Goal: Task Accomplishment & Management: Complete application form

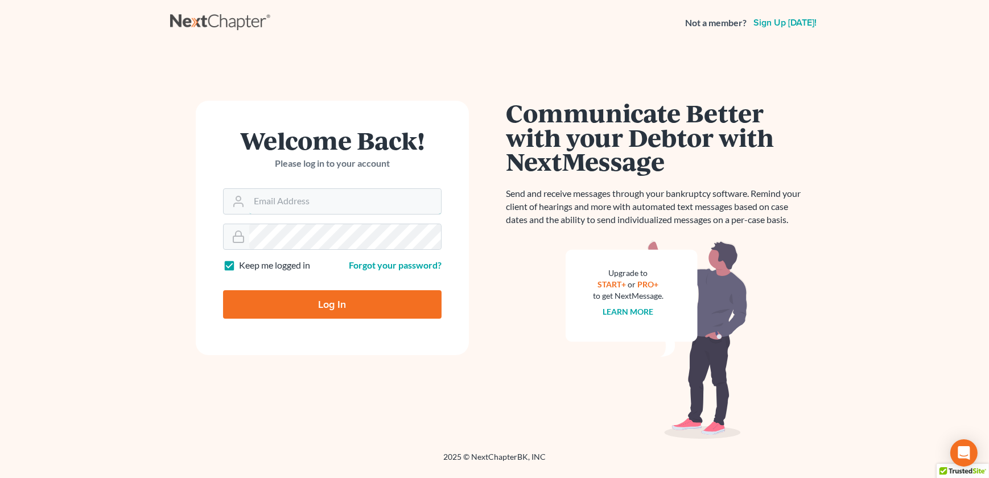
type input "admin@thekcbk.com"
click at [313, 294] on input "Log In" at bounding box center [332, 304] width 219 height 28
type input "Thinking..."
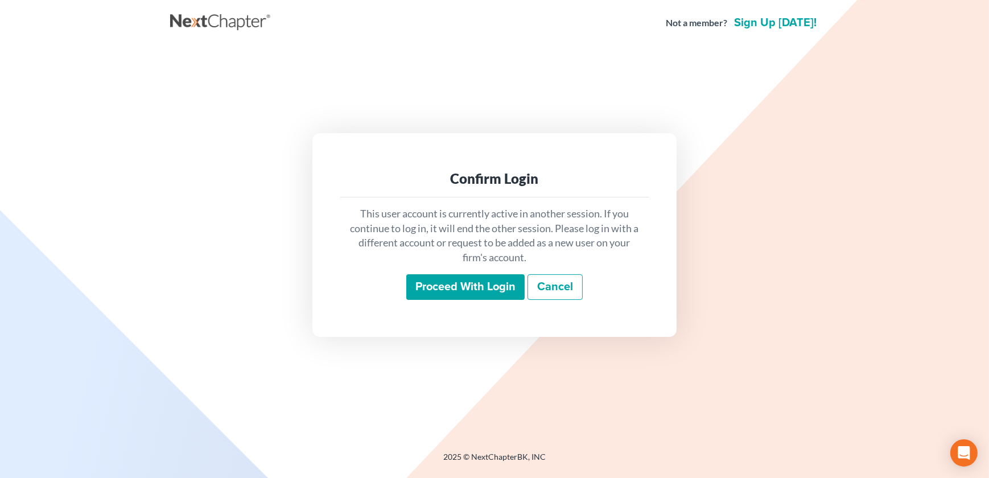
click at [430, 289] on input "Proceed with login" at bounding box center [465, 287] width 118 height 26
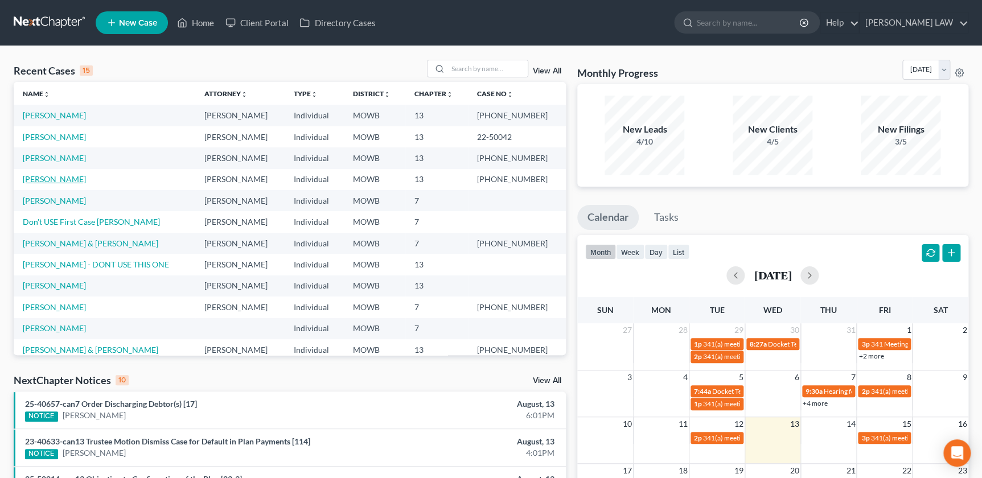
click at [39, 176] on link "Davis, Wendy" at bounding box center [54, 179] width 63 height 10
select select "2"
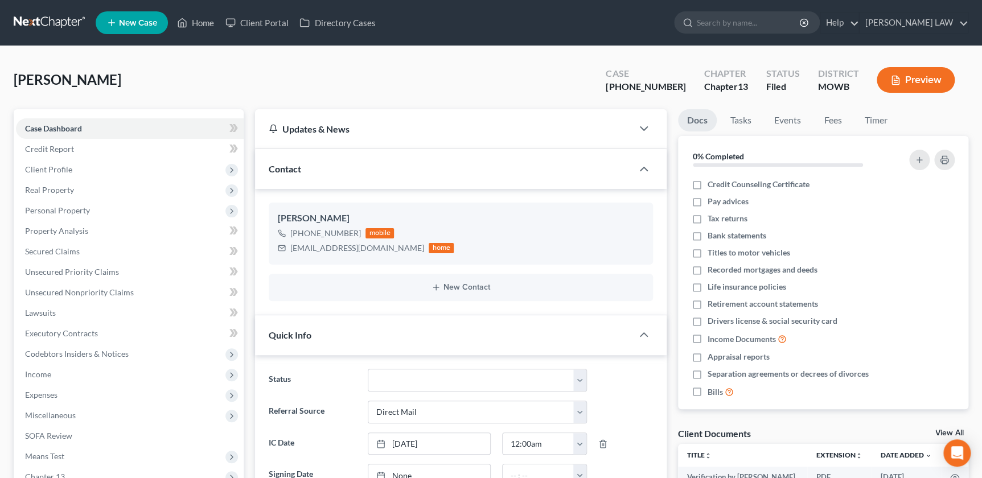
scroll to position [23, 0]
click at [751, 26] on input "search" at bounding box center [749, 22] width 104 height 21
click at [256, 258] on div "Wendy Davis +1 (816) 557-1596 mobile tarwaterwendy99@gmail.com home New Contact" at bounding box center [460, 252] width 411 height 126
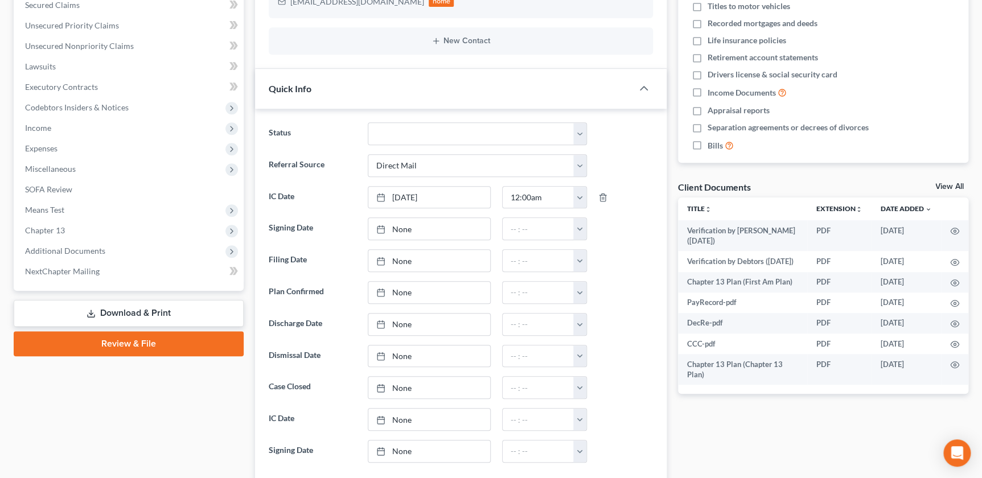
scroll to position [248, 0]
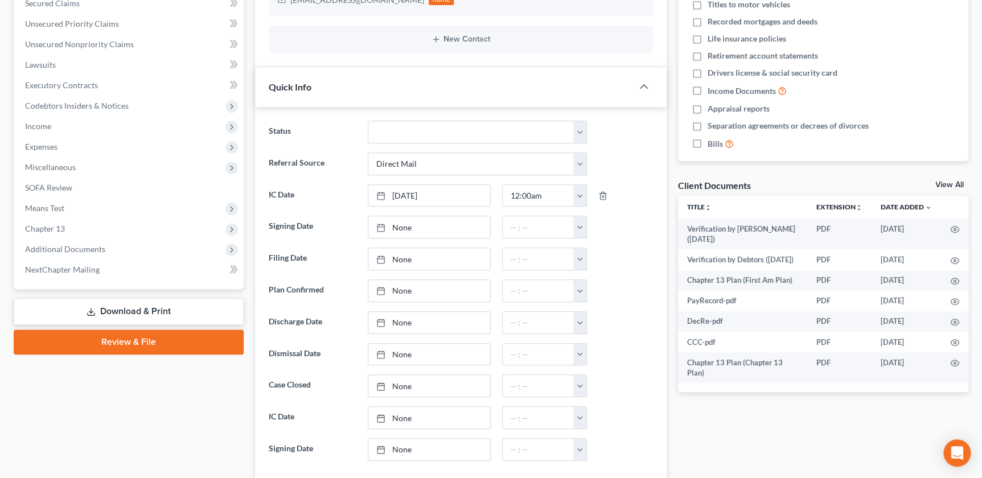
click at [246, 106] on div "Case Dashboard Payments Invoices Payments Payments Credit Report Client Profile" at bounding box center [128, 435] width 241 height 1148
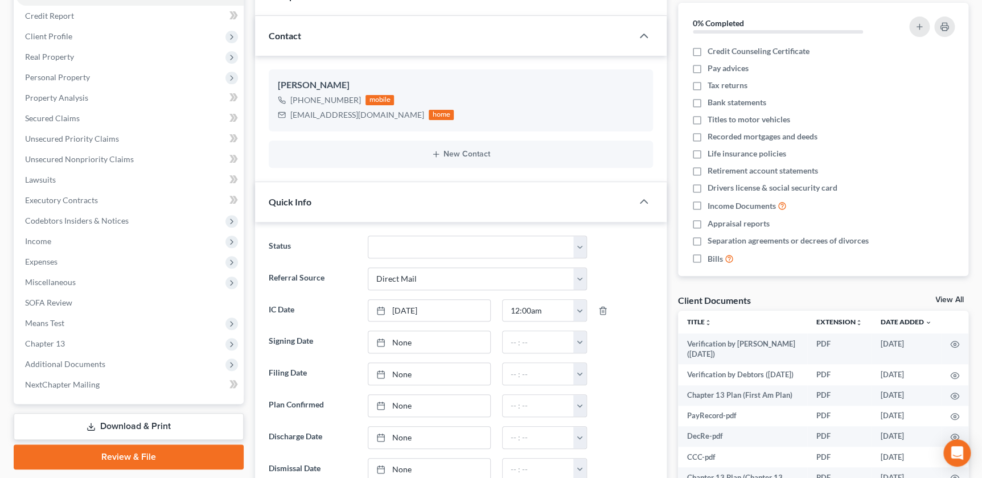
scroll to position [103, 0]
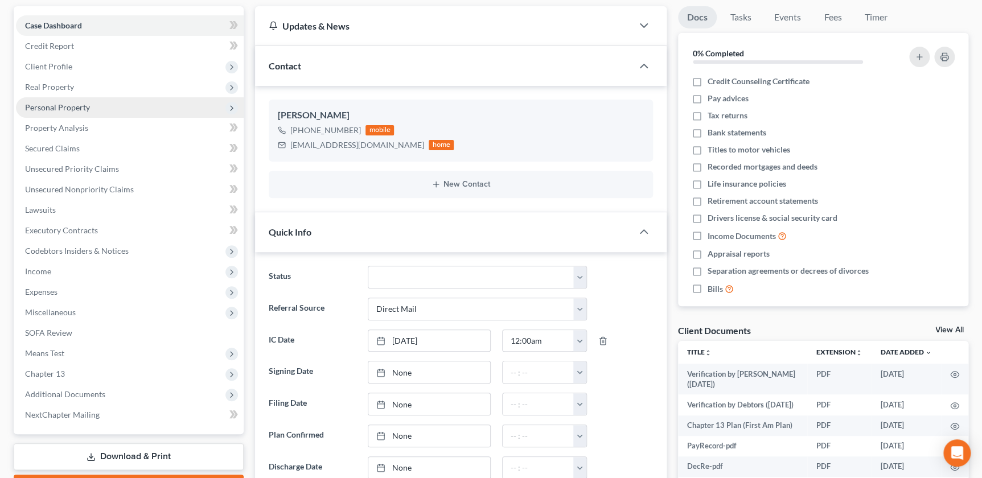
click at [65, 105] on span "Personal Property" at bounding box center [57, 107] width 65 height 10
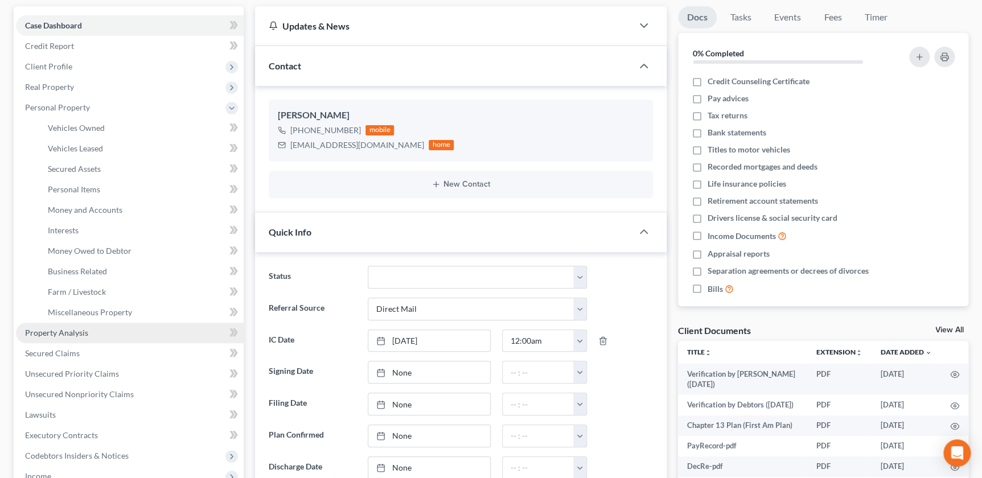
click at [86, 328] on span "Property Analysis" at bounding box center [56, 333] width 63 height 10
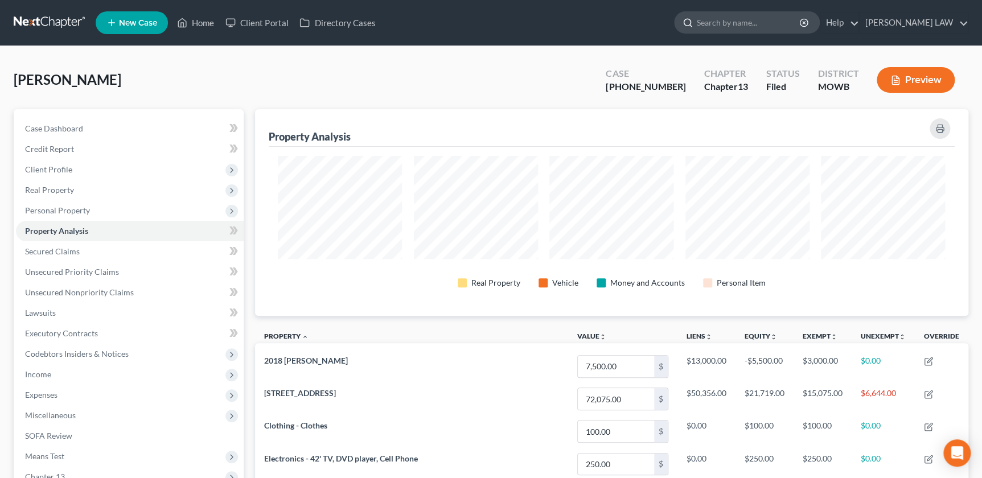
click at [796, 30] on input "search" at bounding box center [749, 22] width 104 height 21
type input "turner"
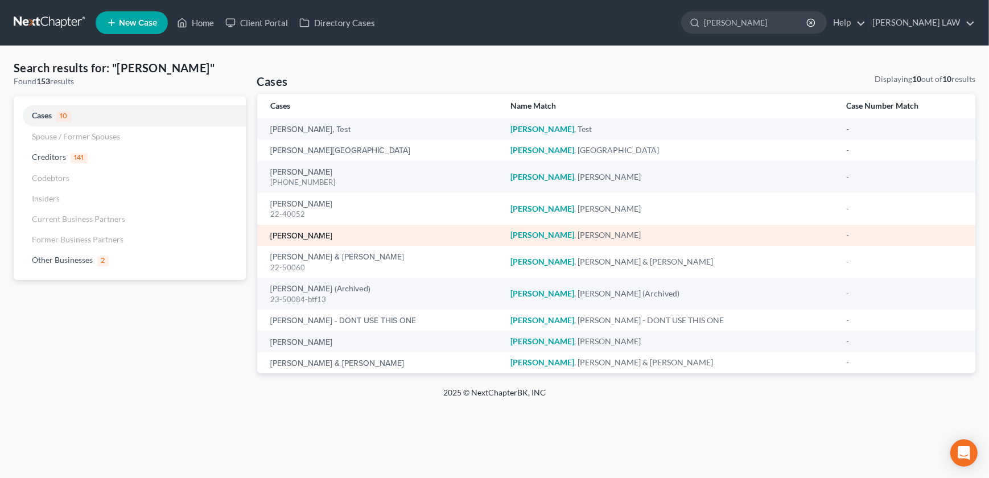
click at [297, 237] on link "[PERSON_NAME]" at bounding box center [302, 236] width 62 height 8
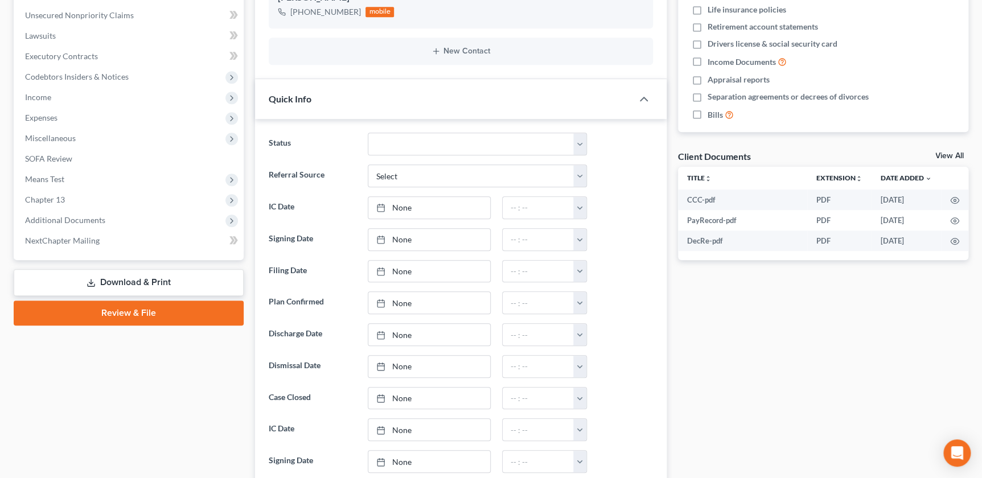
scroll to position [279, 0]
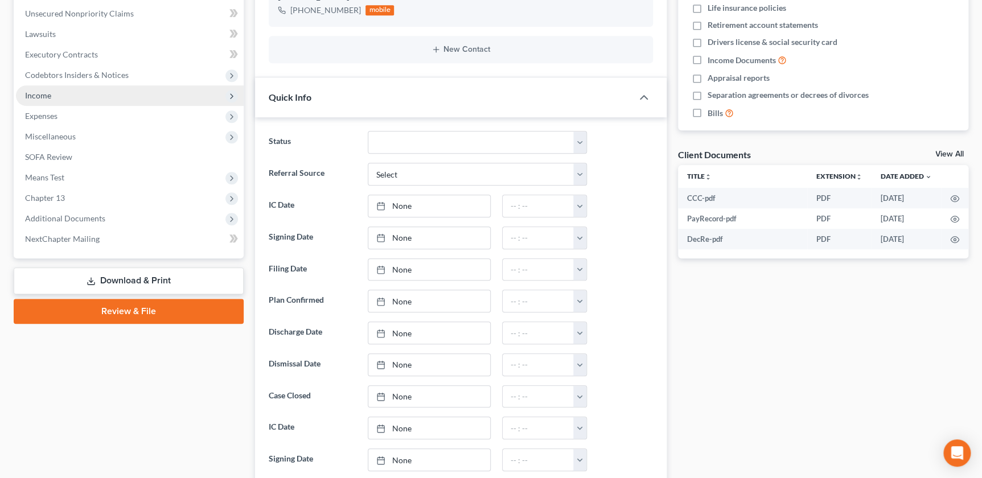
click at [64, 94] on span "Income" at bounding box center [130, 95] width 228 height 20
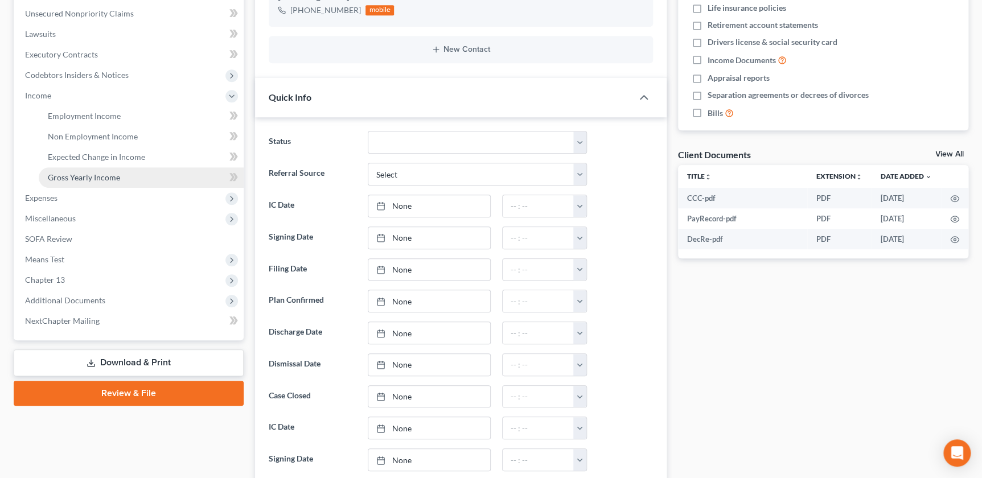
click at [88, 182] on link "Gross Yearly Income" at bounding box center [141, 177] width 205 height 20
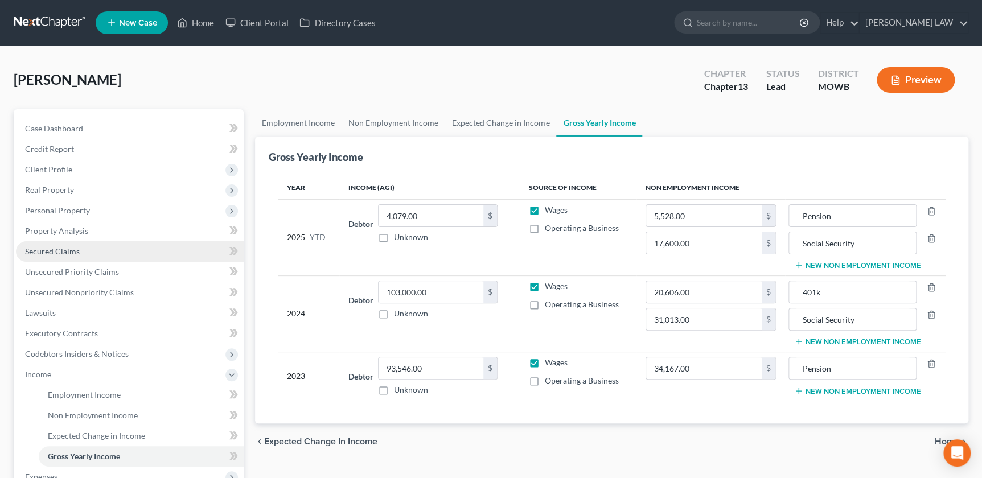
click at [97, 244] on link "Secured Claims" at bounding box center [130, 251] width 228 height 20
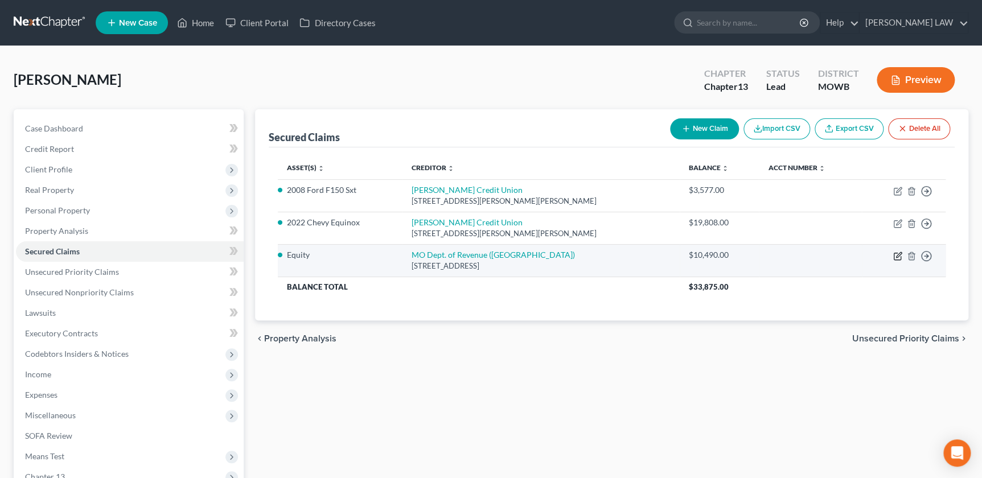
click at [898, 257] on icon "button" at bounding box center [897, 256] width 9 height 9
select select "26"
select select "0"
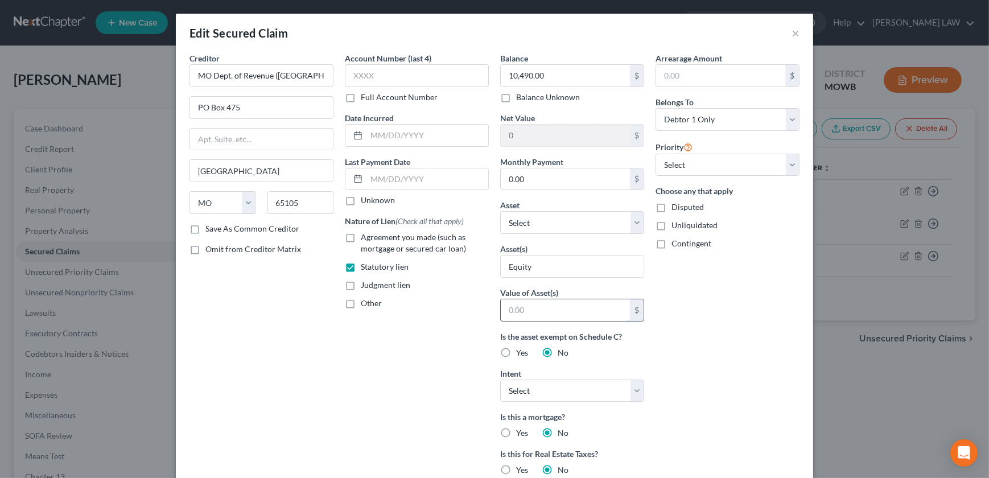
click at [540, 310] on input "text" at bounding box center [565, 310] width 129 height 22
click at [792, 39] on button "×" at bounding box center [796, 33] width 8 height 14
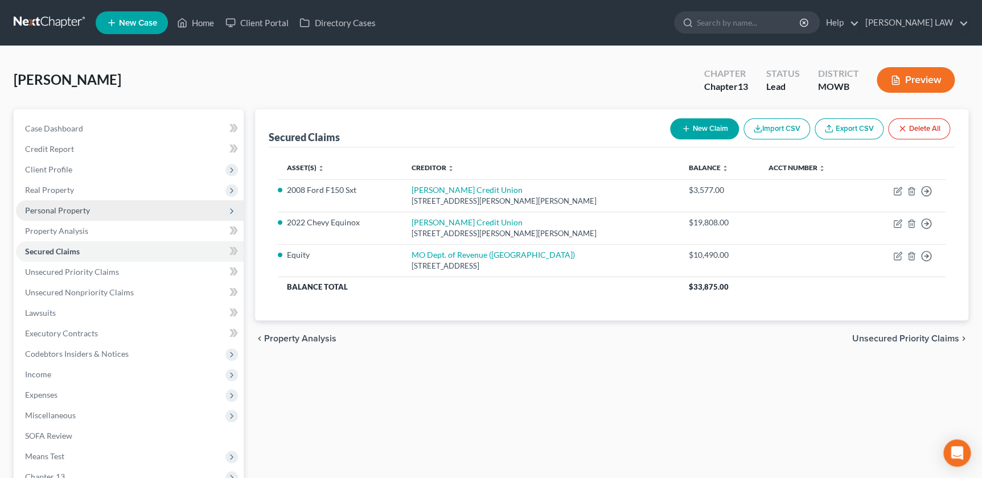
click at [80, 211] on span "Personal Property" at bounding box center [57, 211] width 65 height 10
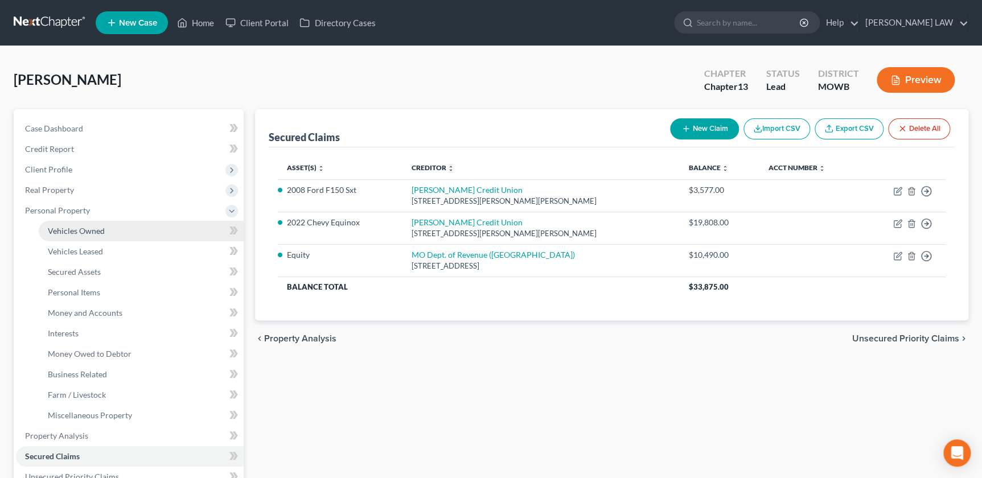
click at [79, 231] on span "Vehicles Owned" at bounding box center [76, 231] width 57 height 10
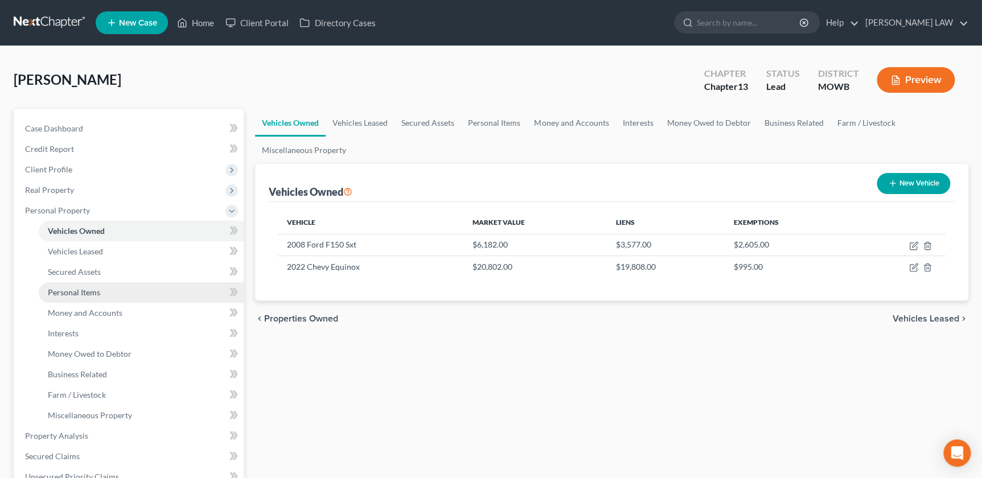
click at [87, 298] on link "Personal Items" at bounding box center [141, 292] width 205 height 20
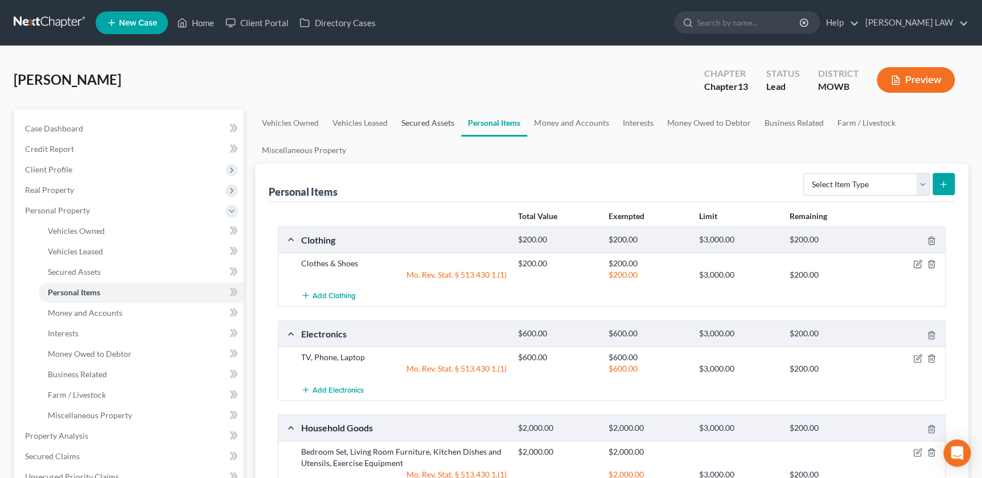
click at [410, 124] on link "Secured Assets" at bounding box center [428, 122] width 67 height 27
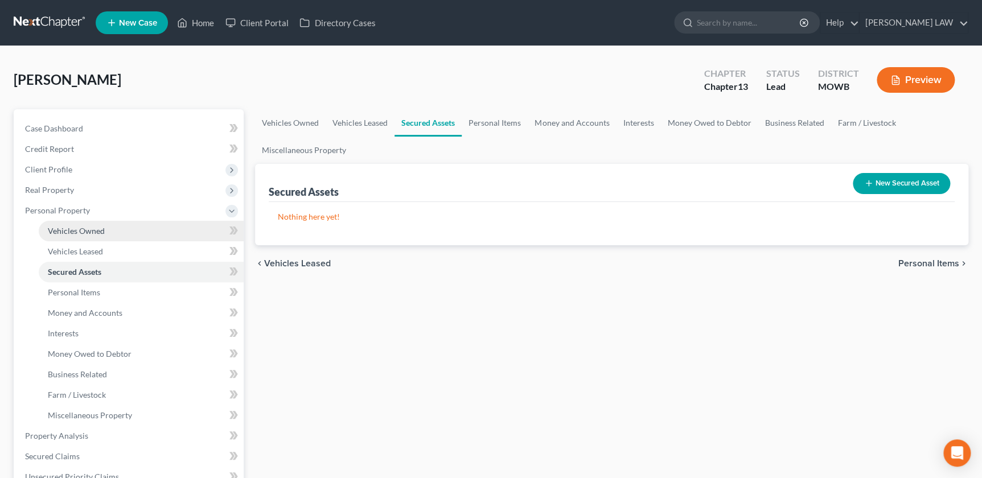
click at [85, 238] on link "Vehicles Owned" at bounding box center [141, 231] width 205 height 20
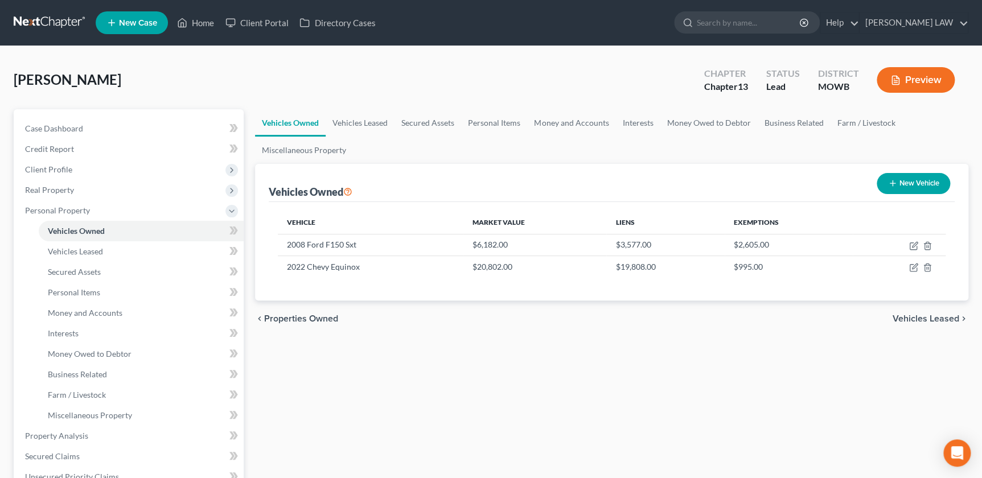
drag, startPoint x: 376, startPoint y: 362, endPoint x: 401, endPoint y: 405, distance: 50.0
click at [401, 405] on div "Vehicles Owned Vehicles Leased Secured Assets Personal Items Money and Accounts…" at bounding box center [611, 458] width 725 height 699
click at [573, 120] on link "Money and Accounts" at bounding box center [571, 122] width 88 height 27
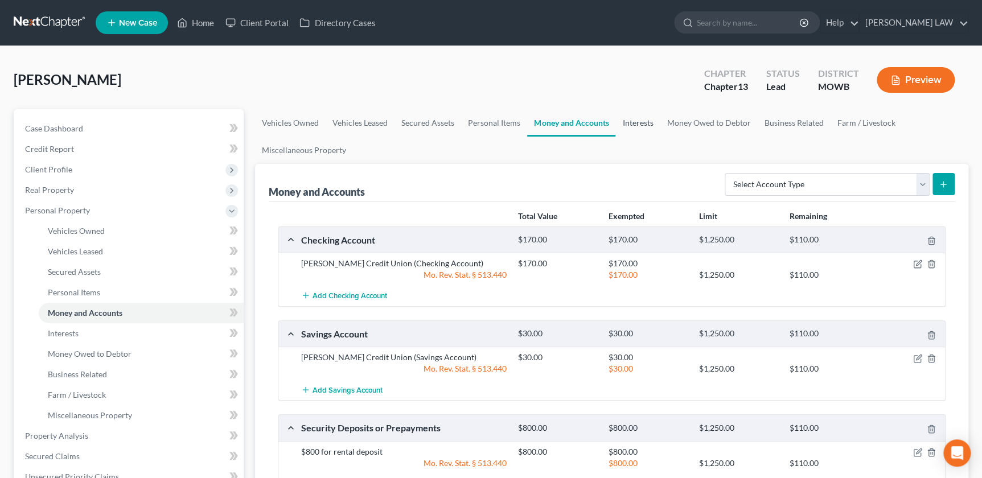
click at [636, 120] on link "Interests" at bounding box center [637, 122] width 44 height 27
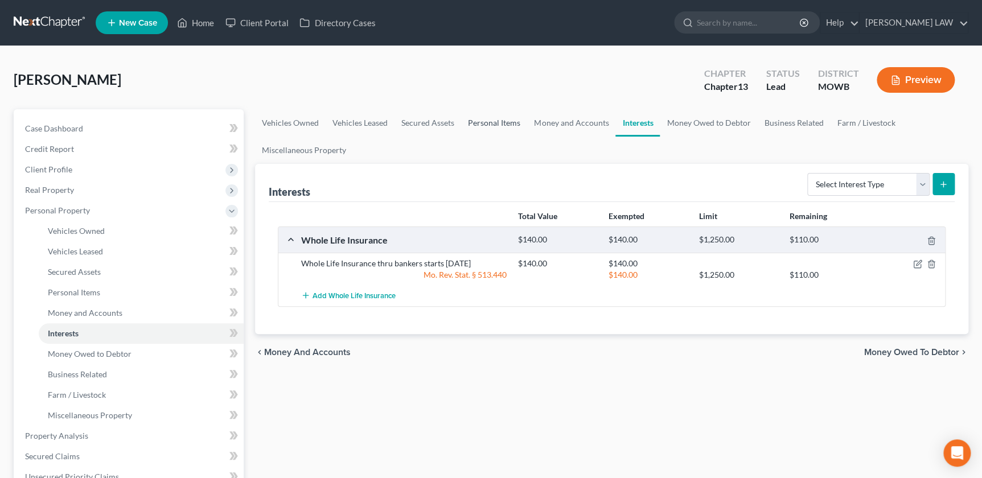
click at [482, 125] on link "Personal Items" at bounding box center [494, 122] width 66 height 27
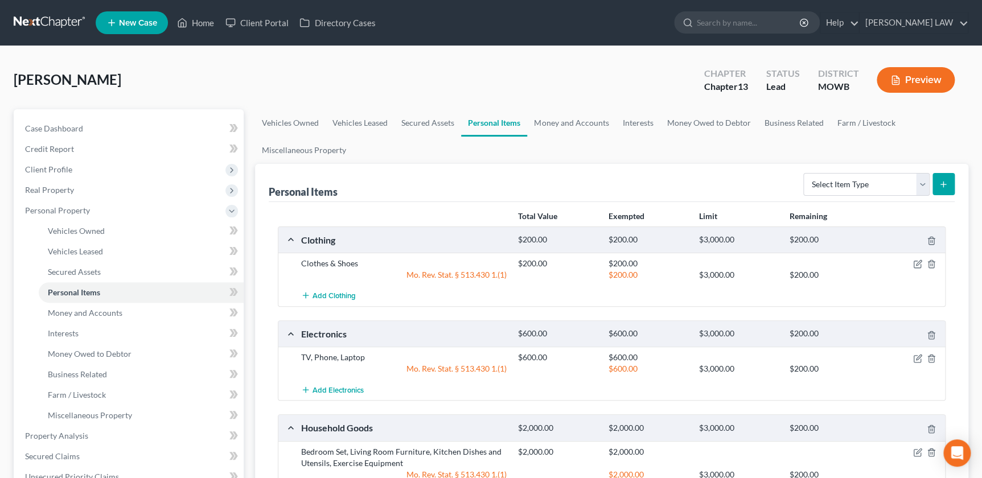
click at [392, 165] on div "Personal Items Select Item Type Clothing Collectibles Of Value Electronics Fire…" at bounding box center [612, 183] width 686 height 38
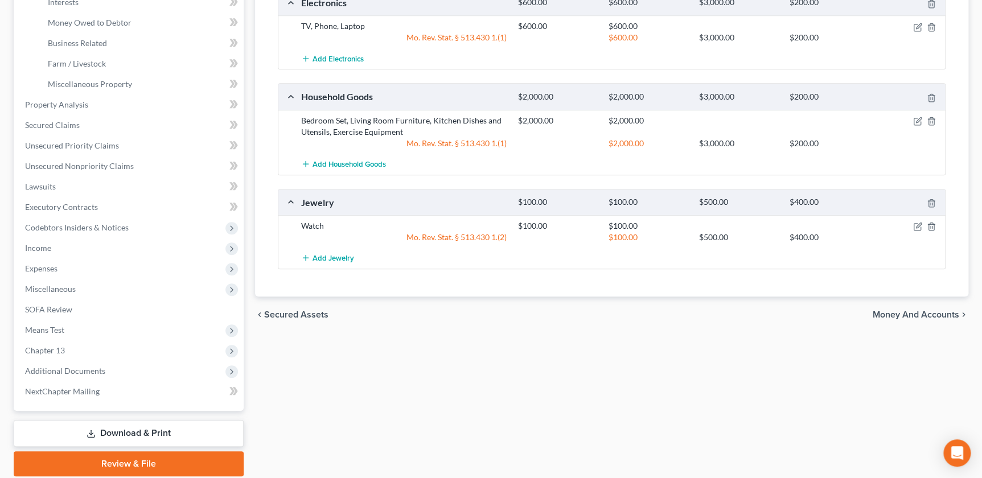
scroll to position [352, 0]
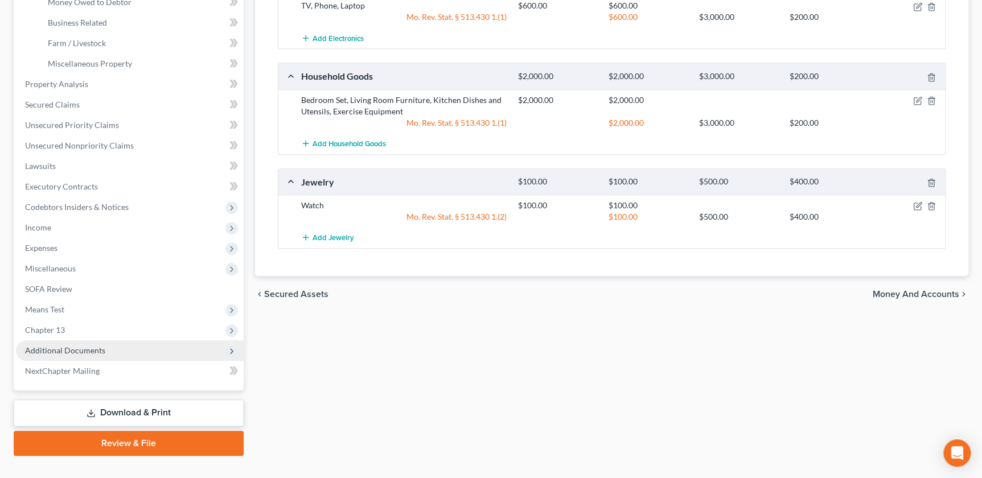
click at [72, 356] on span "Additional Documents" at bounding box center [130, 350] width 228 height 20
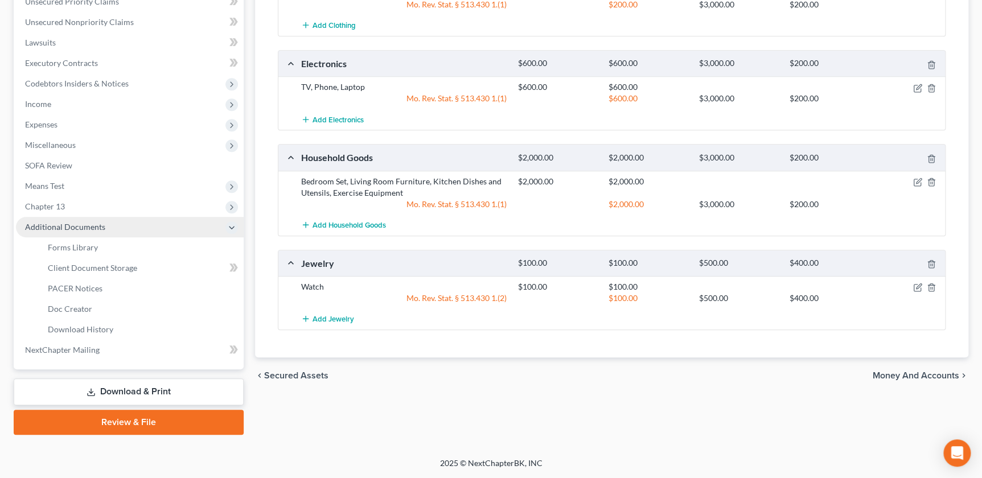
scroll to position [269, 0]
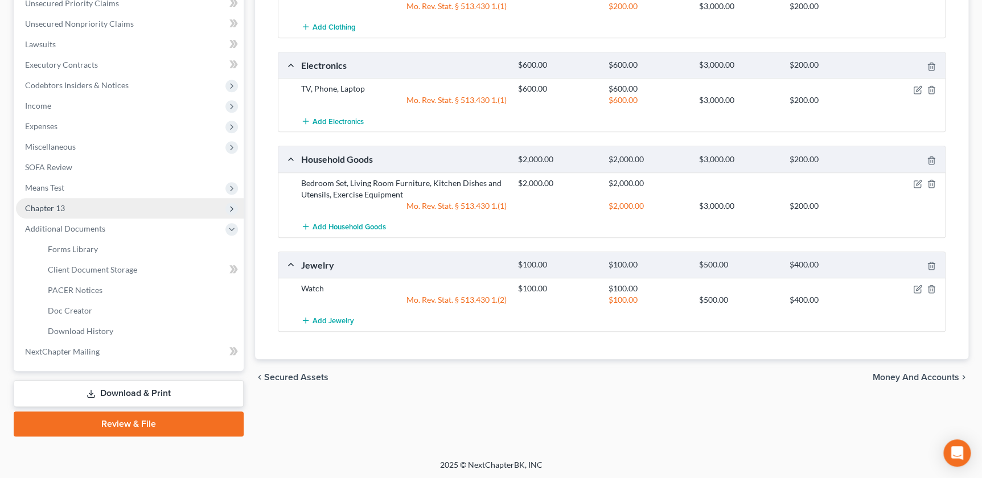
click at [64, 206] on span "Chapter 13" at bounding box center [130, 208] width 228 height 20
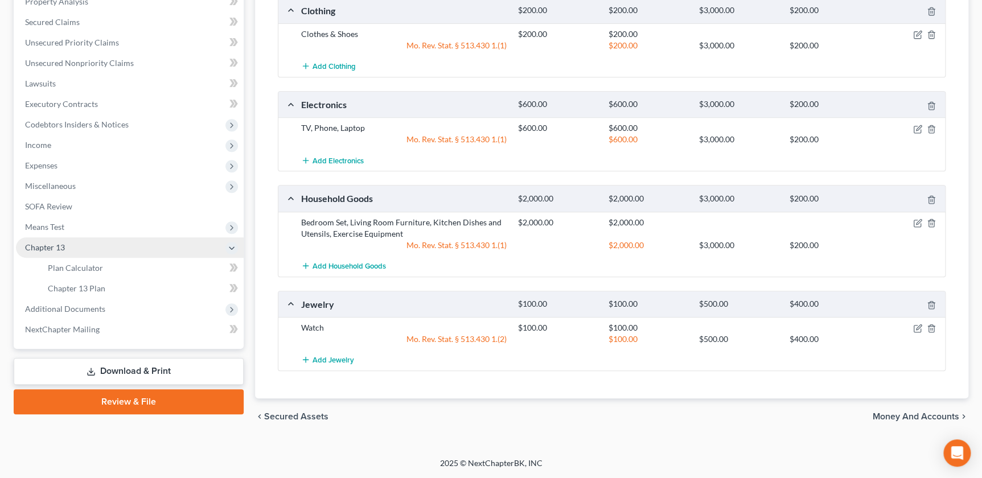
scroll to position [228, 0]
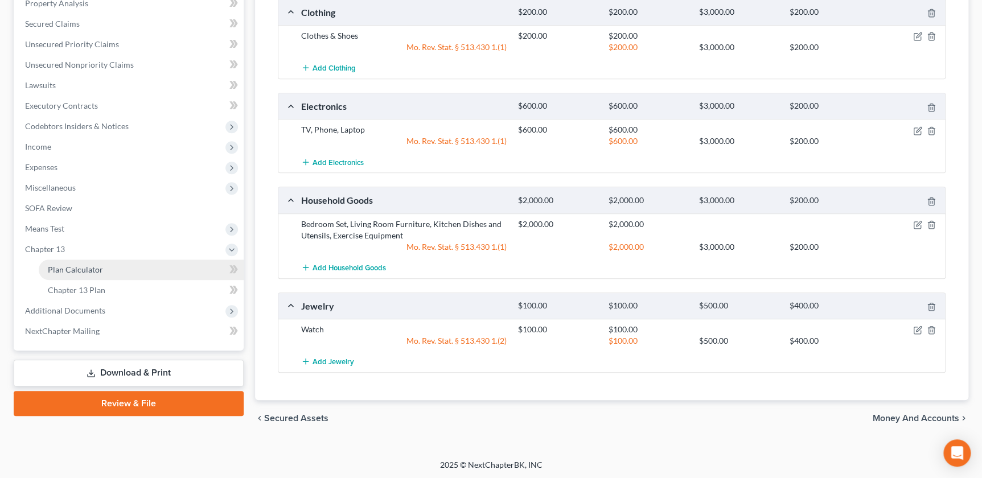
click at [81, 265] on span "Plan Calculator" at bounding box center [75, 270] width 55 height 10
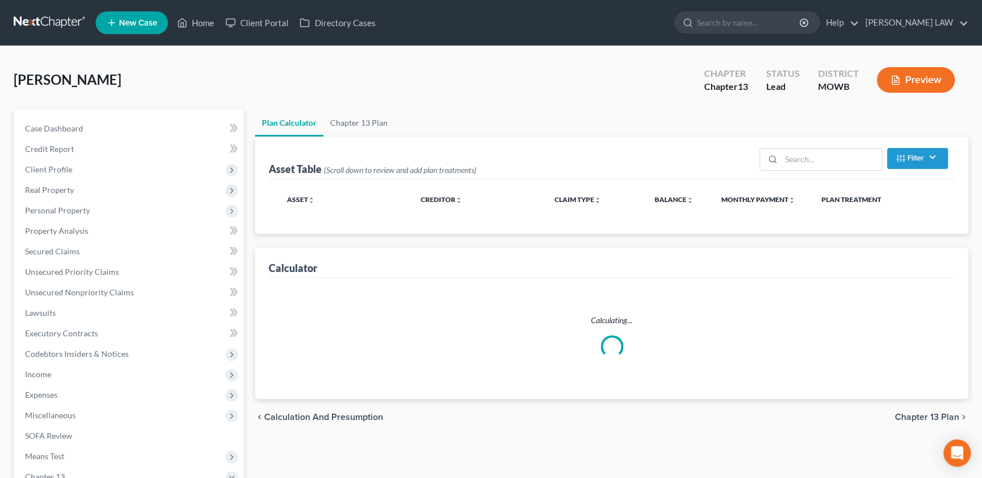
select select "57"
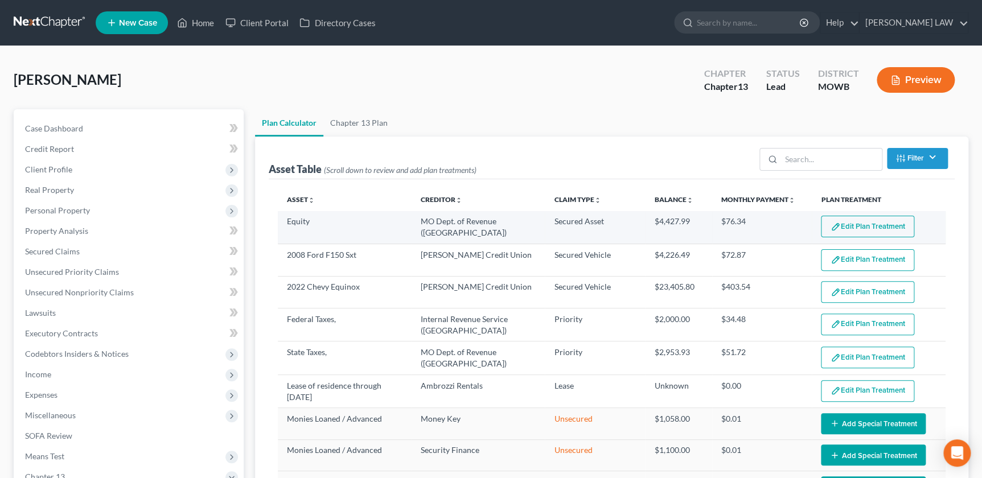
click at [853, 227] on button "Edit Plan Treatment" at bounding box center [867, 227] width 93 height 22
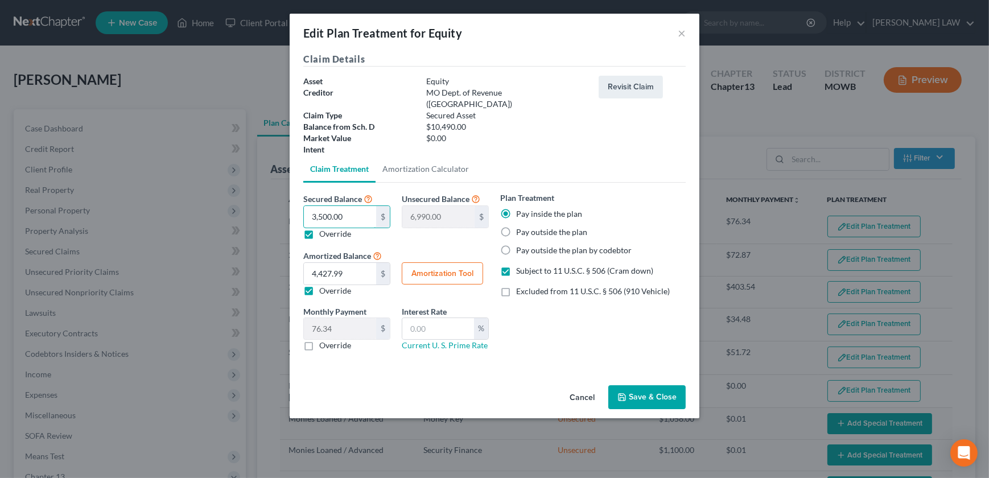
type input "73,500.00"
type input "-63,010.00"
type input "763,500.00"
type input "-753,010.00"
type input "7643,500.00"
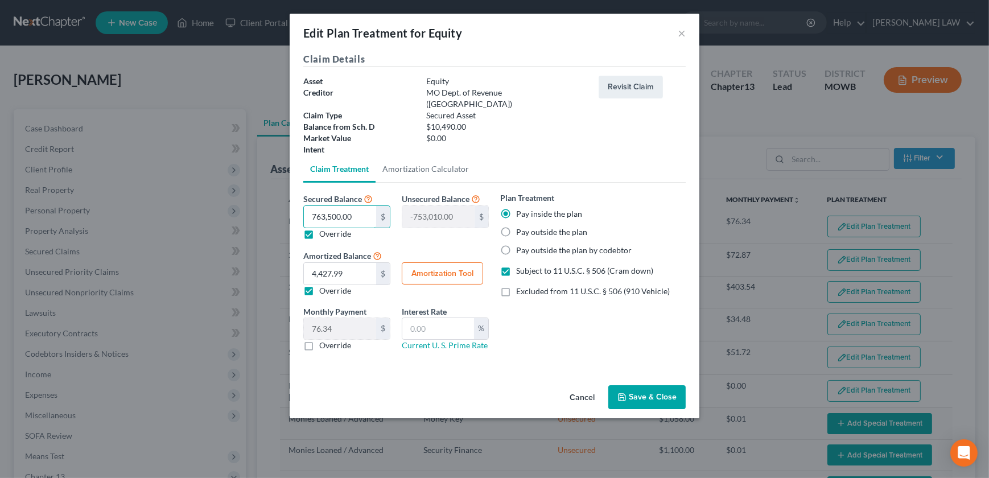
type input "-7,633,010.00"
type input "76403,500.00"
type input "-76,393,010.00"
type input "76,403,50"
type input "-7,629,860.00"
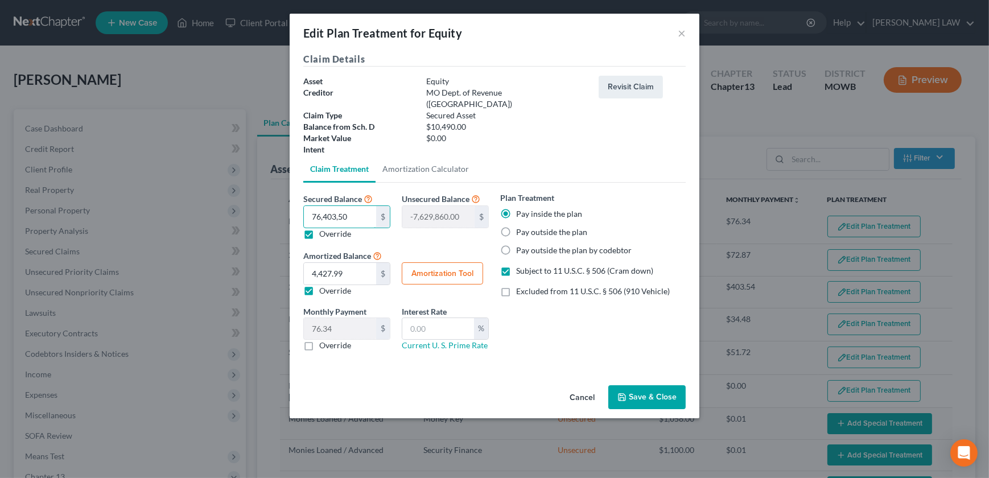
type input "76,403,5"
type input "-753,545.00"
type input "76,403,"
type input "-65,913.00"
type input "7,640"
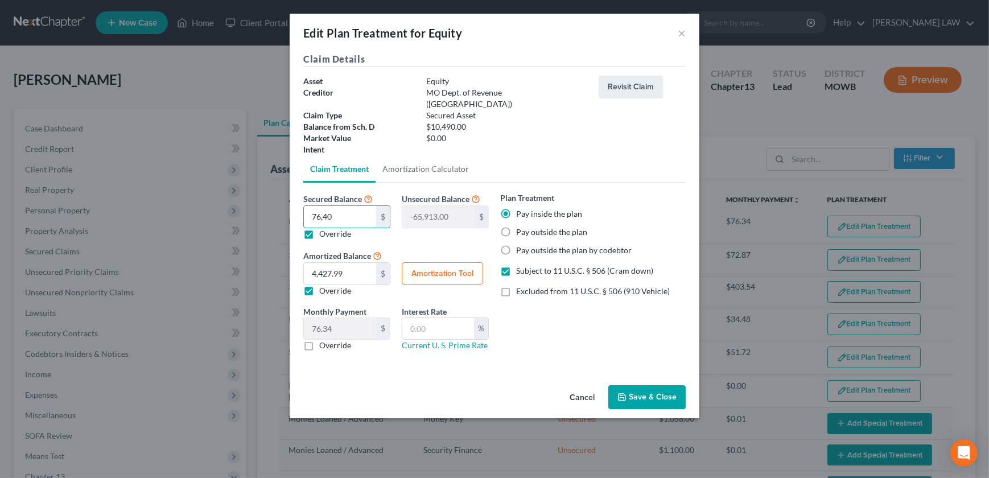
type input "2,850.00"
type input "7,640"
click at [440, 249] on div "Amortized Balance 7,640.00 $ 4,427.99 $ Override Amortization Tool" at bounding box center [396, 273] width 197 height 48
click at [435, 266] on button "Amortization Tool" at bounding box center [442, 273] width 81 height 23
type input "7,640.00"
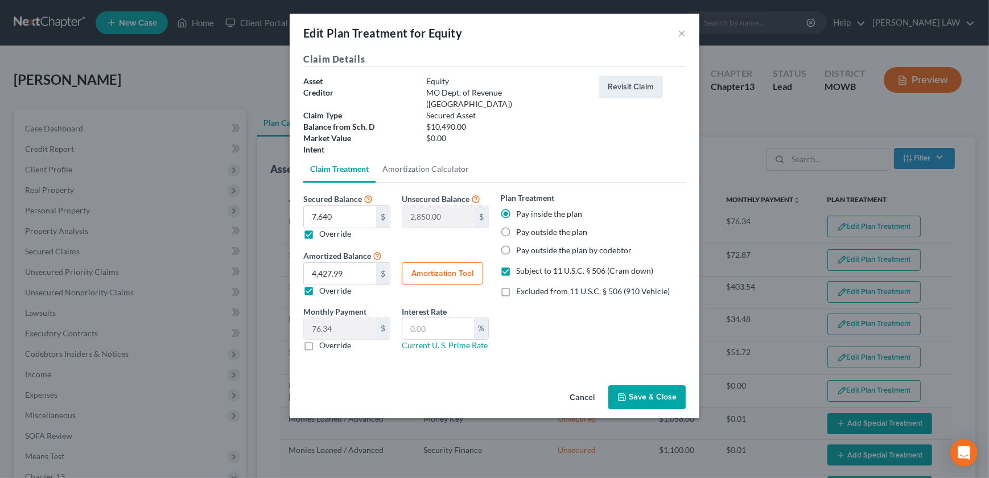
type input "58"
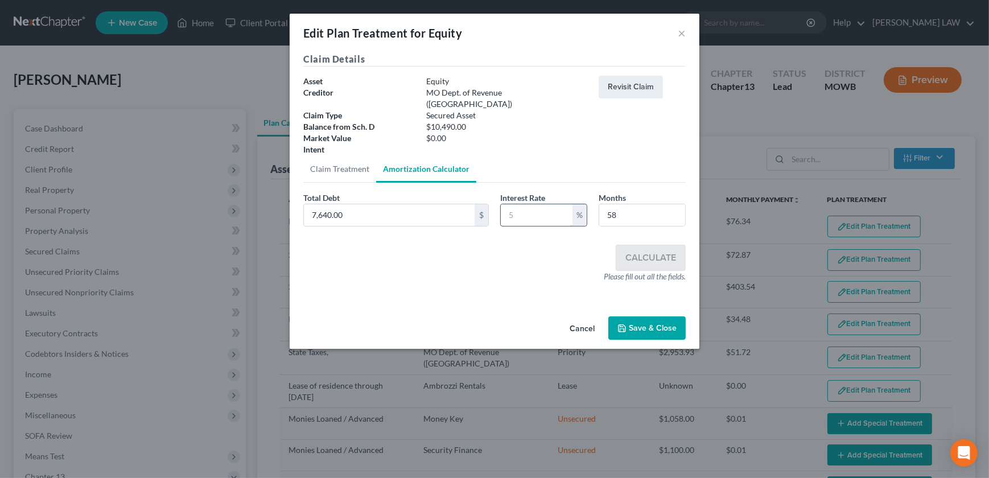
click at [523, 211] on input "text" at bounding box center [537, 215] width 72 height 22
click at [524, 204] on input "text" at bounding box center [537, 215] width 72 height 22
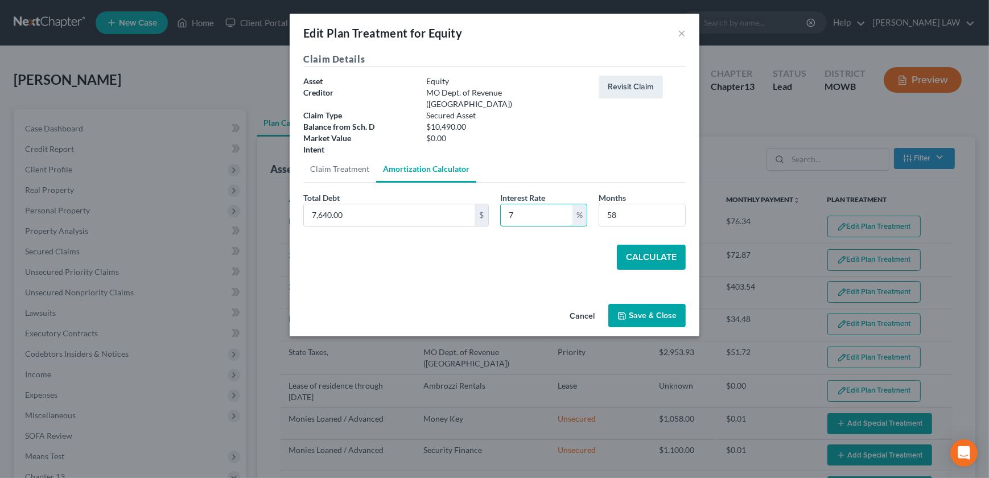
type input "7"
click at [663, 245] on button "Calculate" at bounding box center [651, 257] width 69 height 25
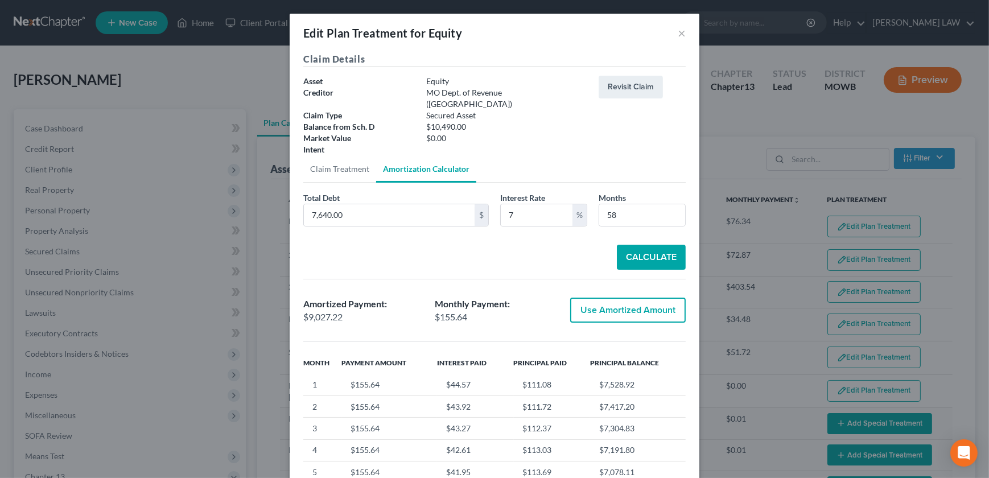
click at [627, 311] on div "Use Amortized Amount" at bounding box center [626, 311] width 132 height 26
click at [626, 304] on button "Use Amortized Amount" at bounding box center [628, 310] width 116 height 25
type input "9,027.22"
type input "155.64"
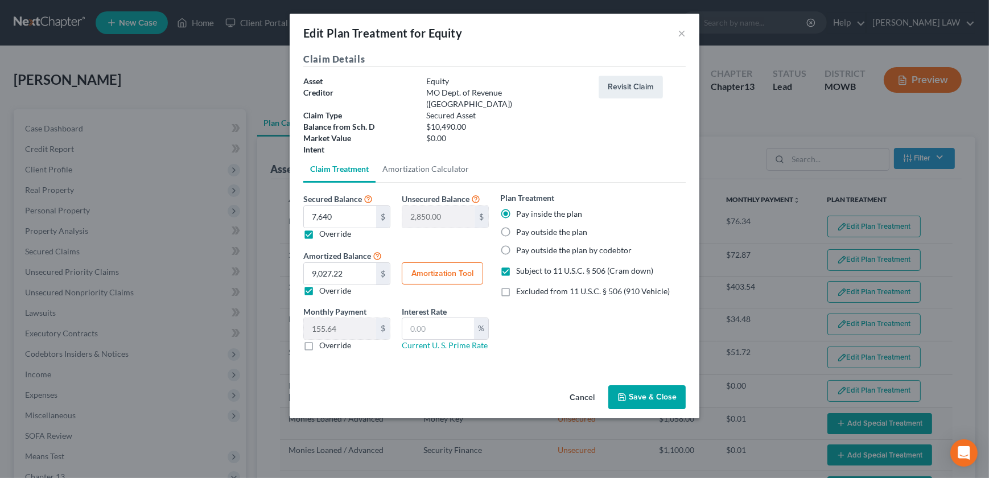
click at [632, 385] on button "Save & Close" at bounding box center [647, 397] width 77 height 24
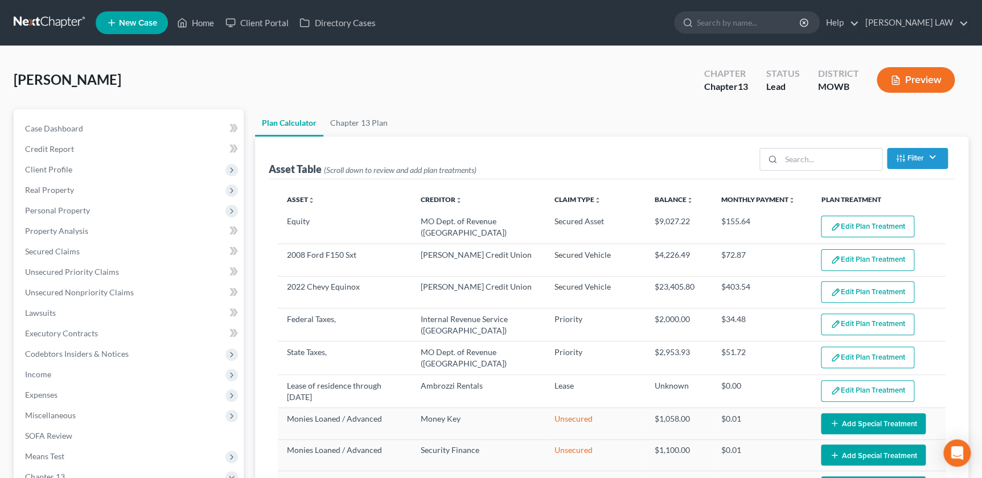
select select "57"
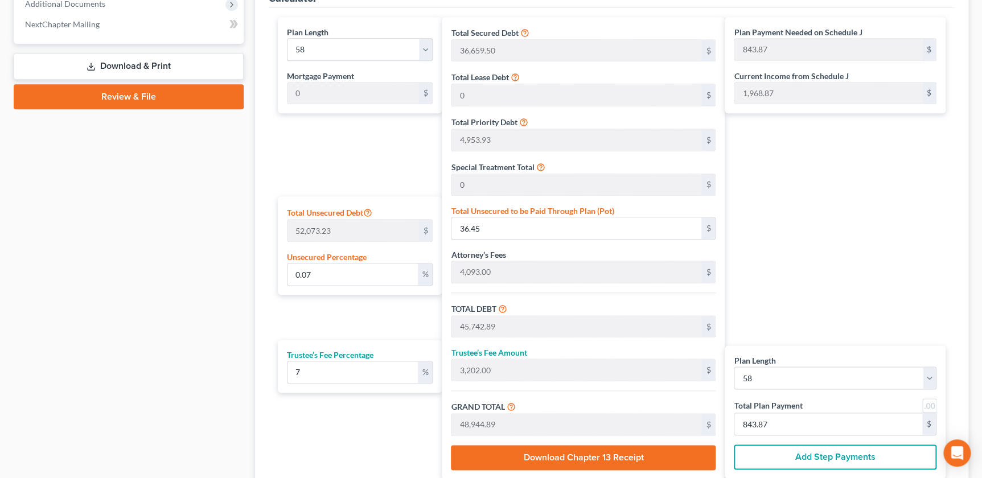
scroll to position [540, 0]
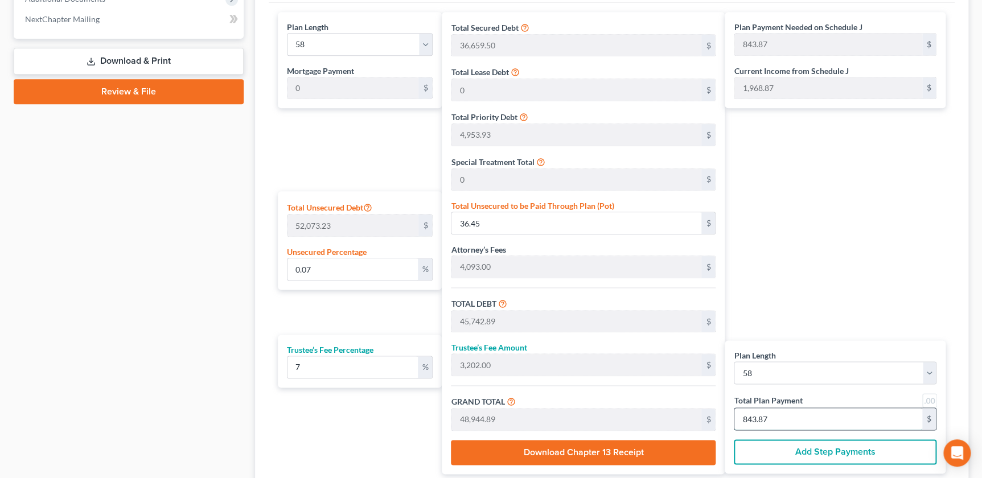
click at [820, 409] on input "843.87" at bounding box center [828, 419] width 188 height 22
click at [884, 372] on select "1 2 3 4 5 6 7 8 9 10 11 12 13 14 15 16 17 18 19 20 21 22 23 24 25 26 27 28 29 3…" at bounding box center [835, 373] width 203 height 23
select select "59"
click at [734, 362] on select "1 2 3 4 5 6 7 8 9 10 11 12 13 14 15 16 17 18 19 20 21 22 23 24 25 26 27 28 29 3…" at bounding box center [835, 373] width 203 height 23
select select "59"
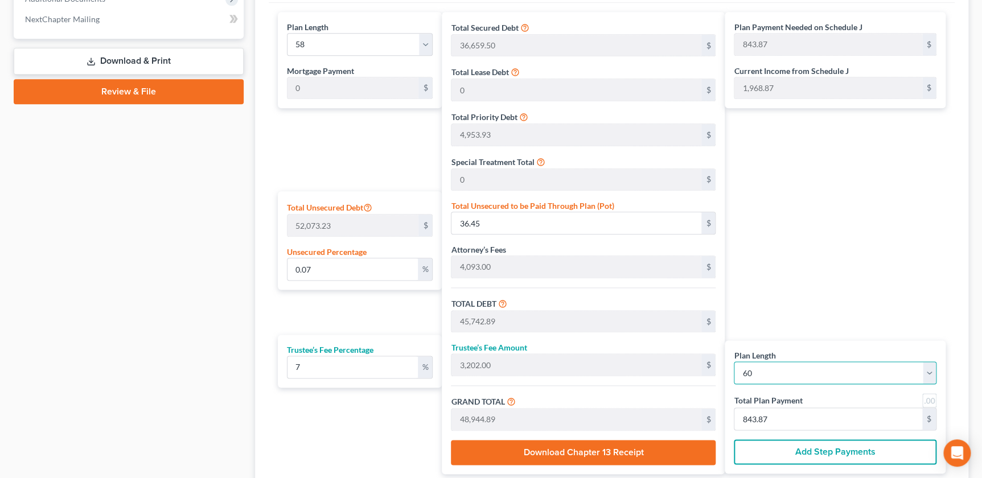
type input "815.74"
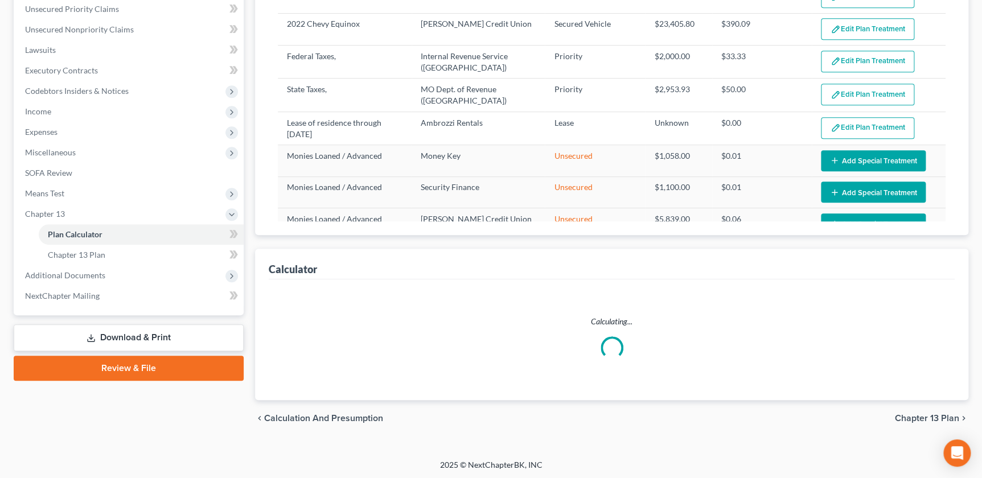
select select "59"
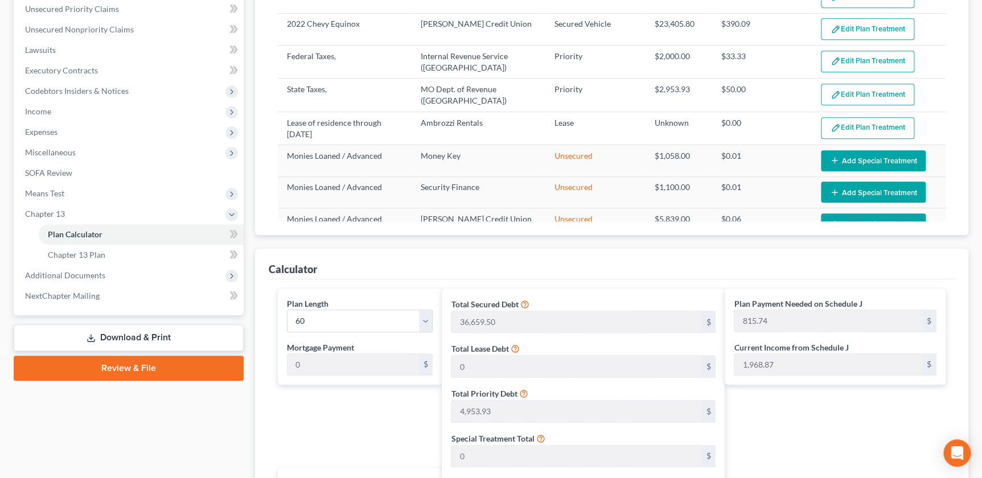
scroll to position [540, 0]
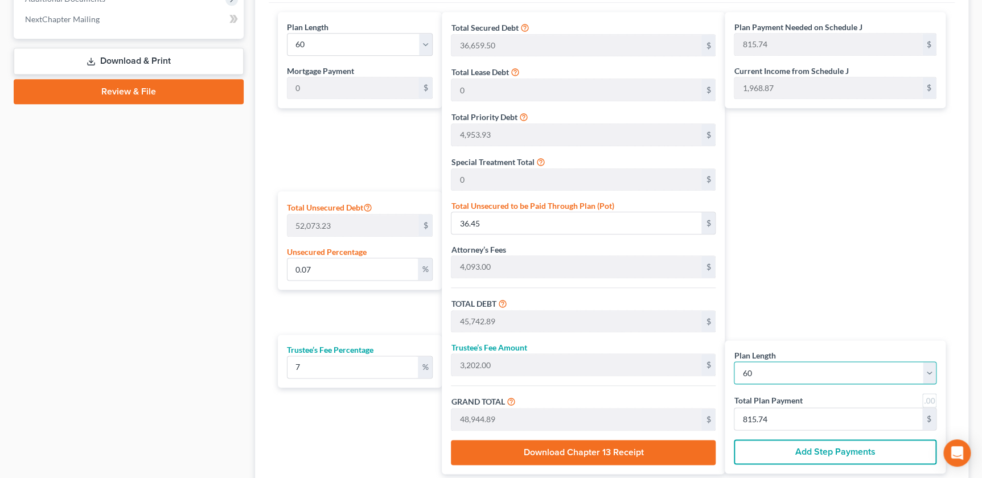
click at [933, 375] on select "1 2 3 4 5 6 7 8 9 10 11 12 13 14 15 16 17 18 19 20 21 22 23 24 25 26 27 28 29 3…" at bounding box center [835, 373] width 203 height 23
select select "58"
click at [734, 362] on select "1 2 3 4 5 6 7 8 9 10 11 12 13 14 15 16 17 18 19 20 21 22 23 24 25 26 27 28 29 3…" at bounding box center [835, 373] width 203 height 23
select select "58"
type input "829.57"
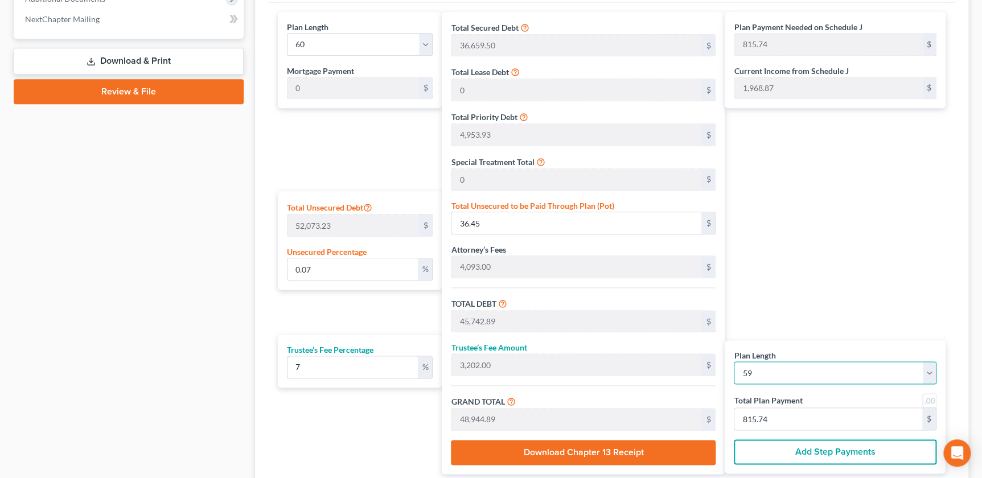
type input "829.57"
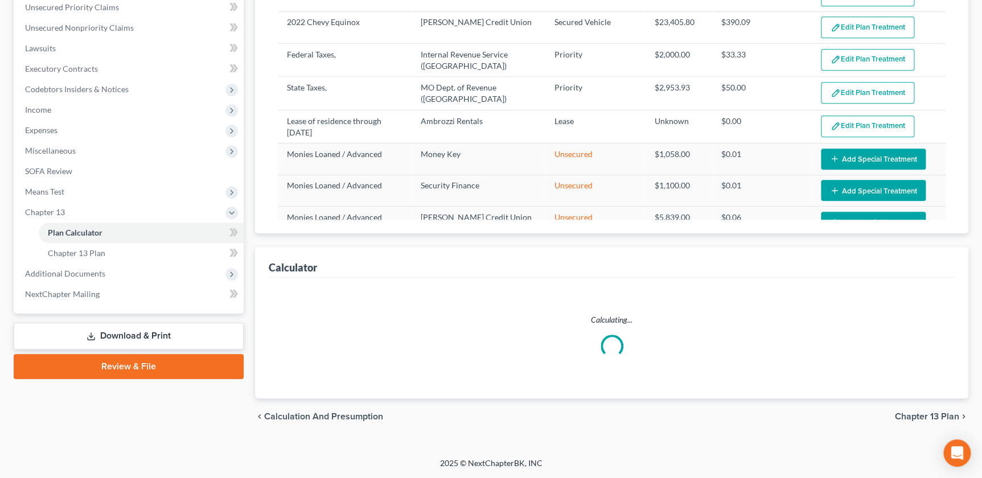
scroll to position [263, 0]
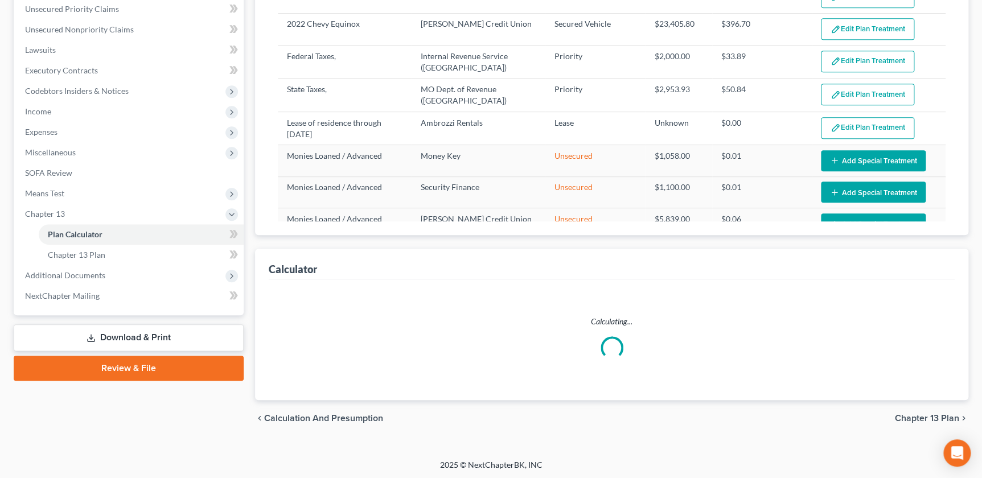
select select "58"
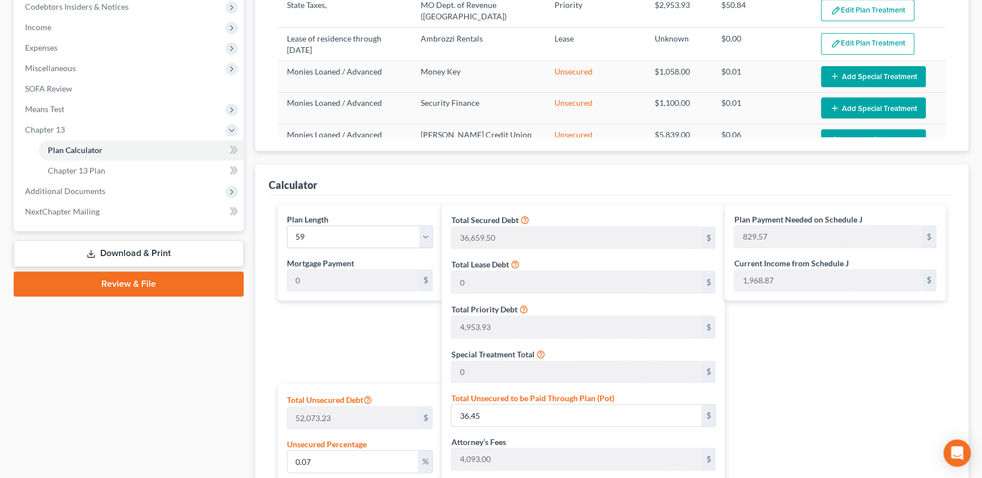
scroll to position [212, 0]
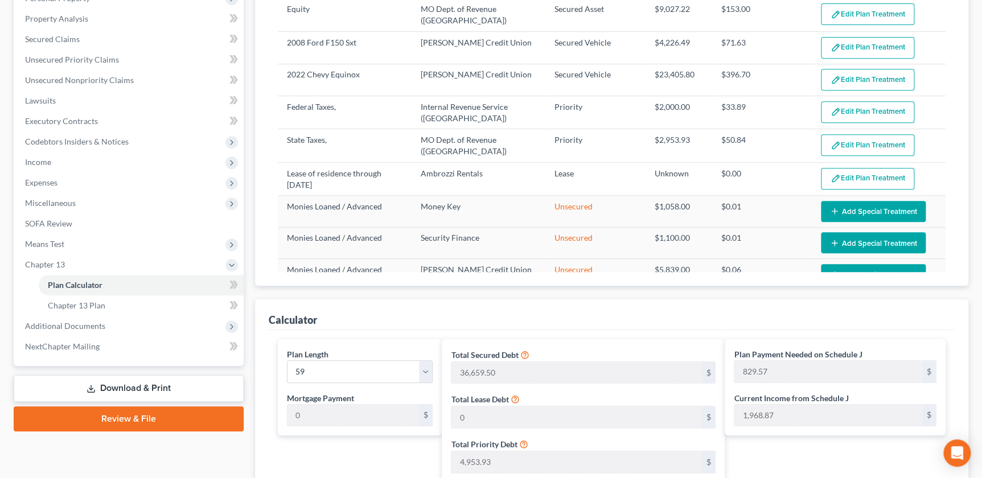
drag, startPoint x: 980, startPoint y: 150, endPoint x: 978, endPoint y: 89, distance: 60.9
click at [978, 89] on div "Turner, Robert Upgraded Chapter Chapter 13 Status Lead District MOWB Preview Pe…" at bounding box center [491, 354] width 982 height 1041
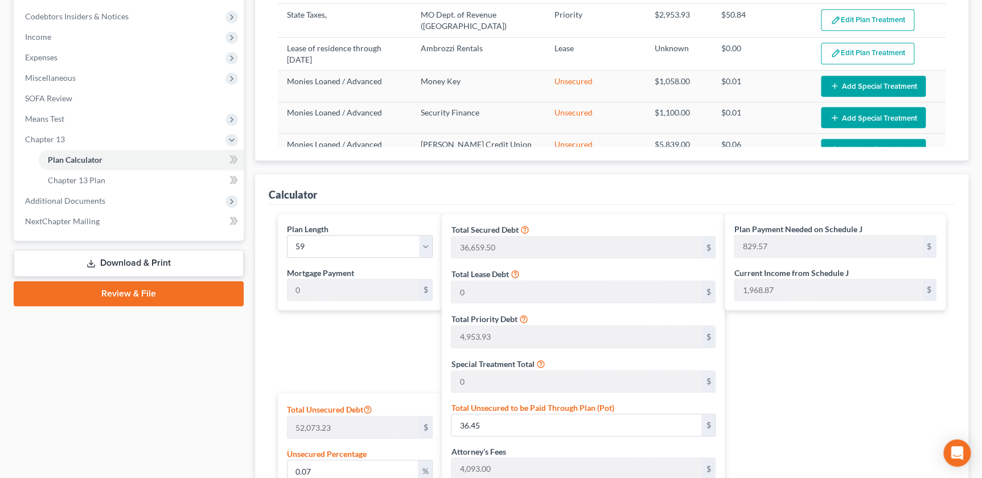
scroll to position [352, 0]
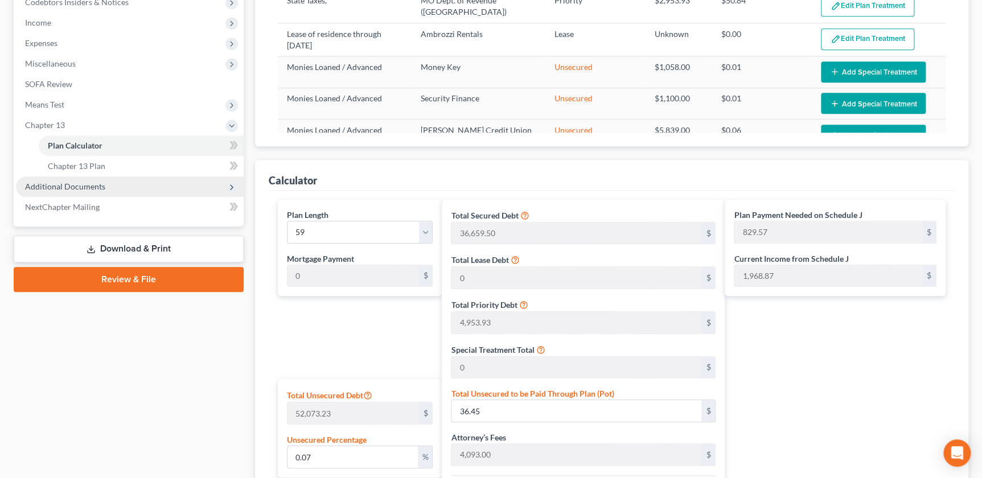
click at [91, 186] on span "Additional Documents" at bounding box center [65, 187] width 80 height 10
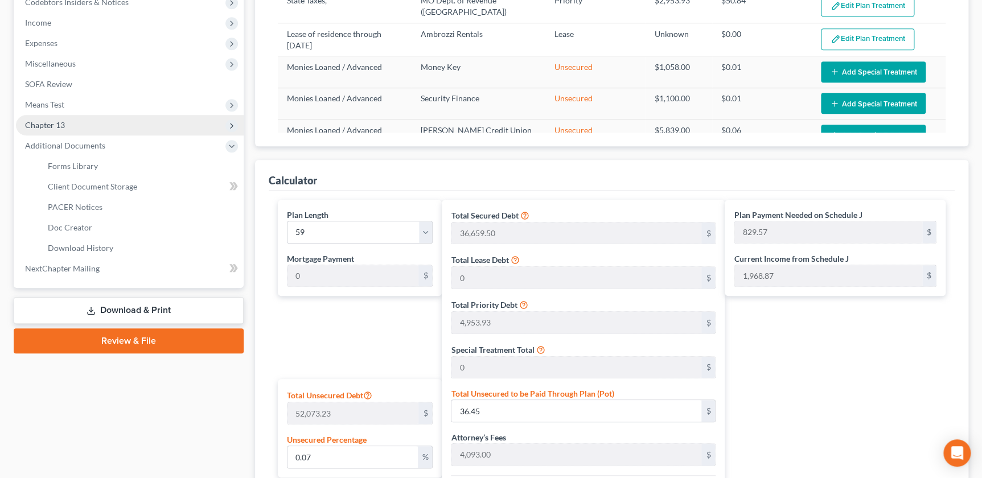
click at [69, 125] on span "Chapter 13" at bounding box center [130, 125] width 228 height 20
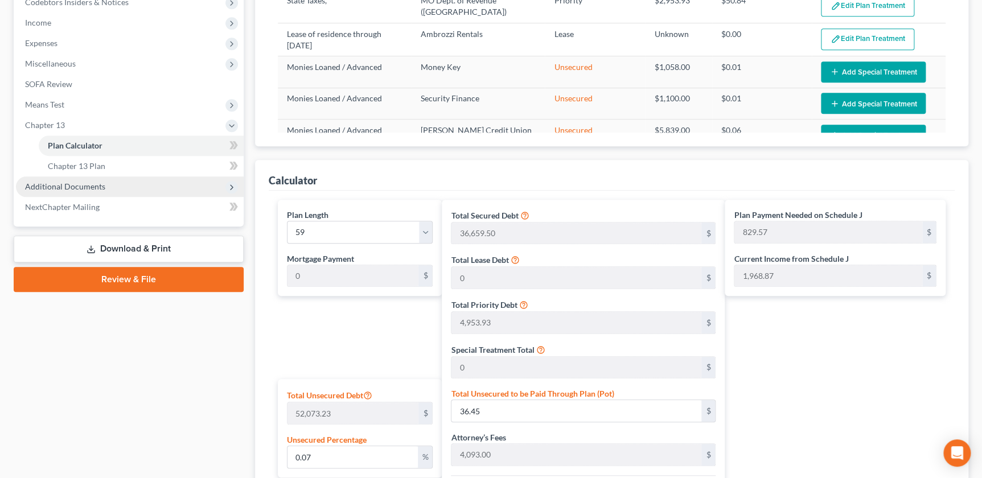
click at [87, 188] on span "Additional Documents" at bounding box center [65, 187] width 80 height 10
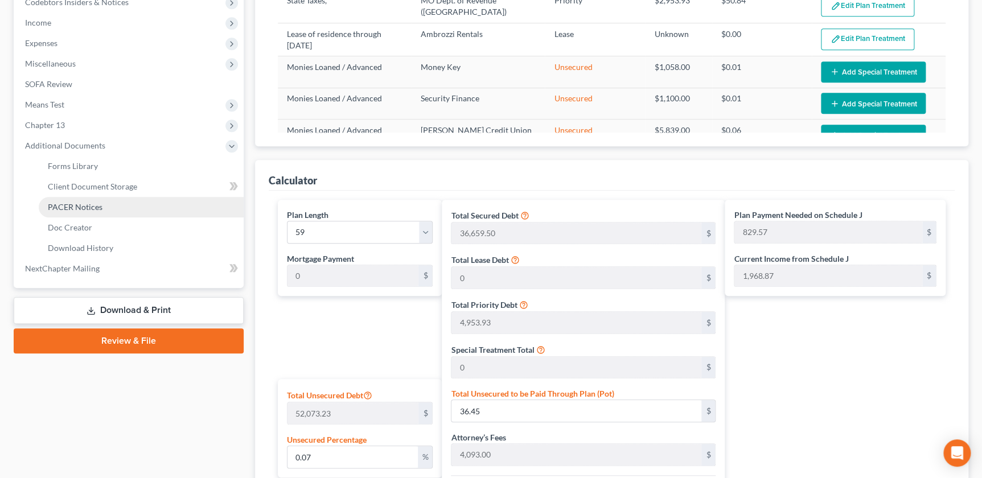
click at [84, 205] on span "PACER Notices" at bounding box center [75, 207] width 55 height 10
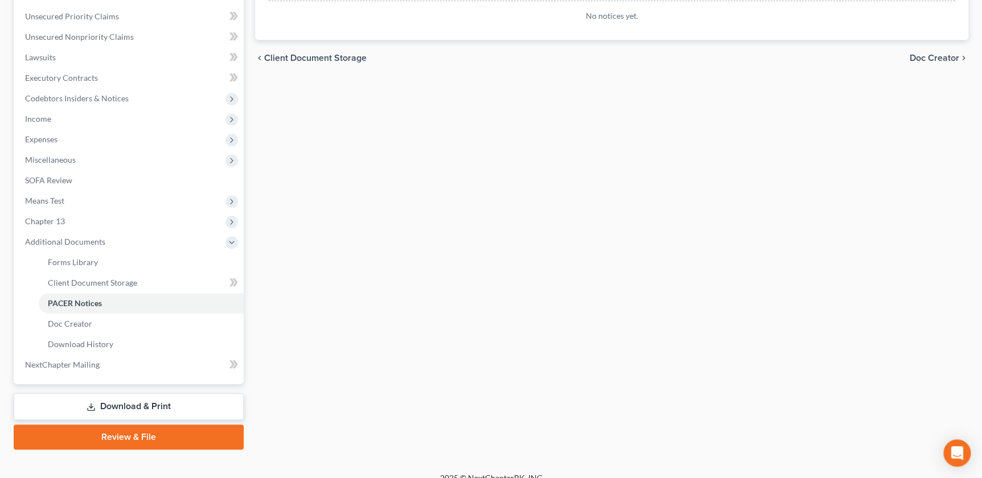
scroll to position [256, 0]
click at [72, 217] on span "Chapter 13" at bounding box center [130, 221] width 228 height 20
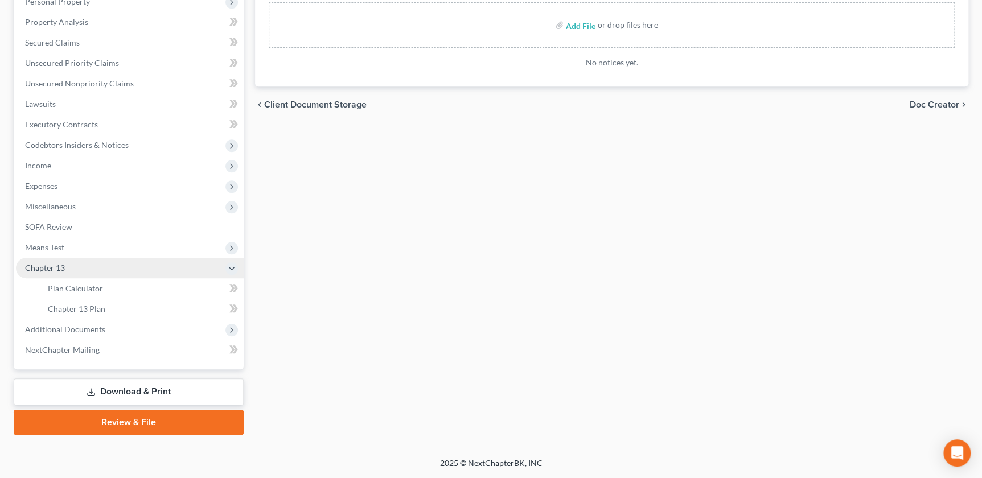
scroll to position [207, 0]
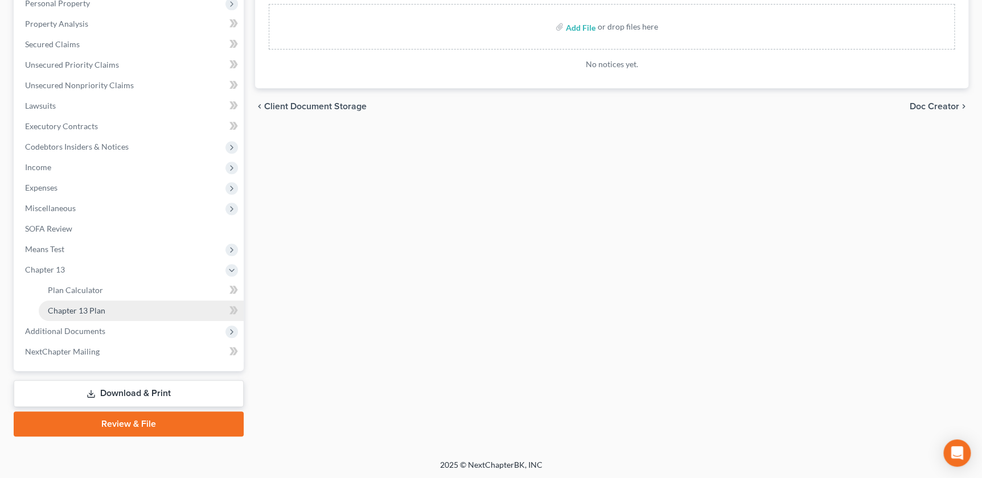
click at [91, 306] on span "Chapter 13 Plan" at bounding box center [76, 311] width 57 height 10
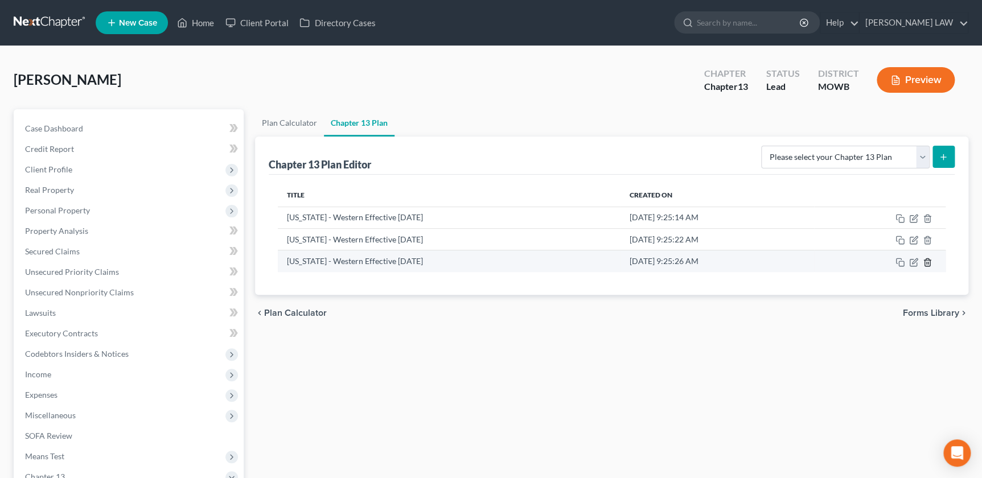
click at [928, 264] on icon "button" at bounding box center [927, 262] width 9 height 9
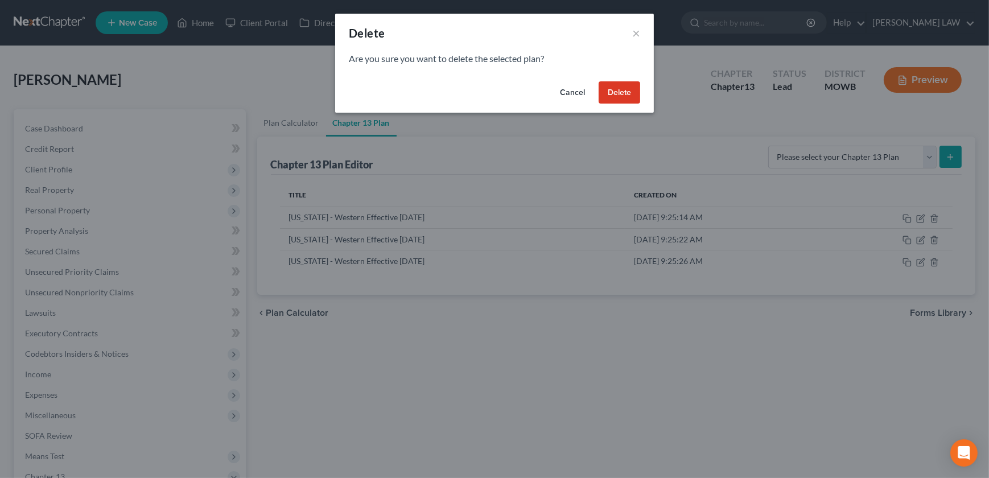
click at [620, 95] on button "Delete" at bounding box center [620, 92] width 42 height 23
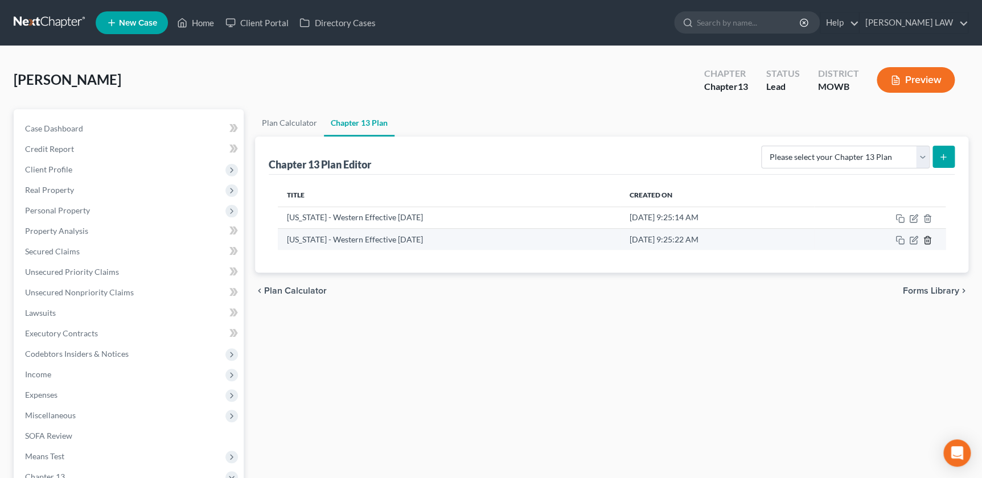
click at [931, 240] on icon "button" at bounding box center [927, 240] width 9 height 9
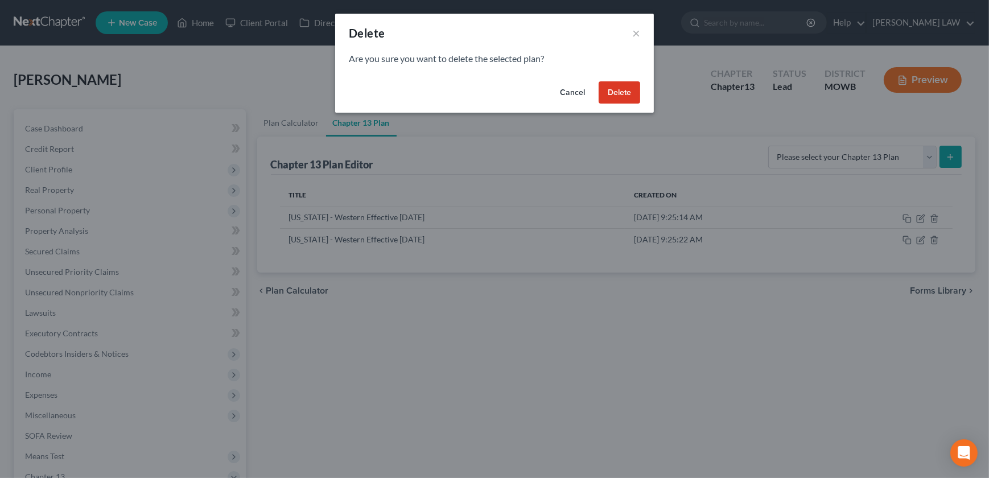
click at [624, 99] on button "Delete" at bounding box center [620, 92] width 42 height 23
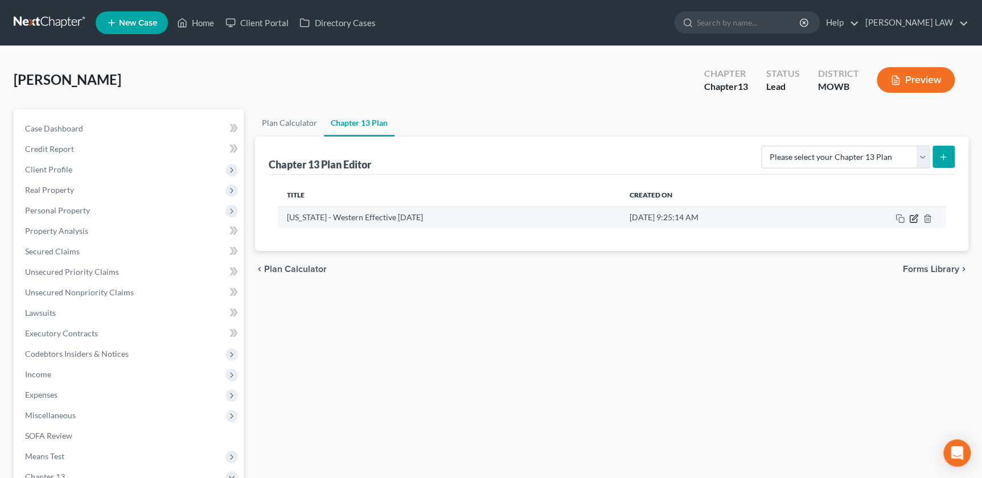
click at [916, 219] on icon "button" at bounding box center [913, 218] width 9 height 9
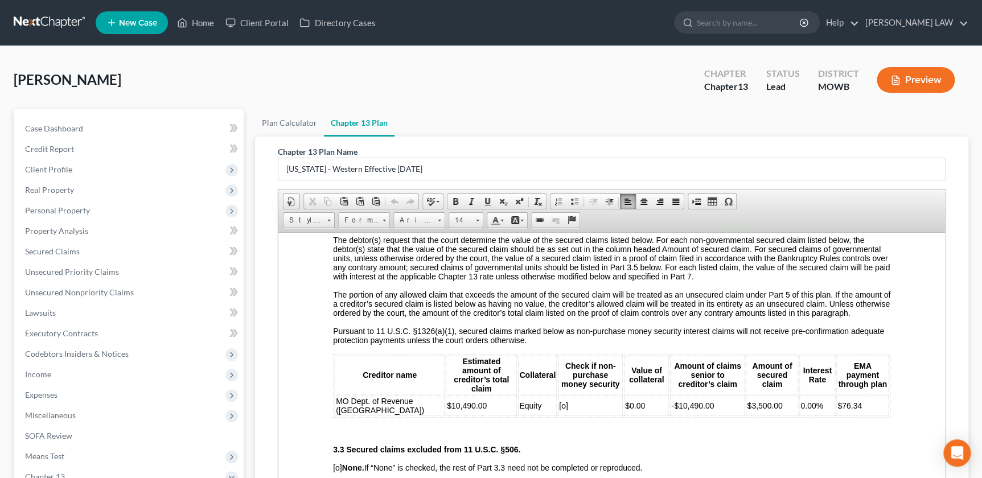
scroll to position [918, 0]
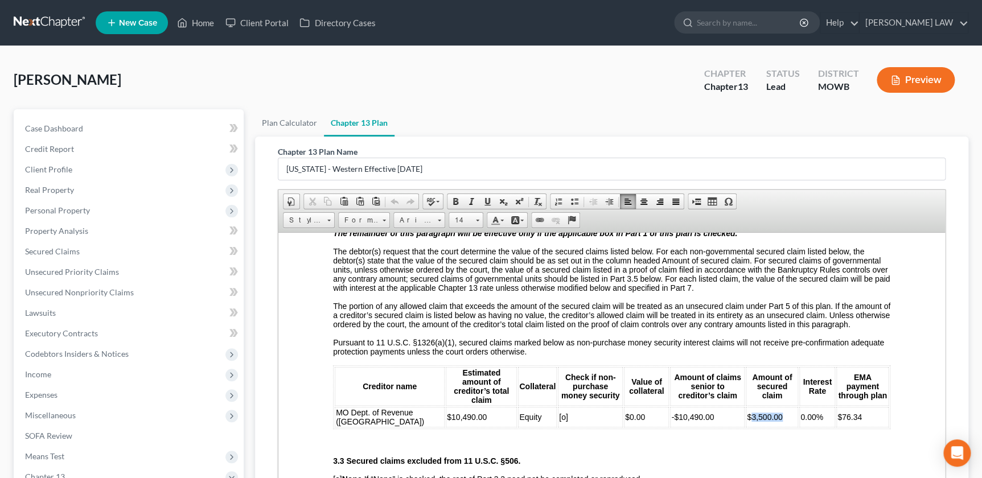
drag, startPoint x: 730, startPoint y: 434, endPoint x: 769, endPoint y: 432, distance: 38.2
click at [769, 427] on td "$3,500.00" at bounding box center [772, 416] width 52 height 20
drag, startPoint x: 783, startPoint y: 432, endPoint x: 818, endPoint y: 434, distance: 34.8
click at [818, 427] on td "0.00%" at bounding box center [817, 416] width 36 height 20
drag, startPoint x: 829, startPoint y: 435, endPoint x: 854, endPoint y: 435, distance: 24.5
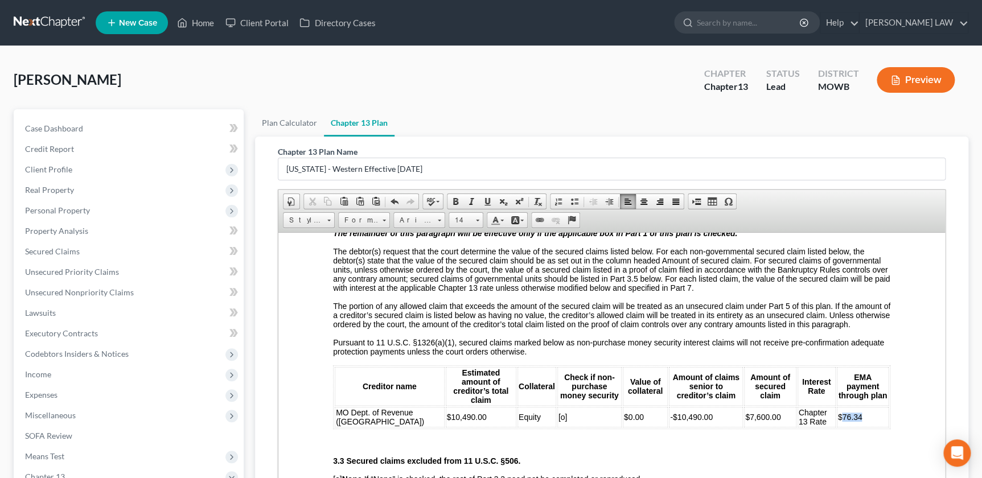
click at [854, 427] on td "$76.34" at bounding box center [863, 416] width 52 height 20
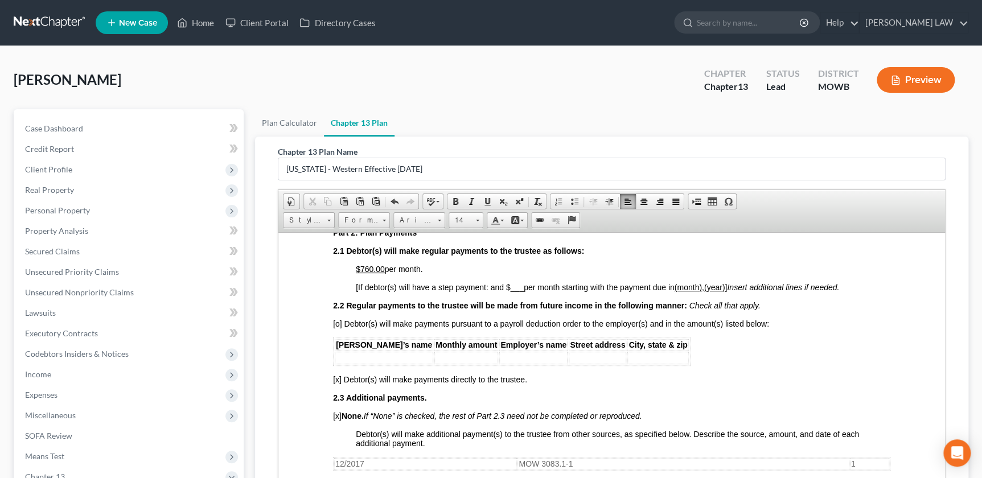
scroll to position [401, 0]
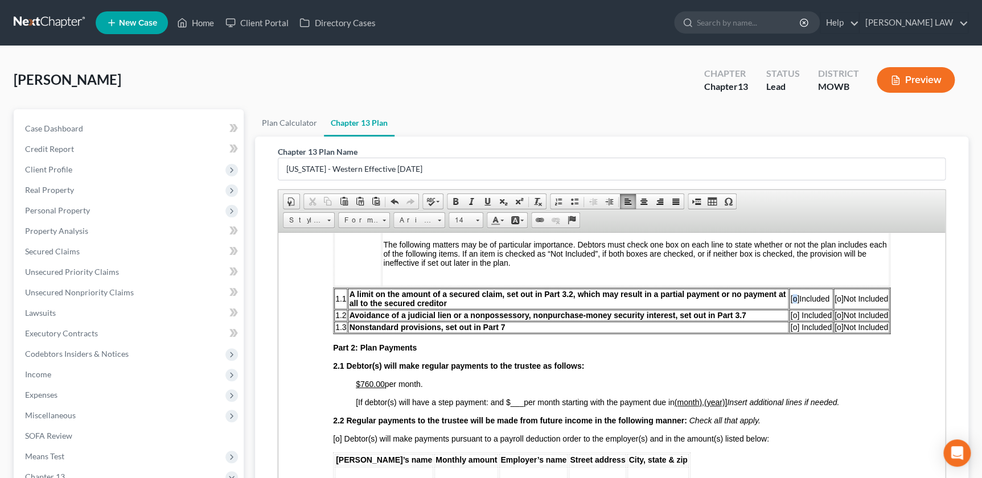
click at [790, 303] on span "[o]" at bounding box center [794, 298] width 9 height 9
click at [835, 319] on span "[o]" at bounding box center [839, 314] width 9 height 9
click at [835, 331] on span "[o]" at bounding box center [839, 326] width 9 height 9
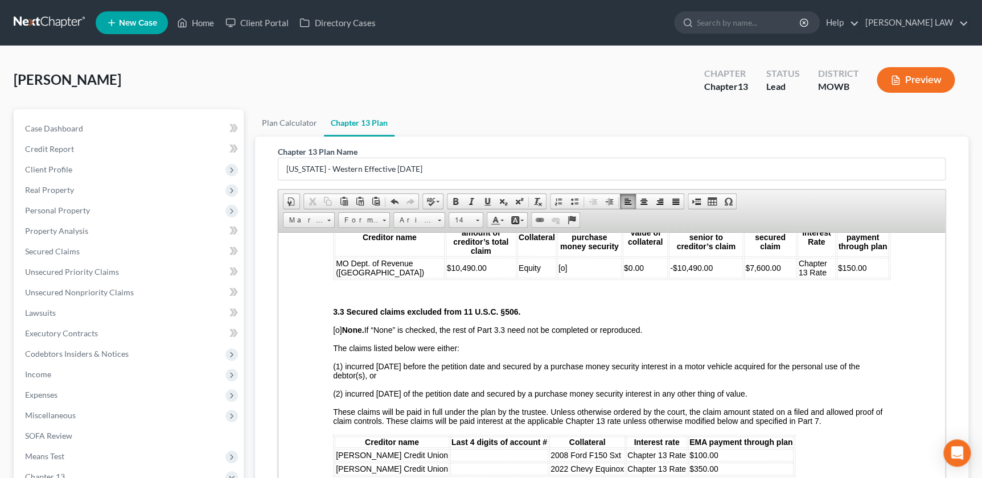
scroll to position [1079, 0]
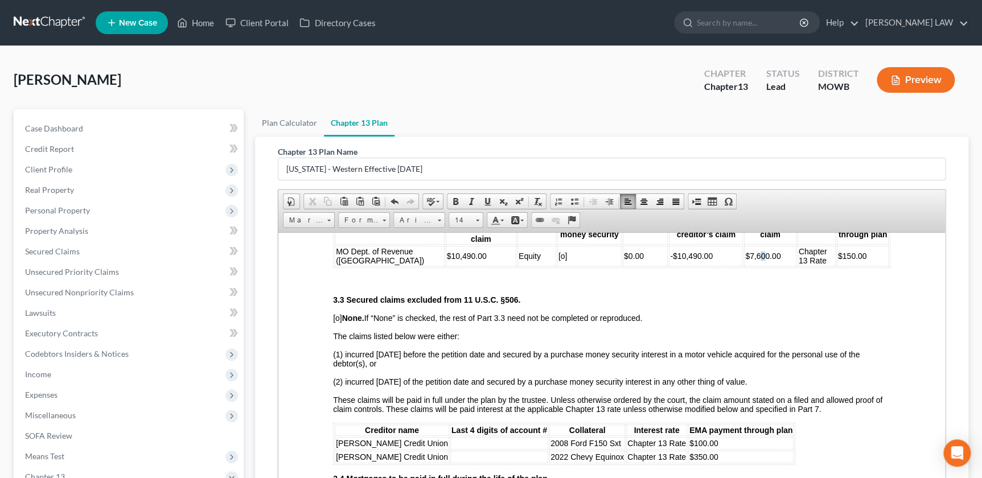
click at [745, 260] on span "$7,600.00" at bounding box center [762, 255] width 35 height 9
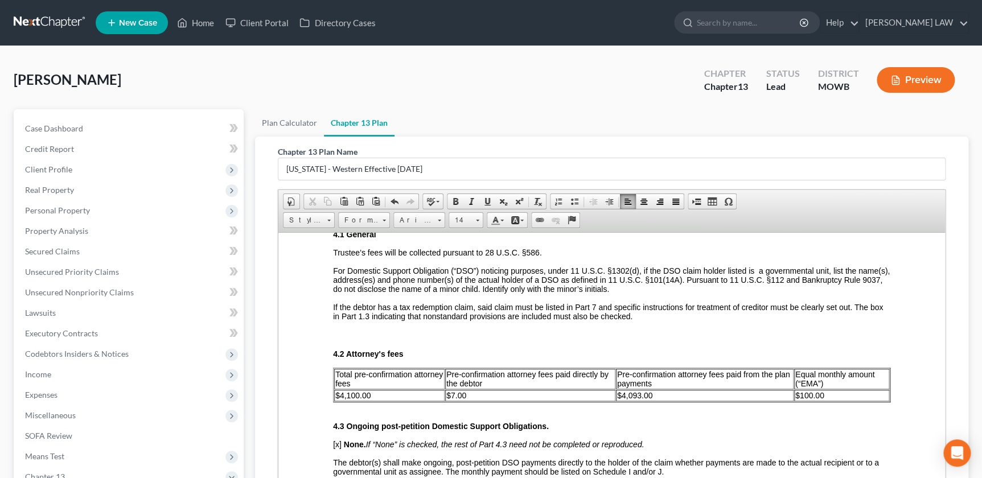
scroll to position [1825, 0]
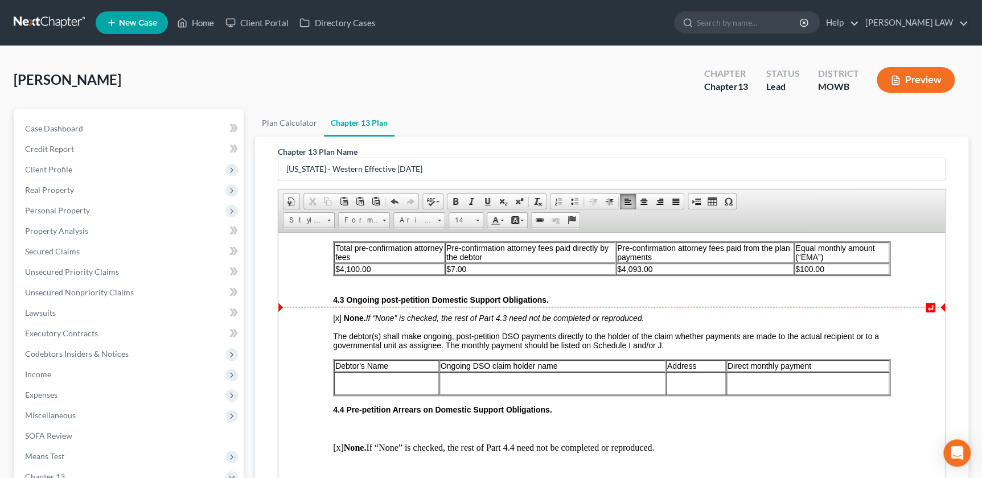
click at [803, 273] on span "$100.00" at bounding box center [809, 268] width 29 height 9
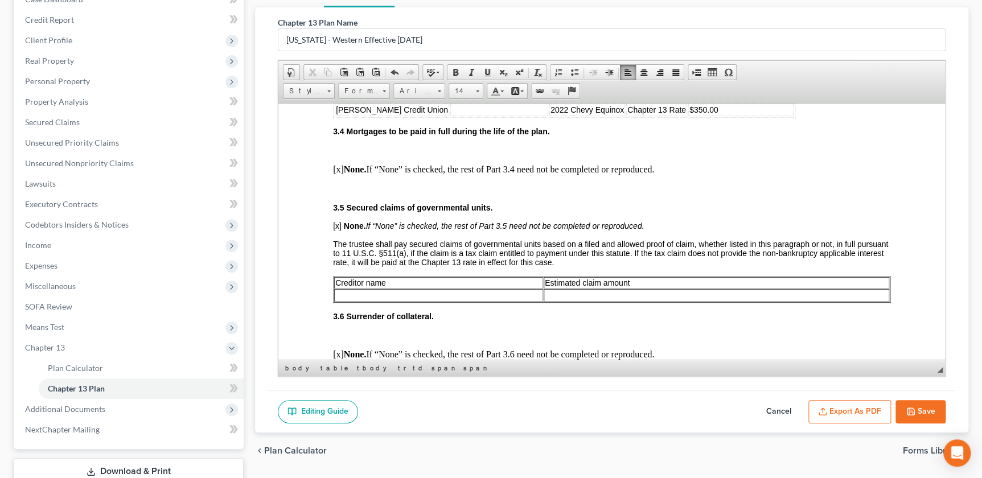
scroll to position [1308, 0]
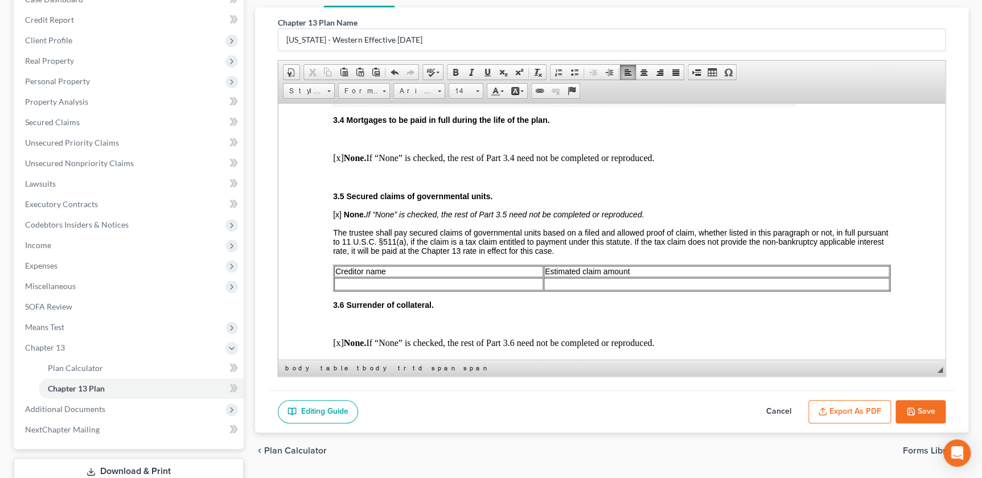
drag, startPoint x: 654, startPoint y: 117, endPoint x: 662, endPoint y: 120, distance: 9.0
click at [689, 102] on span "$350.00" at bounding box center [703, 97] width 29 height 9
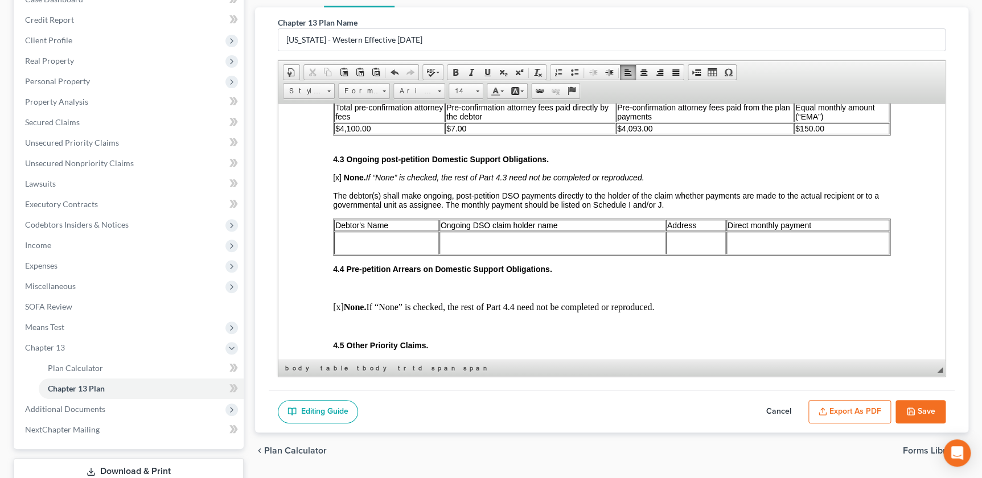
scroll to position [1687, 0]
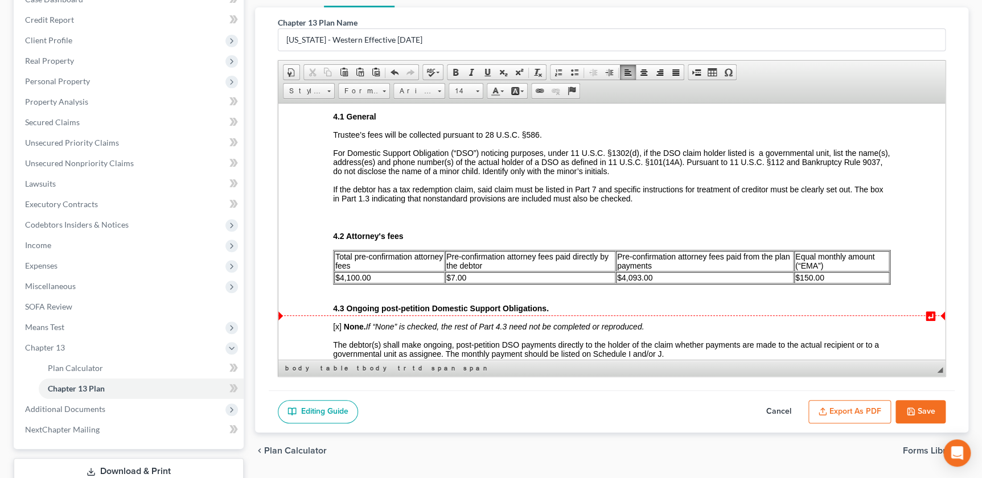
click at [831, 283] on td "$150.00" at bounding box center [841, 277] width 95 height 11
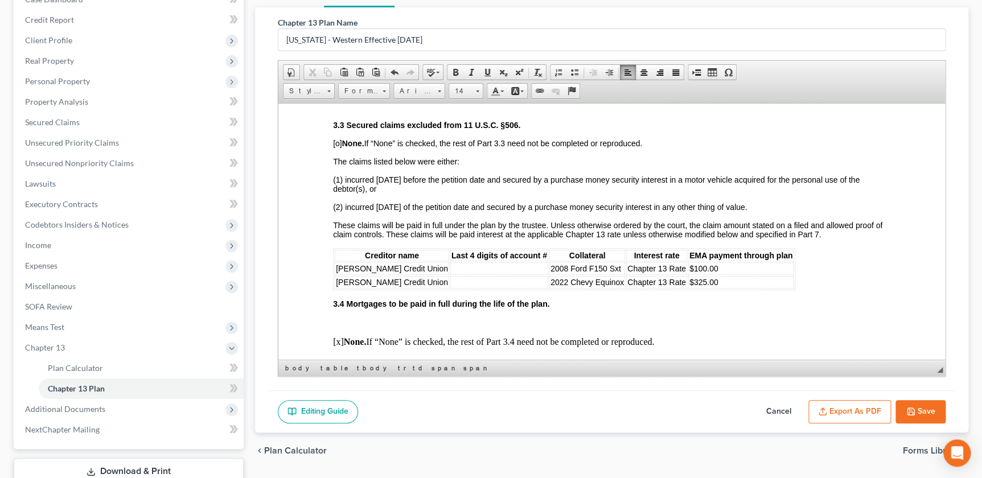
scroll to position [1033, 0]
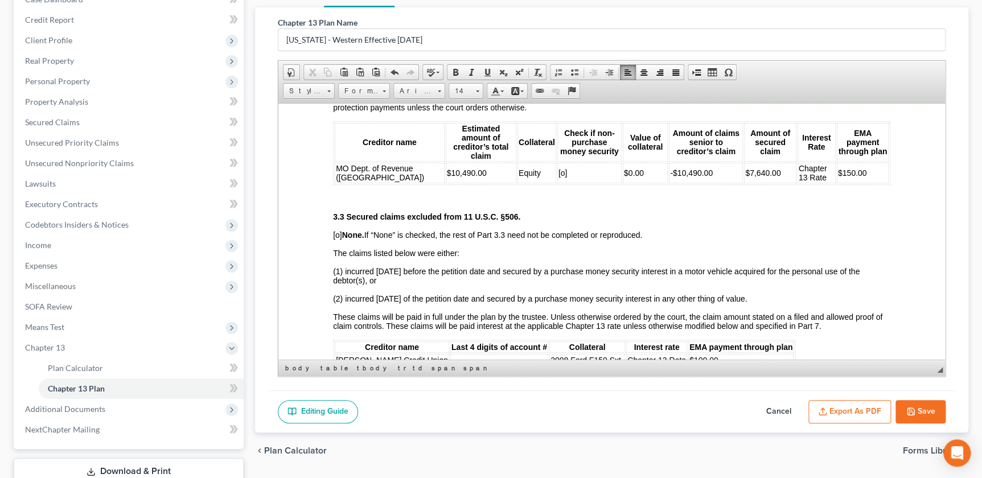
click at [838, 177] on span "$150.00" at bounding box center [852, 172] width 29 height 9
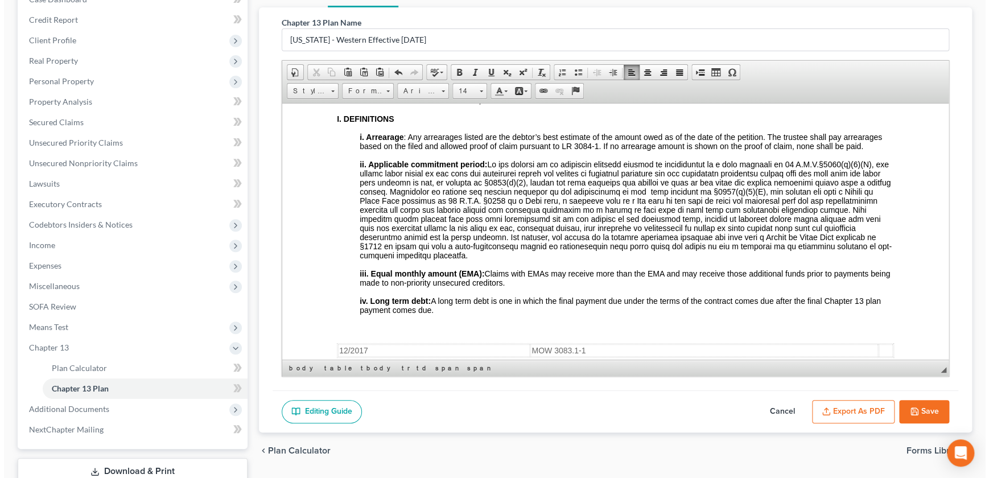
scroll to position [4901, 0]
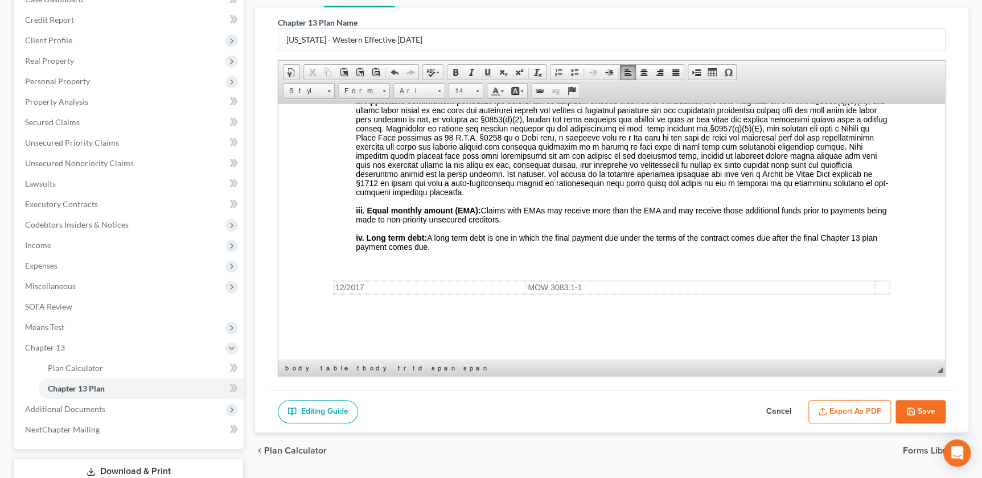
drag, startPoint x: 941, startPoint y: 165, endPoint x: 1267, endPoint y: 446, distance: 430.7
drag, startPoint x: 442, startPoint y: 35, endPoint x: 213, endPoint y: 78, distance: 232.9
click at [213, 78] on div "Petition Navigation Case Dashboard Payments Invoices Payments Payments Credit R…" at bounding box center [491, 247] width 966 height 535
type input "Chapter 13 Plan"
click at [854, 419] on button "Export as PDF" at bounding box center [849, 412] width 83 height 24
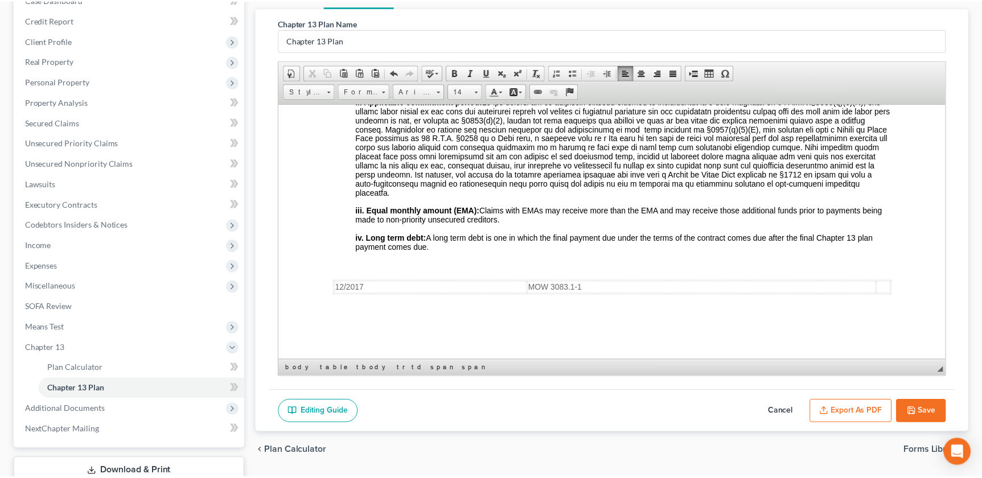
scroll to position [4882, 0]
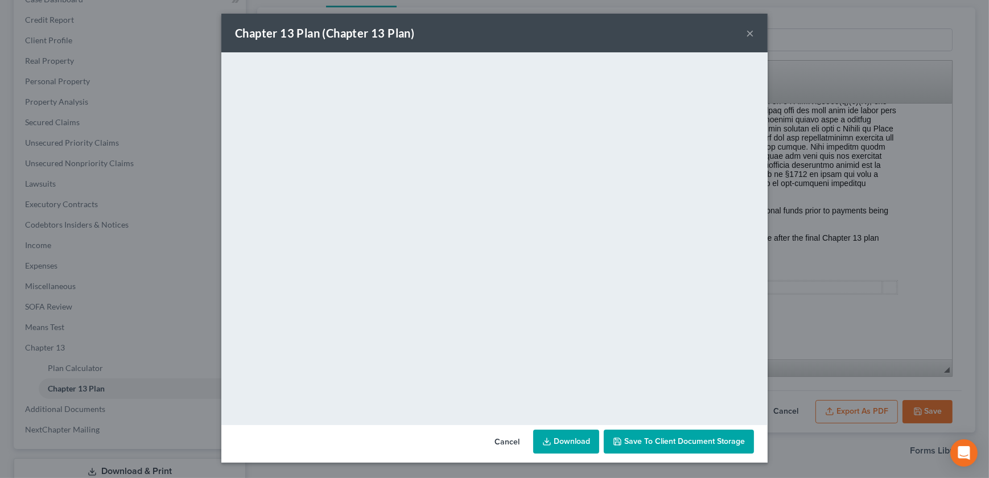
click at [677, 442] on span "Save to Client Document Storage" at bounding box center [685, 442] width 121 height 10
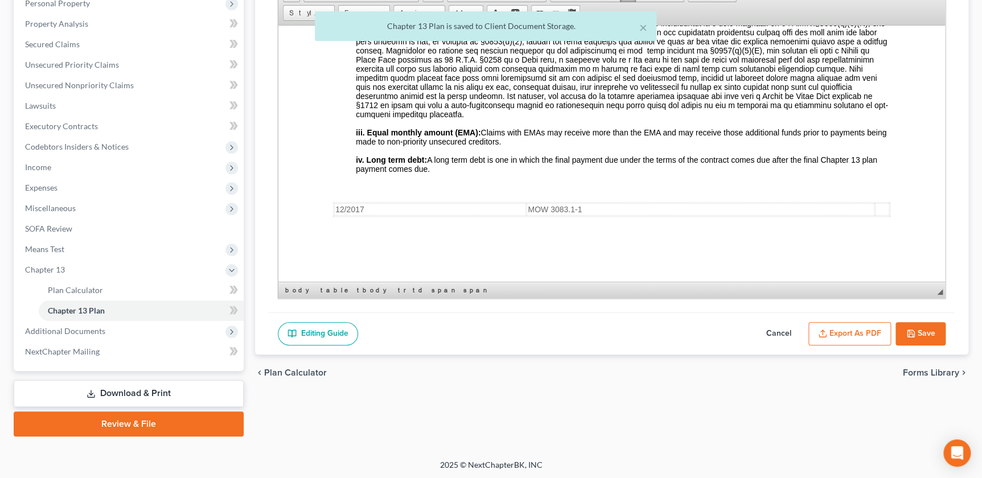
scroll to position [149, 0]
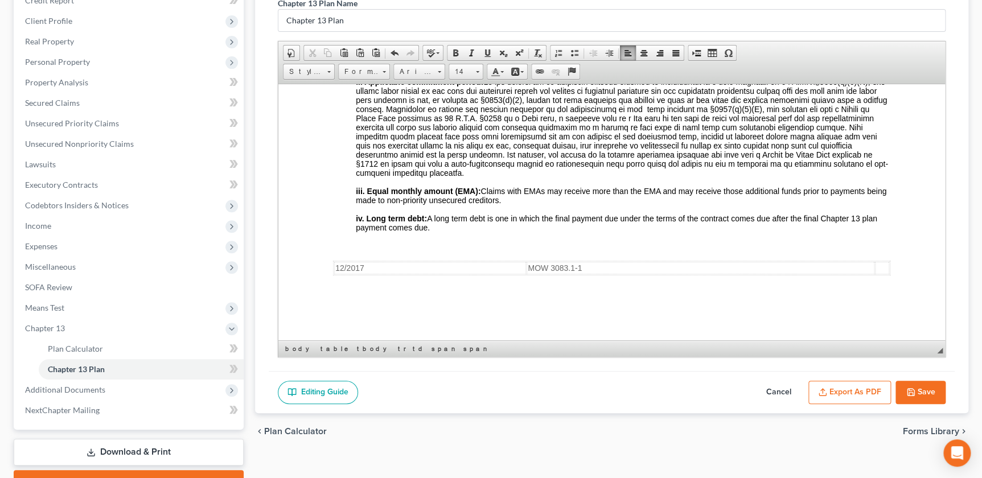
click at [862, 387] on button "Export as PDF" at bounding box center [849, 393] width 83 height 24
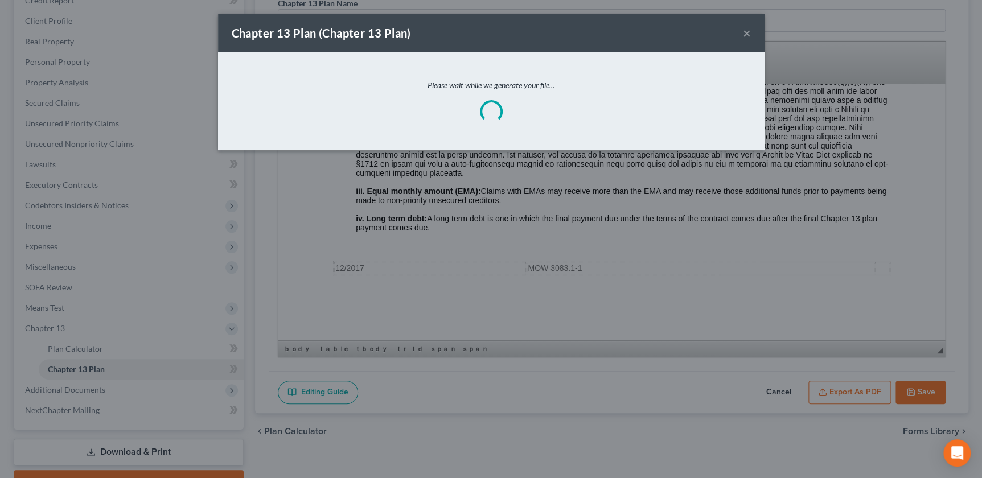
scroll to position [4882, 0]
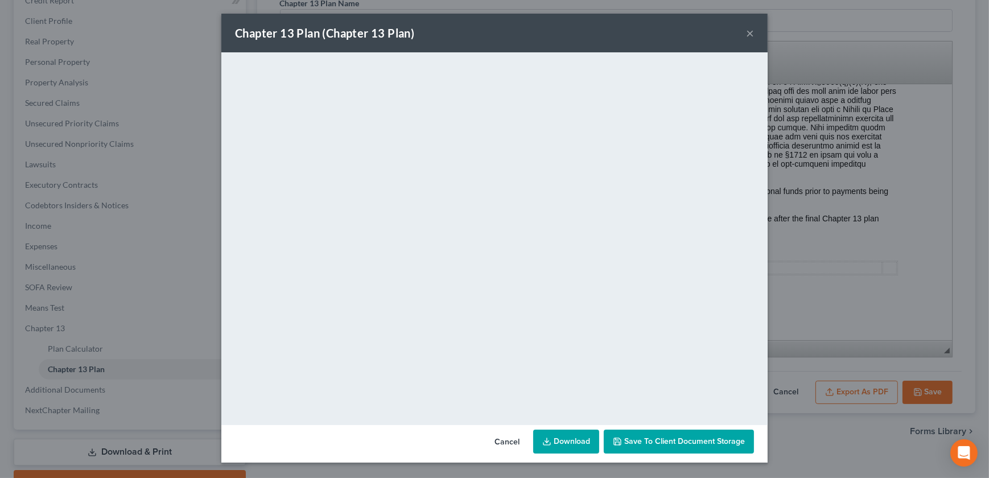
click at [670, 443] on span "Save to Client Document Storage" at bounding box center [685, 442] width 121 height 10
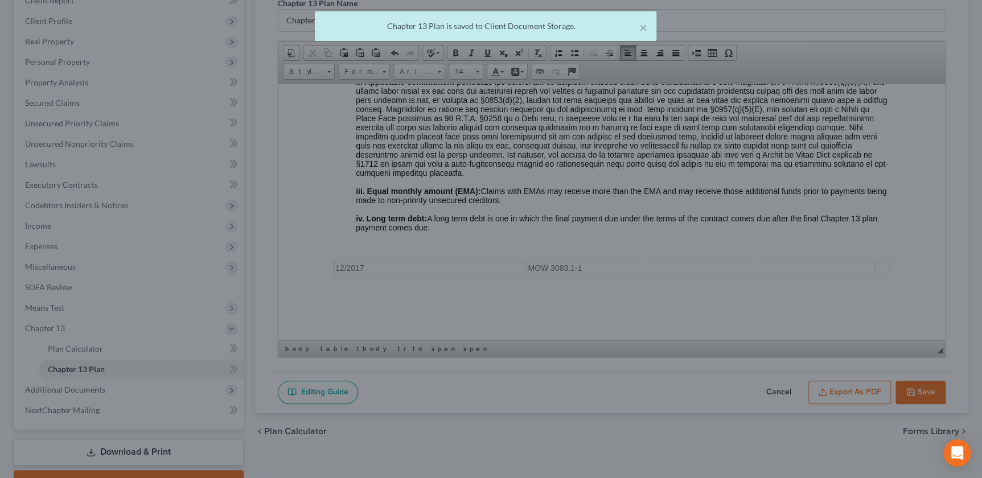
scroll to position [4901, 0]
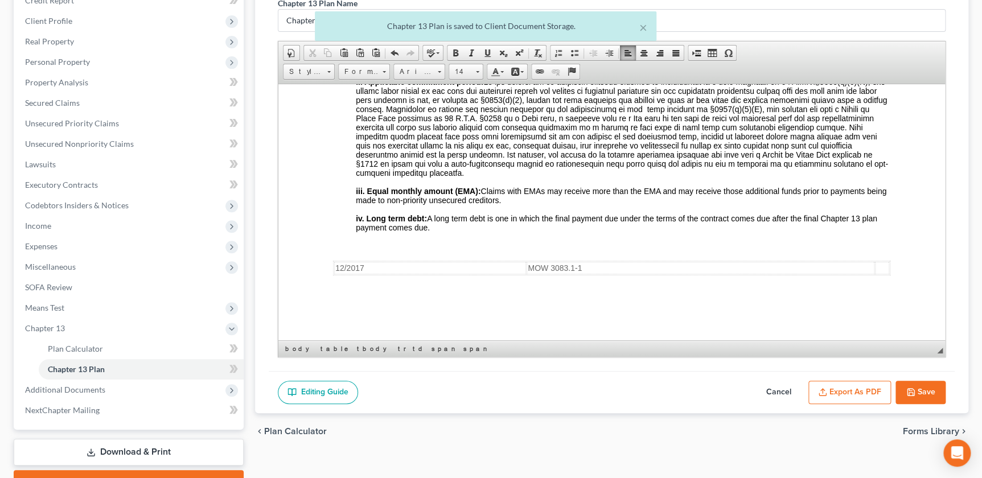
click at [905, 393] on button "Save" at bounding box center [921, 393] width 50 height 24
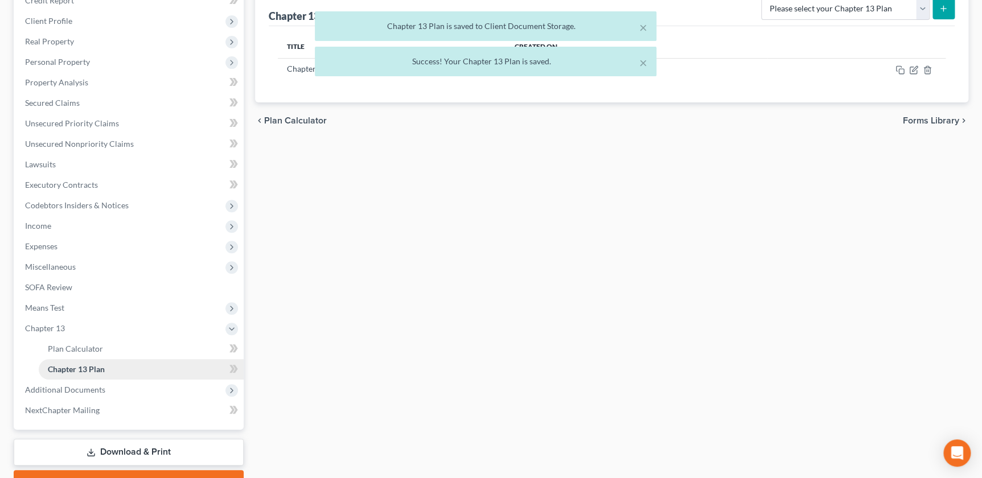
click at [102, 366] on span "Chapter 13 Plan" at bounding box center [76, 369] width 57 height 10
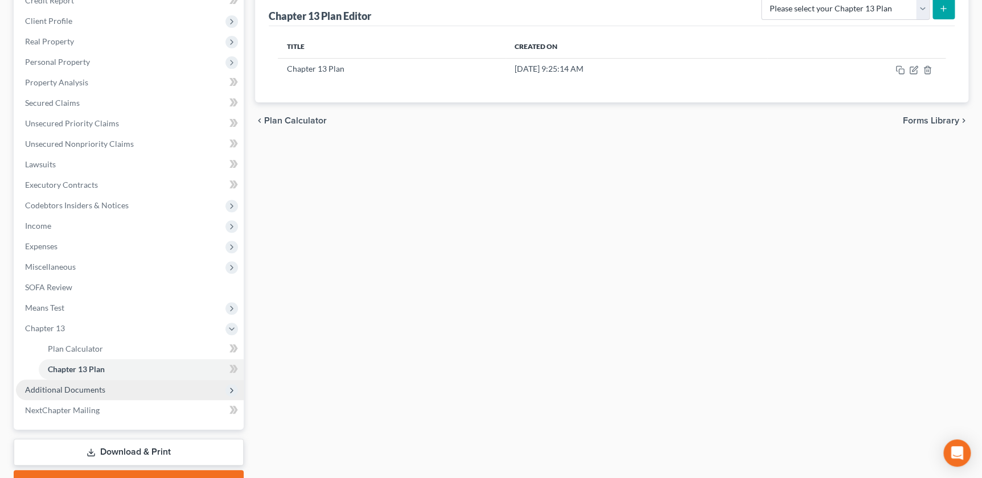
click at [70, 387] on span "Additional Documents" at bounding box center [65, 390] width 80 height 10
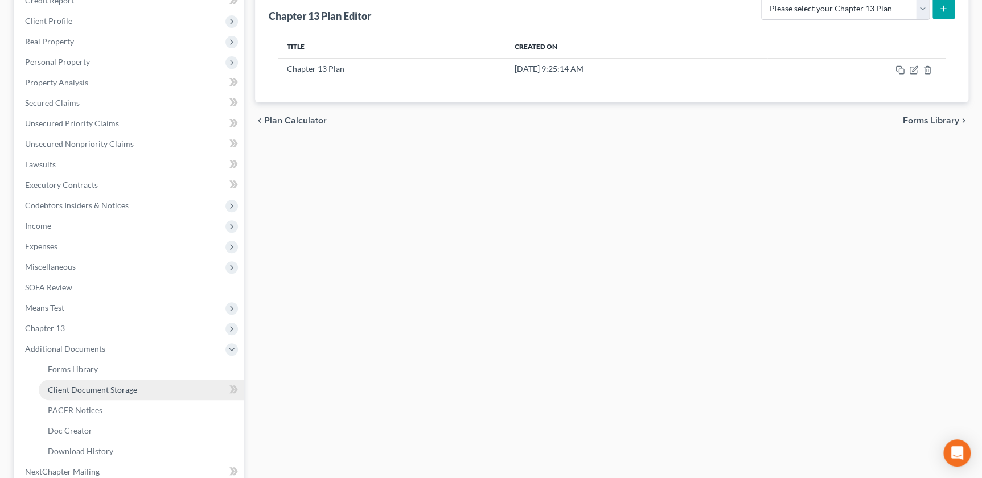
click at [101, 389] on span "Client Document Storage" at bounding box center [92, 390] width 89 height 10
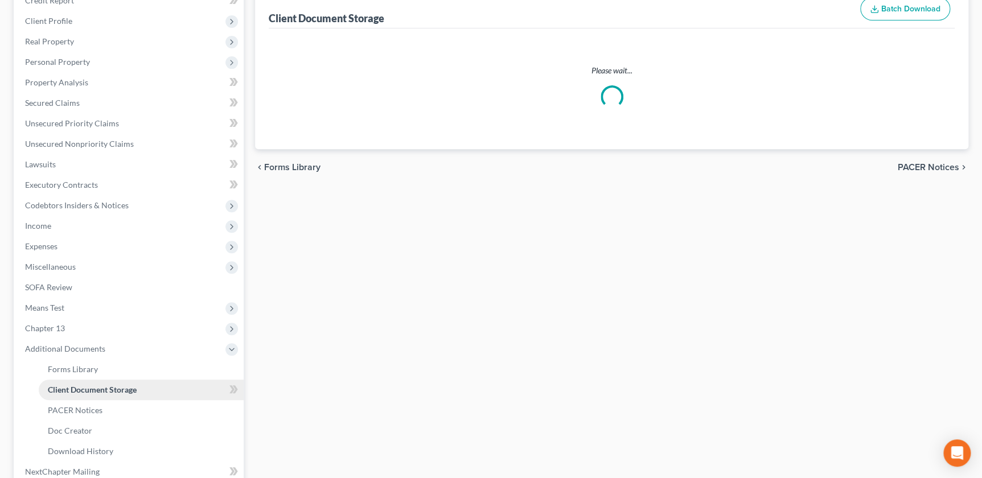
scroll to position [52, 0]
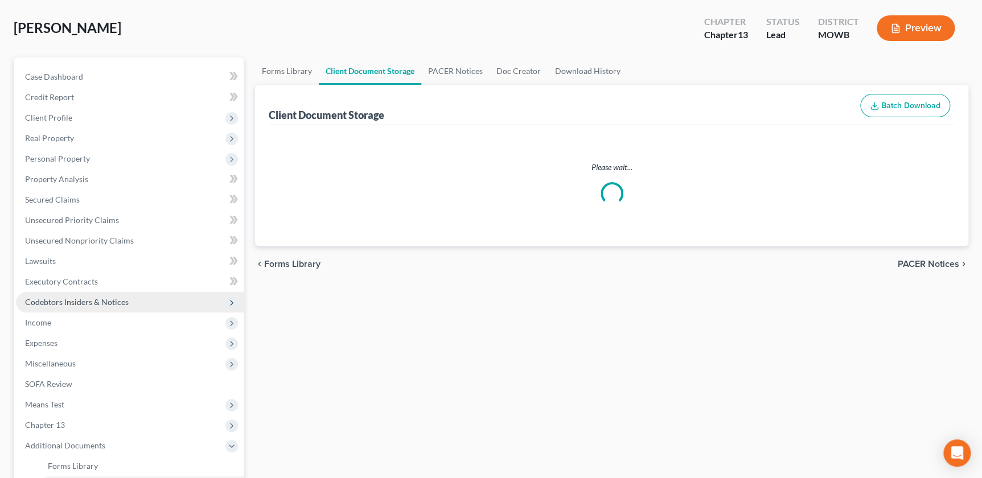
select select "24"
select select "21"
select select "5"
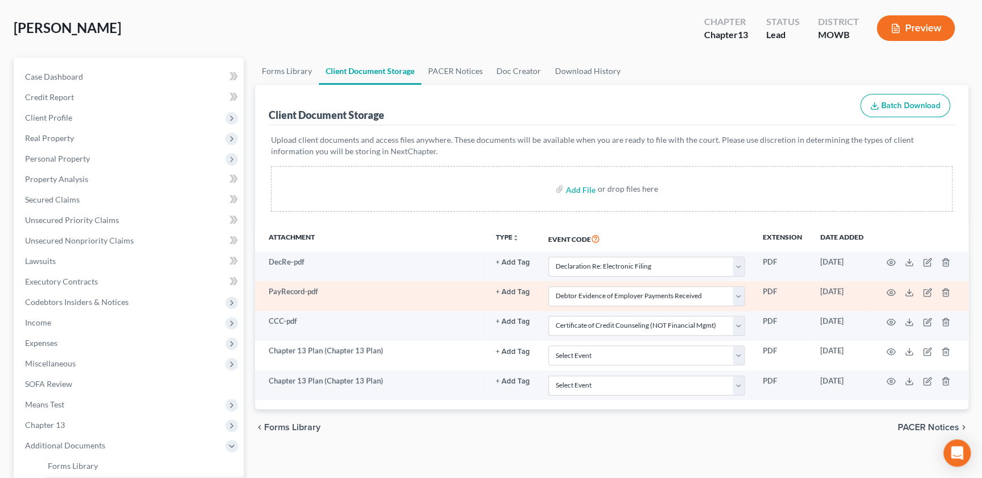
scroll to position [0, 0]
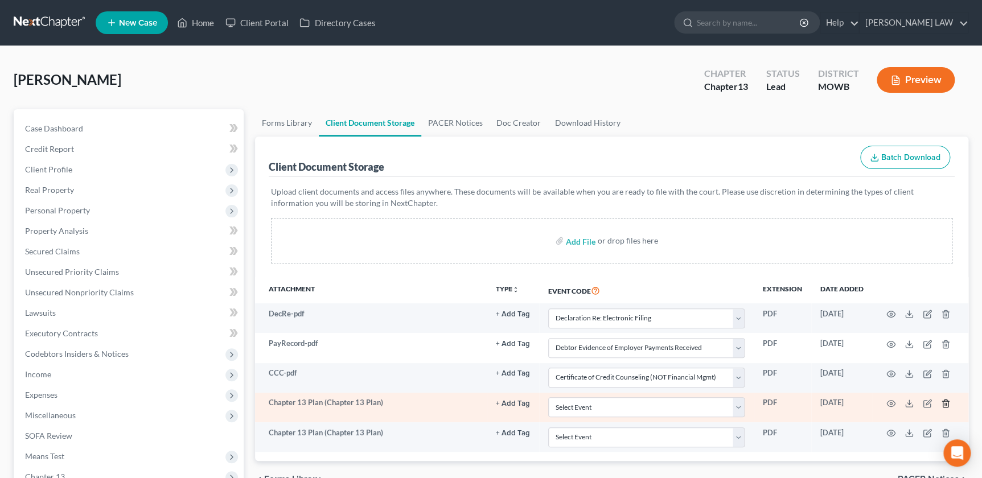
click at [942, 400] on icon "button" at bounding box center [945, 403] width 9 height 9
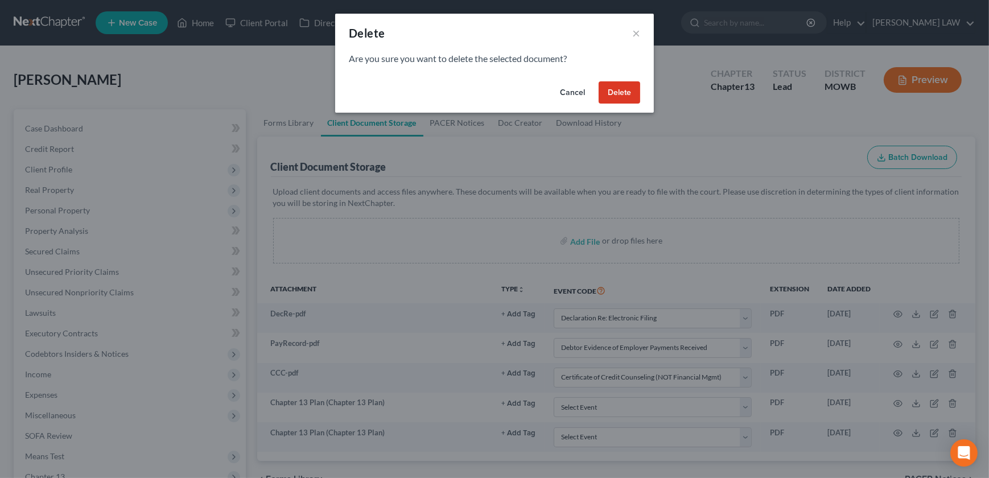
click at [633, 104] on div "Cancel Delete" at bounding box center [494, 95] width 319 height 36
drag, startPoint x: 633, startPoint y: 104, endPoint x: 621, endPoint y: 94, distance: 15.8
click at [621, 94] on button "Delete" at bounding box center [620, 92] width 42 height 23
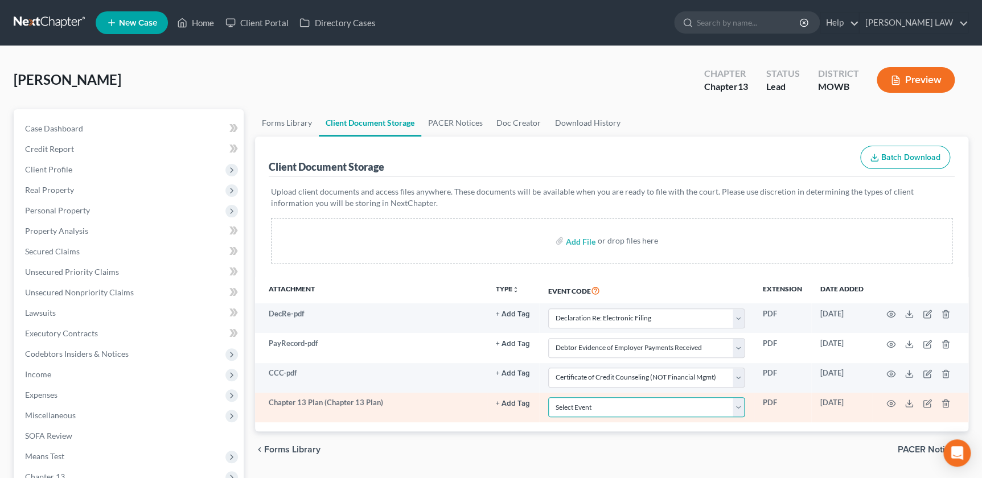
click at [734, 404] on select "Select Event 20 Largest Unsecured Creditors Affidavit re: NO Tax Returns Amende…" at bounding box center [646, 407] width 196 height 20
select select "18"
click at [548, 397] on select "Select Event 20 Largest Unsecured Creditors Affidavit re: NO Tax Returns Amende…" at bounding box center [646, 407] width 196 height 20
click at [890, 401] on icon "button" at bounding box center [891, 404] width 9 height 6
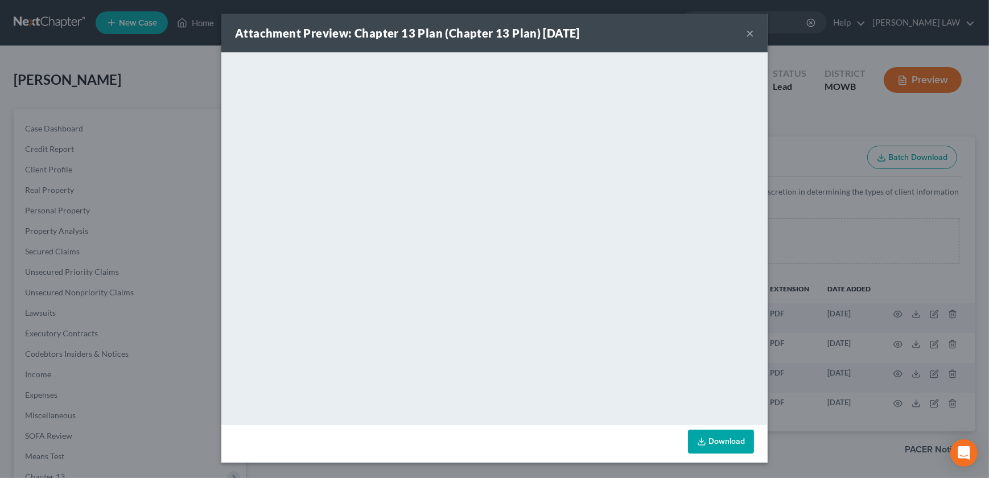
click at [753, 37] on button "×" at bounding box center [750, 33] width 8 height 14
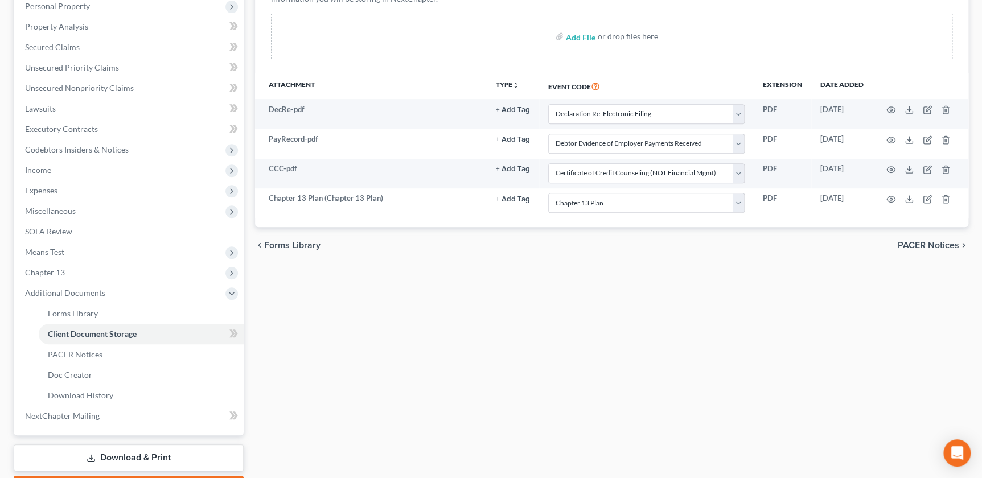
scroll to position [215, 0]
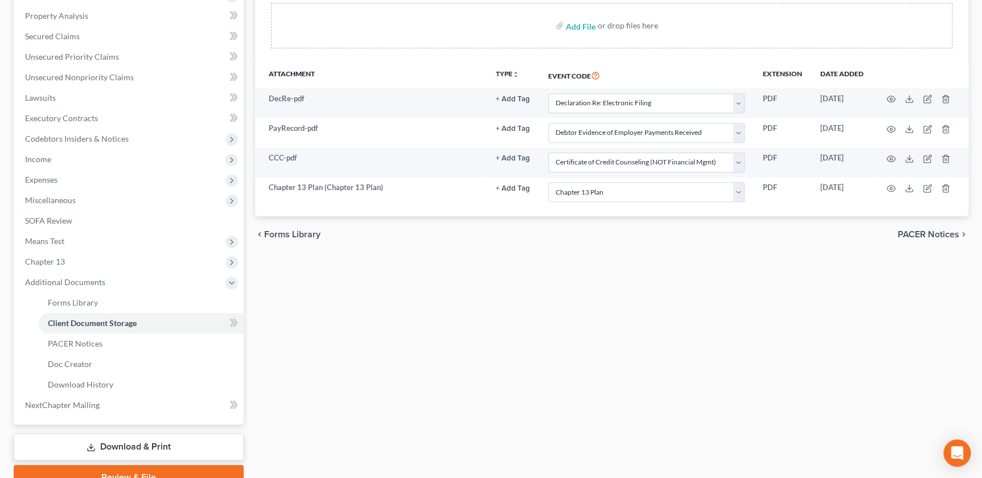
click at [162, 473] on link "Review & File" at bounding box center [129, 477] width 230 height 25
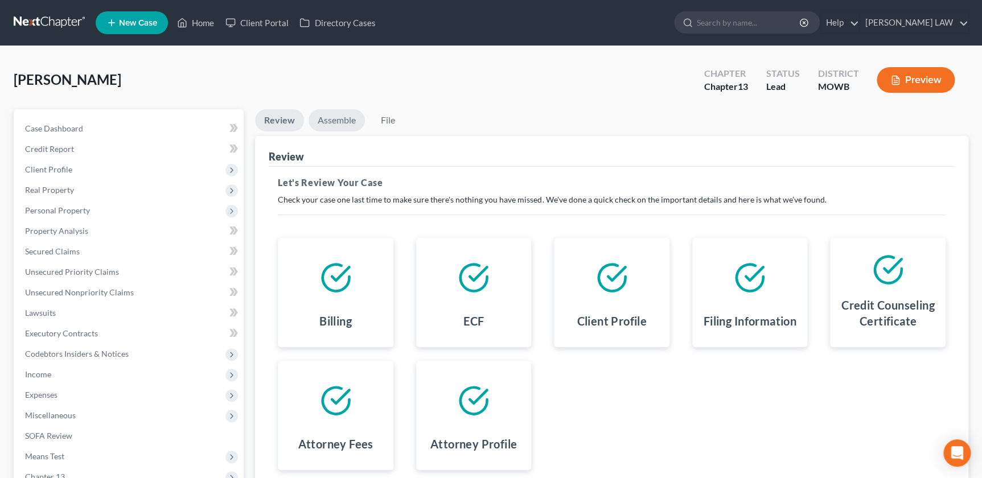
click at [337, 120] on link "Assemble" at bounding box center [337, 120] width 56 height 22
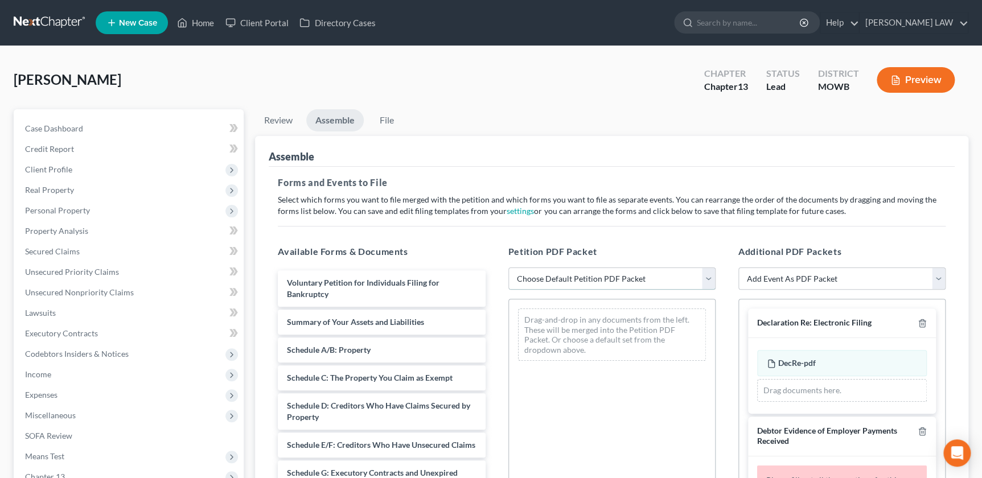
click at [569, 286] on select "Choose Default Petition PDF Packet Complete Bankruptcy Petition (all forms and …" at bounding box center [611, 279] width 207 height 23
select select "0"
click at [508, 268] on select "Choose Default Petition PDF Packet Complete Bankruptcy Petition (all forms and …" at bounding box center [611, 279] width 207 height 23
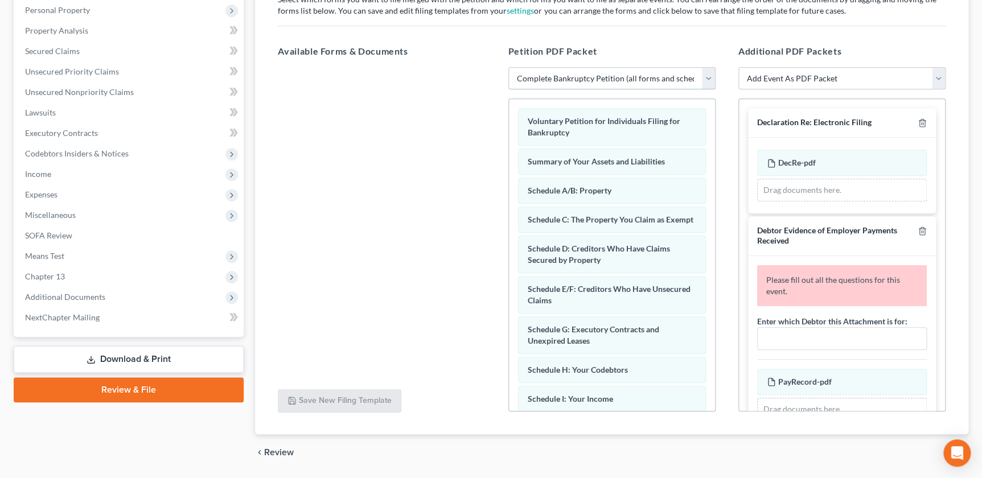
scroll to position [210, 0]
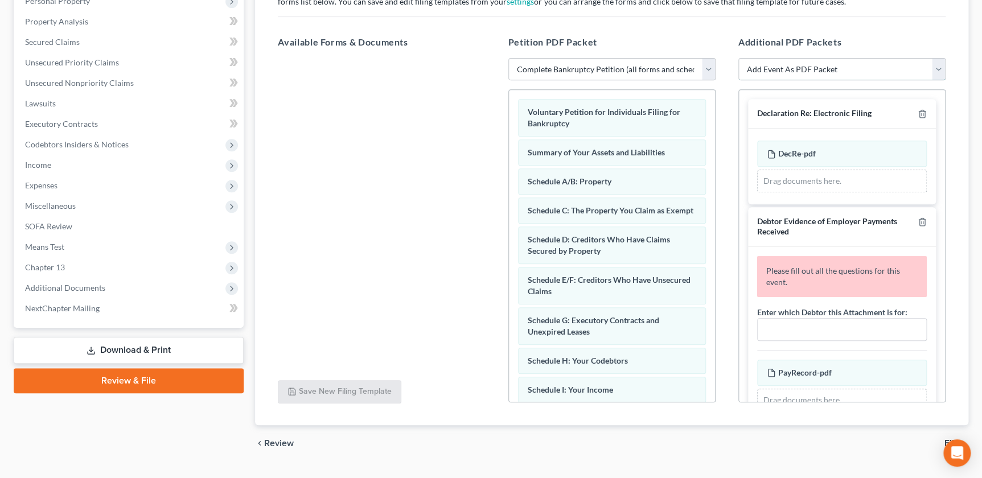
click at [800, 72] on select "Add Event As PDF Packet Affidavit re: NO Tax Returns Amended Matrix Adding Cred…" at bounding box center [841, 69] width 207 height 23
select select "7"
click at [738, 58] on select "Add Event As PDF Packet Affidavit re: NO Tax Returns Amended Matrix Adding Cred…" at bounding box center [841, 69] width 207 height 23
select select
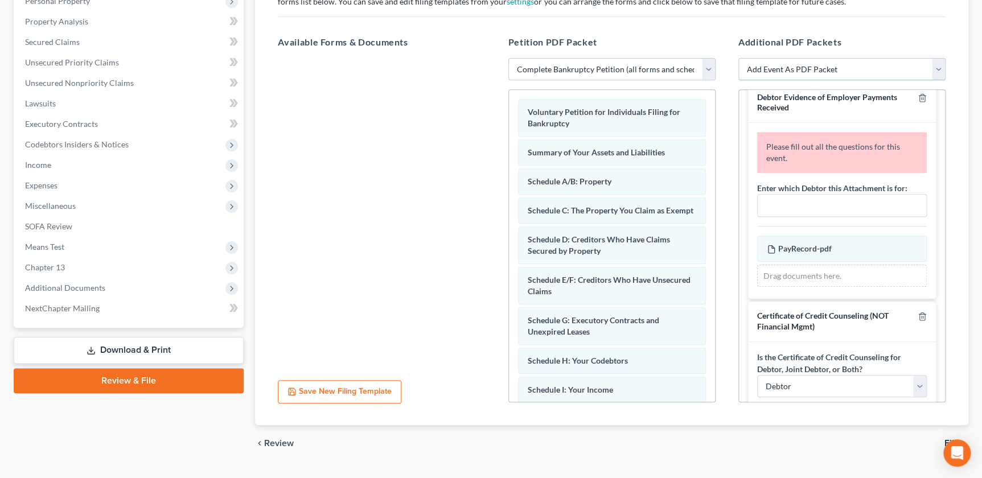
scroll to position [250, 0]
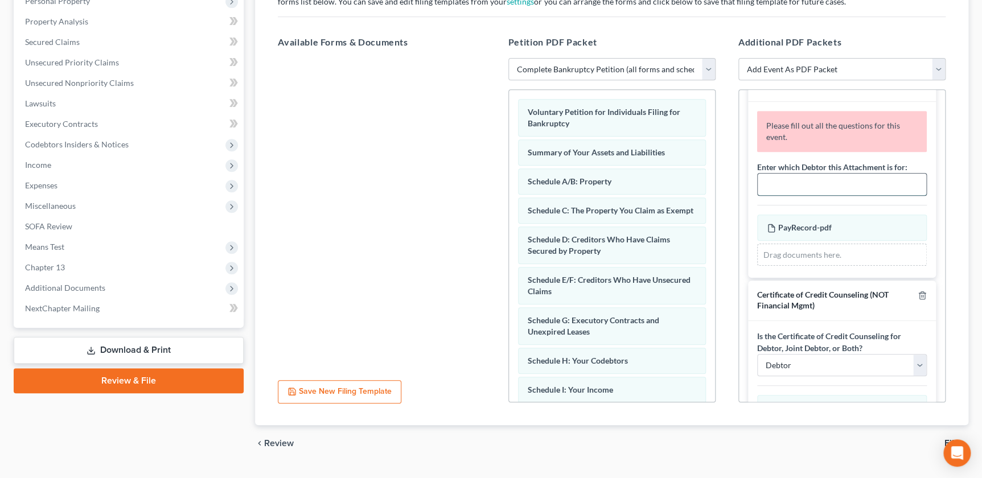
click at [799, 179] on input "text" at bounding box center [842, 185] width 169 height 22
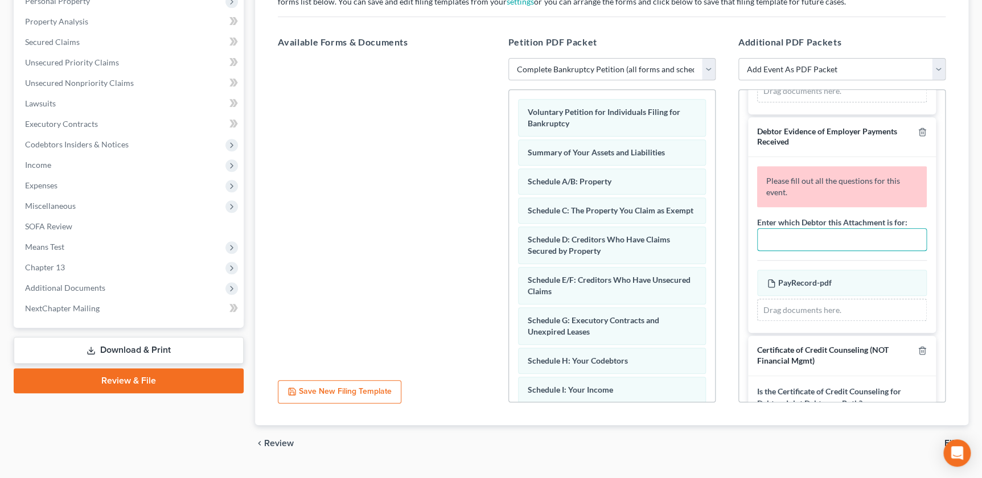
scroll to position [192, 0]
click at [780, 242] on input "text" at bounding box center [842, 242] width 169 height 22
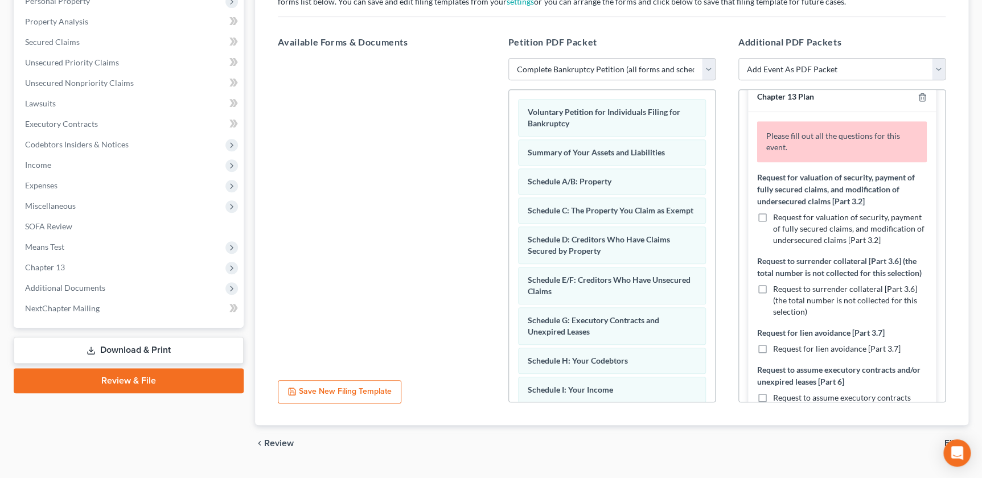
scroll to position [584, 0]
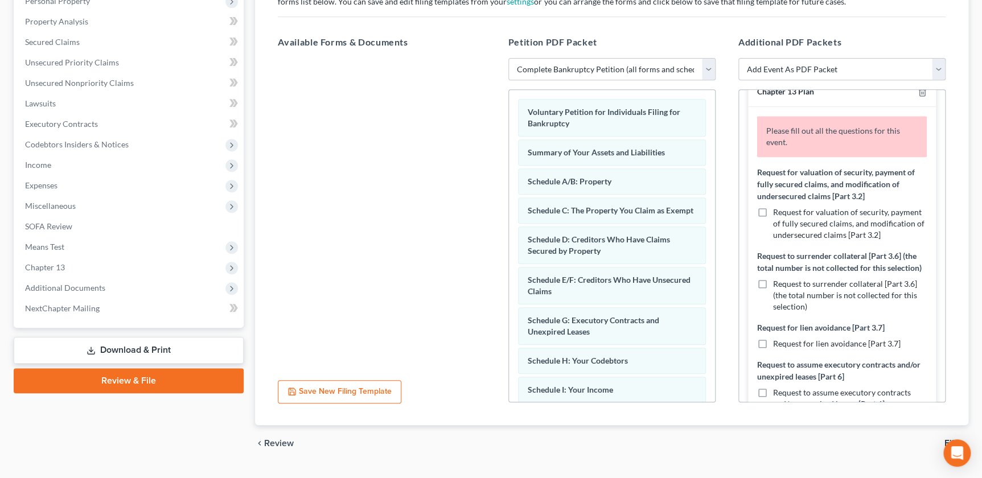
type input "Robert Turner"
click at [773, 209] on label "Request for valuation of security, payment of fully secured claims, and modific…" at bounding box center [850, 224] width 154 height 34
click at [778, 209] on input "Request for valuation of security, payment of fully secured claims, and modific…" at bounding box center [781, 210] width 7 height 7
checkbox input "true"
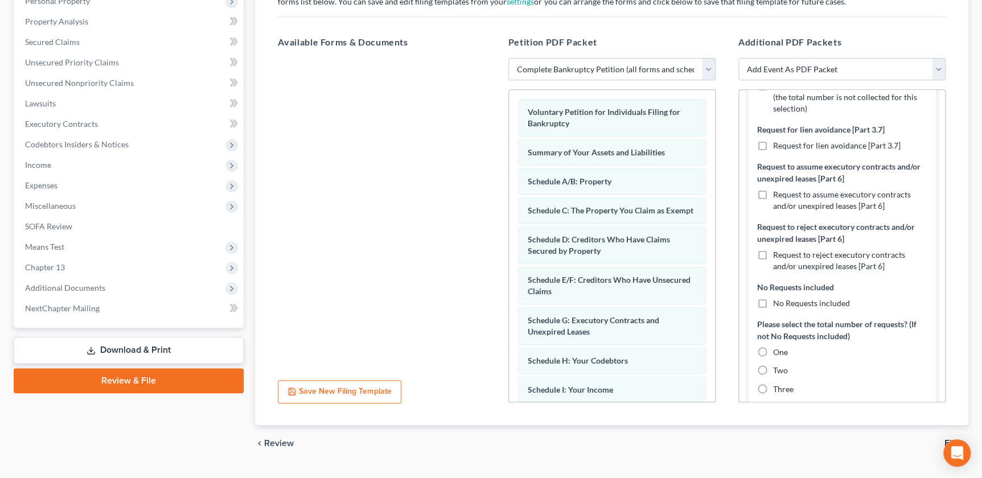
scroll to position [795, 0]
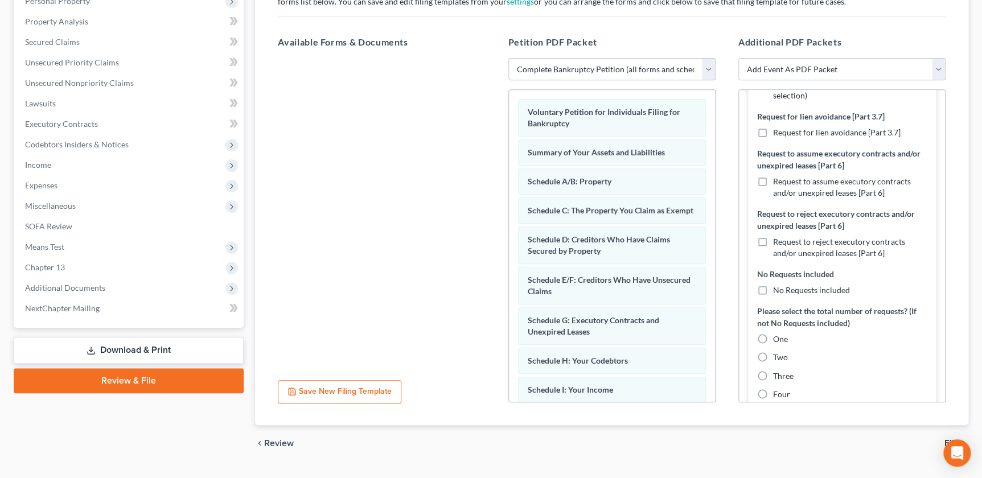
click at [773, 199] on label "Request to assume executory contracts and/or unexpired leases [Part 6]" at bounding box center [850, 187] width 154 height 23
click at [778, 183] on input "Request to assume executory contracts and/or unexpired leases [Part 6]" at bounding box center [781, 179] width 7 height 7
checkbox input "true"
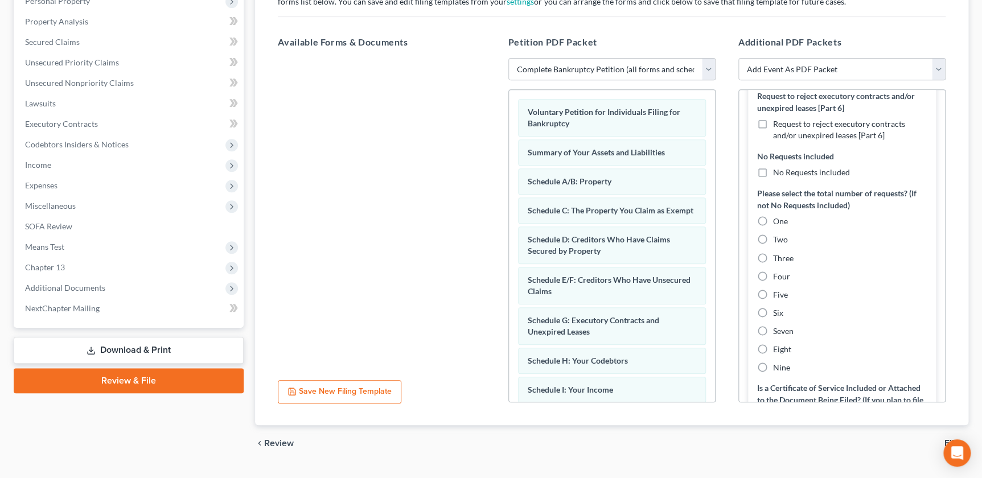
scroll to position [916, 0]
click at [773, 243] on label "Two" at bounding box center [780, 236] width 15 height 11
click at [778, 239] on input "Two" at bounding box center [781, 234] width 7 height 7
radio input "true"
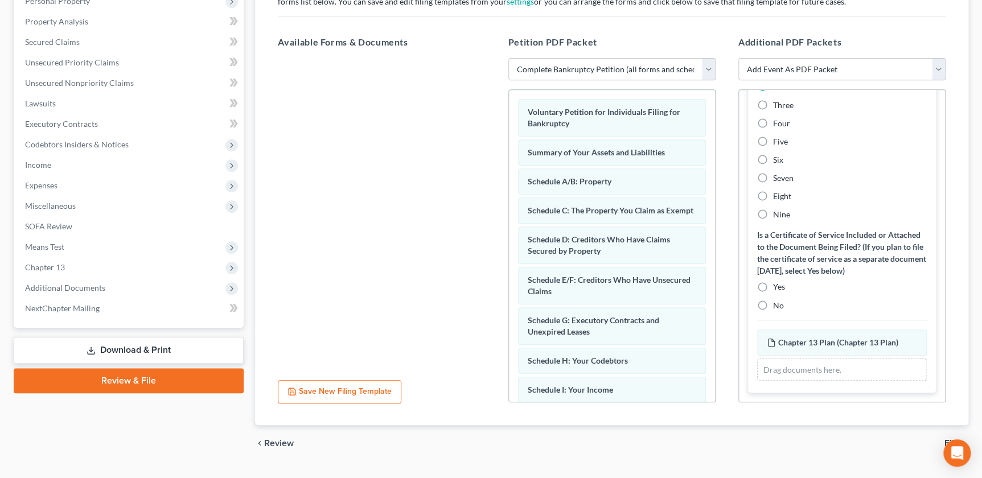
scroll to position [1087, 0]
click at [773, 305] on label "No" at bounding box center [778, 304] width 11 height 11
click at [778, 305] on input "No" at bounding box center [781, 302] width 7 height 7
radio input "true"
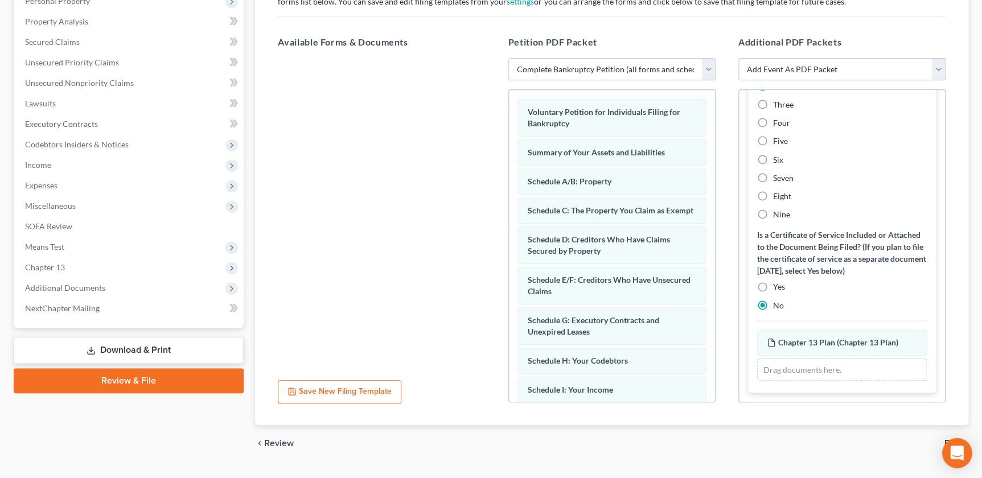
click at [944, 438] on body "Home New Case Client Portal Directory Cases KNIPP LAW admin@thekcbk.com My Acco…" at bounding box center [491, 147] width 982 height 714
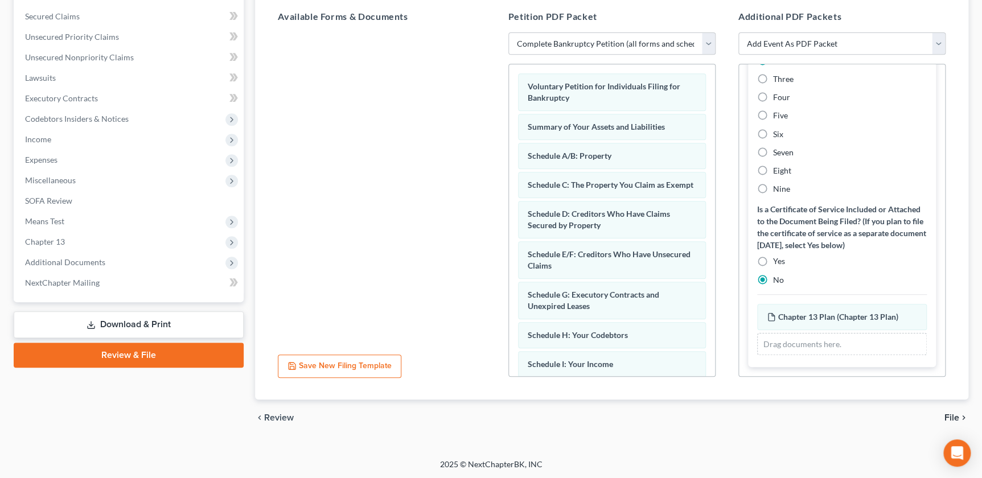
click at [952, 417] on span "File" at bounding box center [951, 417] width 15 height 9
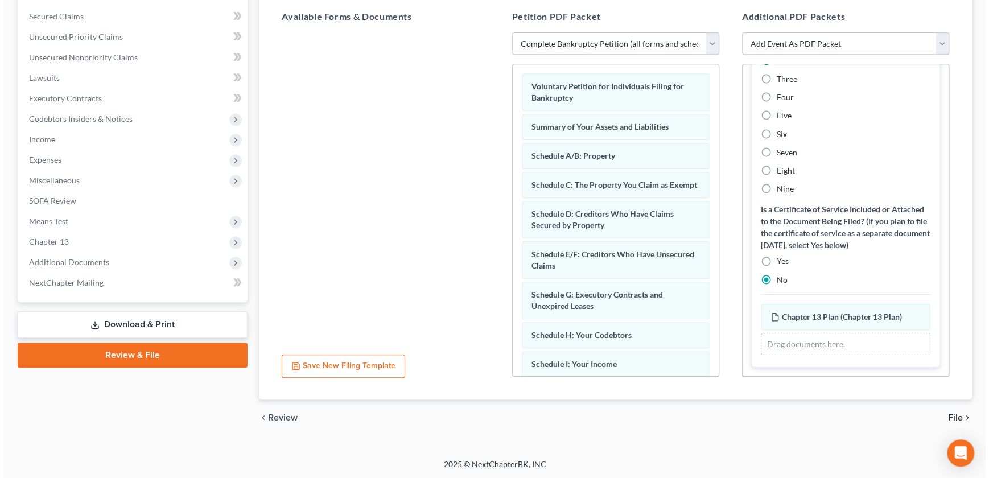
scroll to position [166, 0]
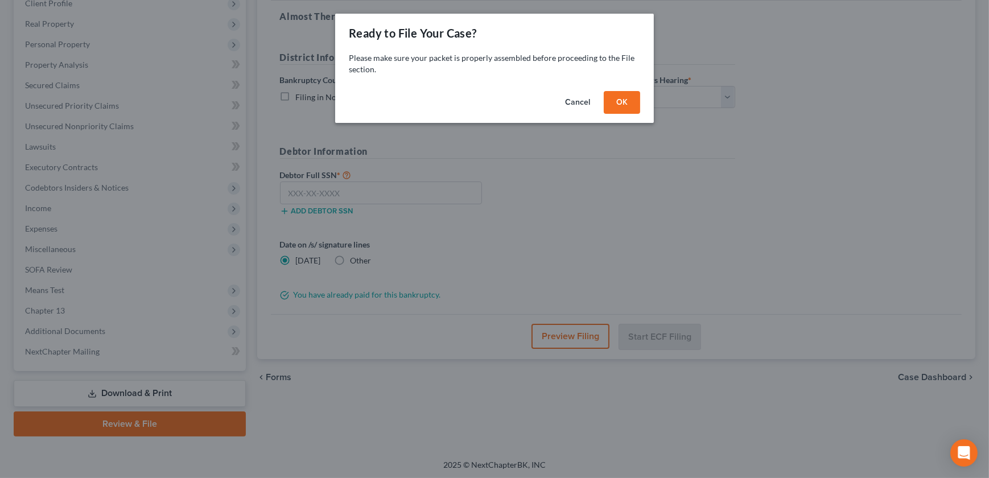
click at [626, 107] on button "OK" at bounding box center [622, 102] width 36 height 23
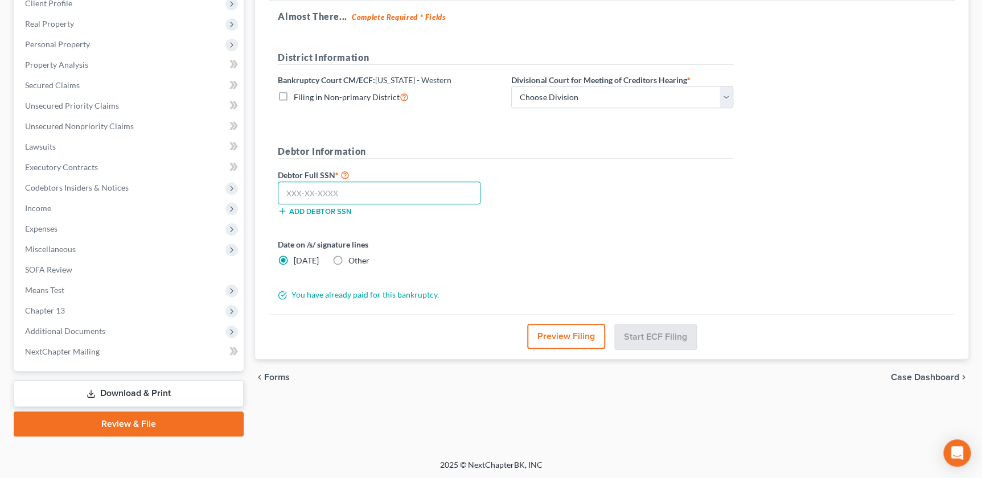
click at [457, 191] on input "text" at bounding box center [379, 193] width 203 height 23
type input "492-66-8311"
click at [685, 289] on div "You have already paid for this bankruptcy." at bounding box center [505, 294] width 467 height 11
click at [552, 96] on select "Choose Division Central Southern Southwestern St. Joseph Western" at bounding box center [622, 97] width 222 height 23
select select "3"
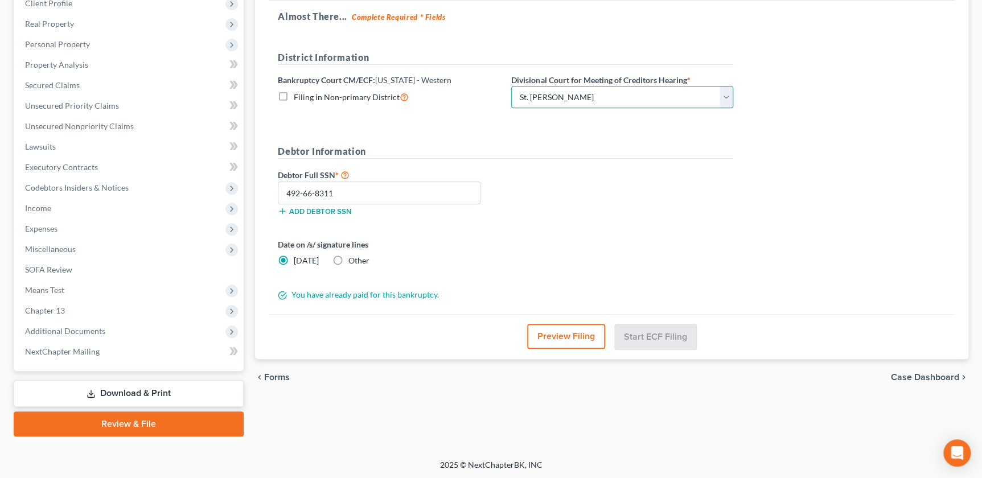
click at [511, 86] on select "Choose Division Central Southern Southwestern St. Joseph Western" at bounding box center [622, 97] width 222 height 23
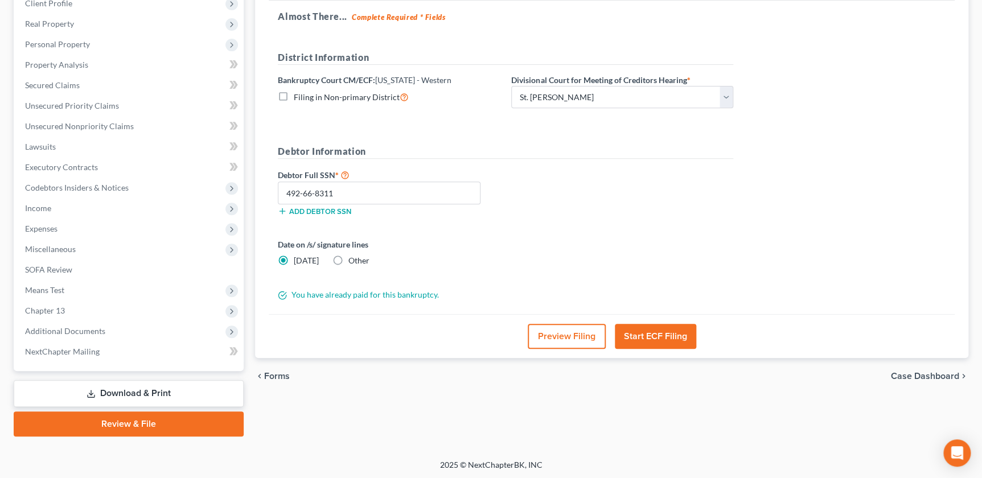
click at [666, 342] on button "Start ECF Filing" at bounding box center [655, 336] width 81 height 25
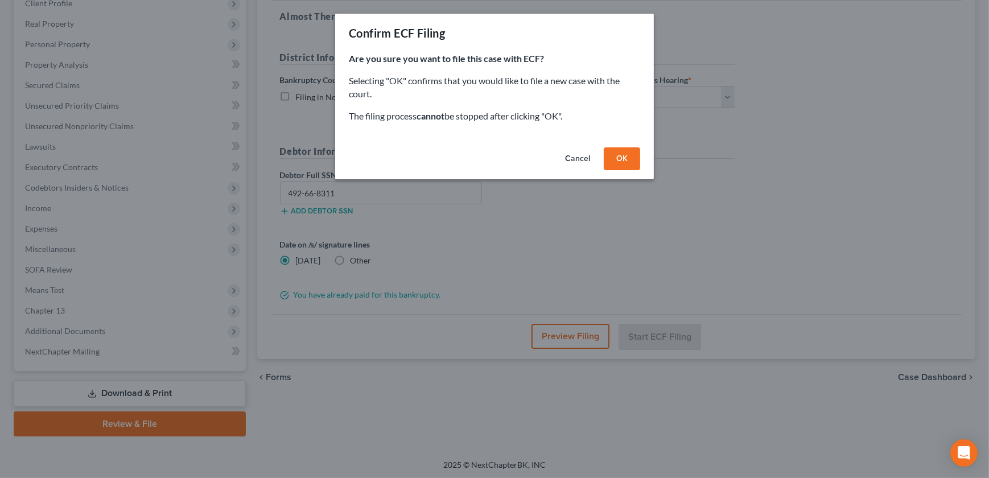
click at [629, 159] on button "OK" at bounding box center [622, 158] width 36 height 23
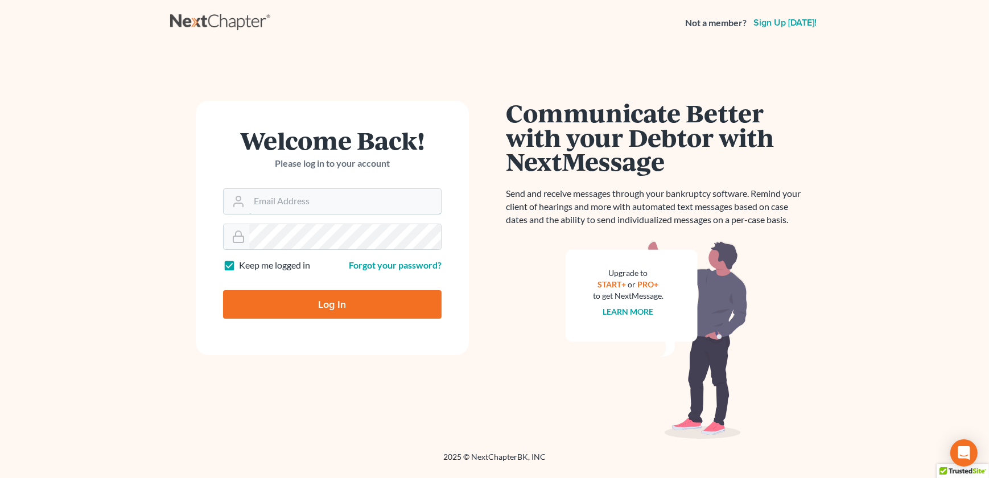
type input "[EMAIL_ADDRESS][DOMAIN_NAME]"
click at [312, 301] on input "Log In" at bounding box center [332, 304] width 219 height 28
type input "Thinking..."
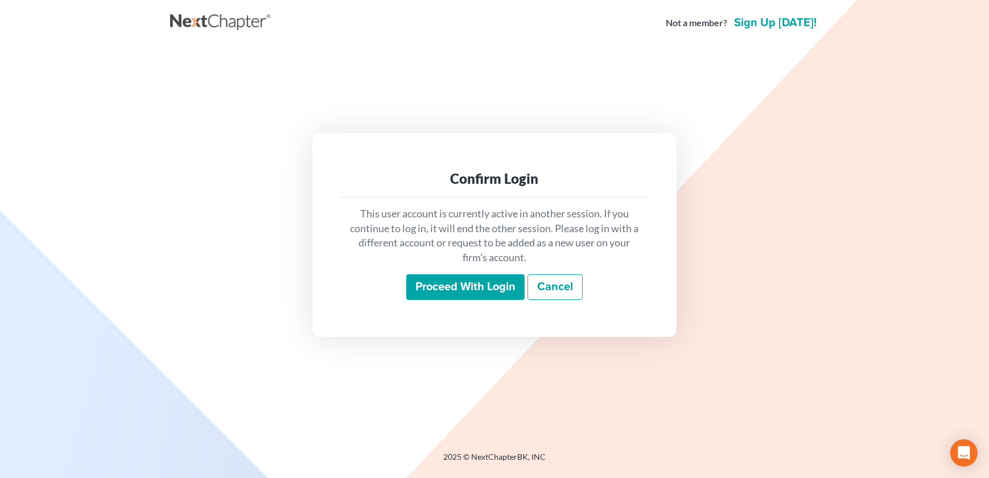
click at [414, 290] on input "Proceed with login" at bounding box center [465, 287] width 118 height 26
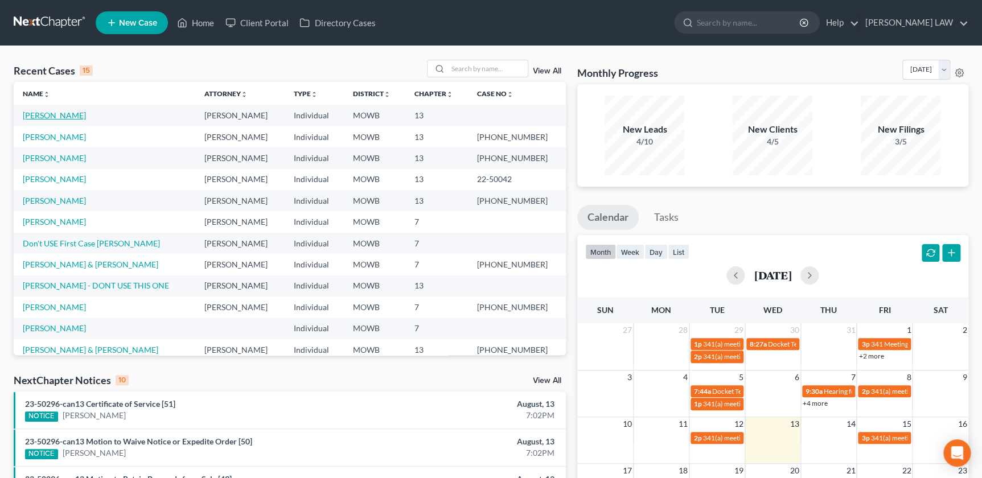
click at [53, 118] on link "[PERSON_NAME]" at bounding box center [54, 115] width 63 height 10
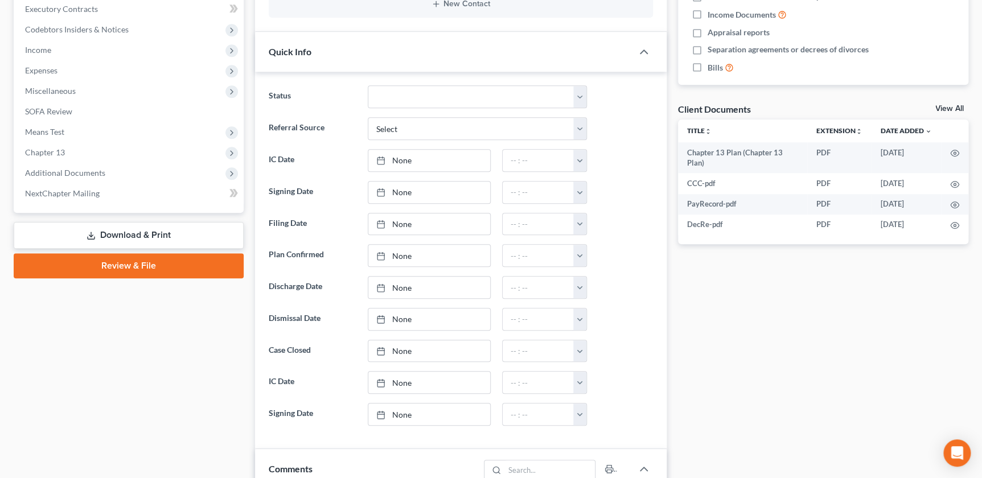
scroll to position [331, 0]
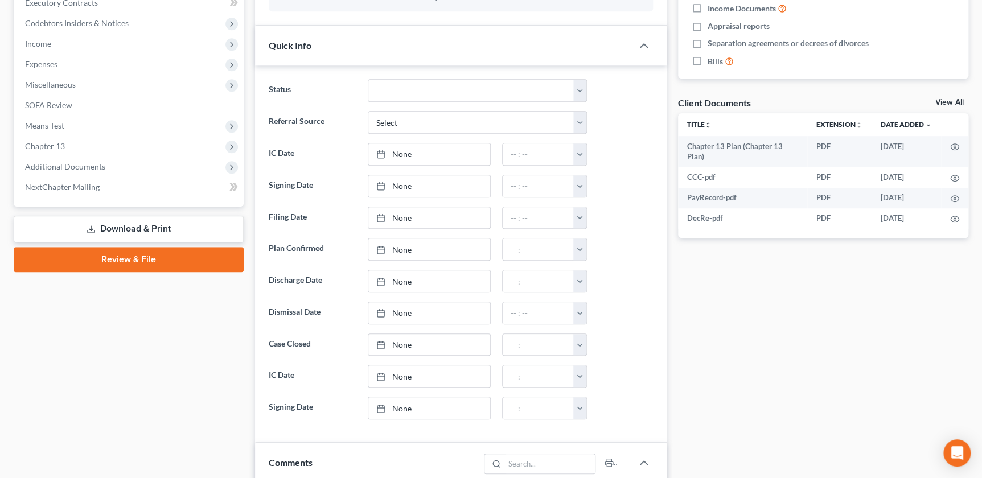
click at [159, 264] on link "Review & File" at bounding box center [129, 259] width 230 height 25
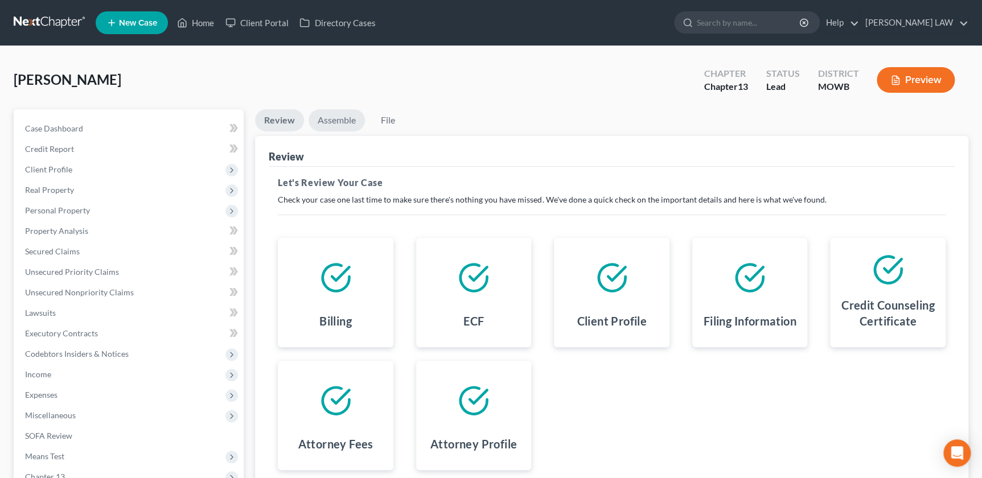
click at [352, 128] on link "Assemble" at bounding box center [337, 120] width 56 height 22
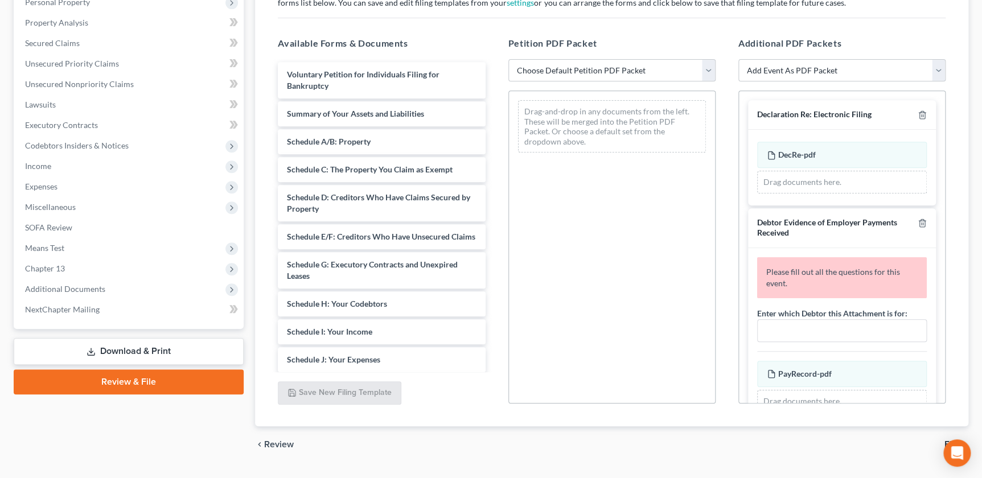
scroll to position [235, 0]
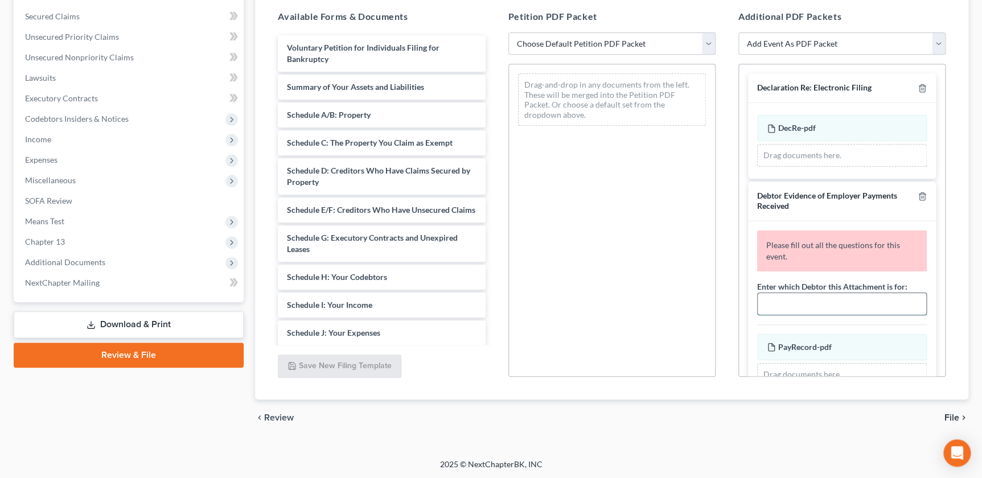
click at [795, 295] on input "text" at bounding box center [842, 304] width 169 height 22
click at [792, 298] on input "text" at bounding box center [842, 304] width 169 height 22
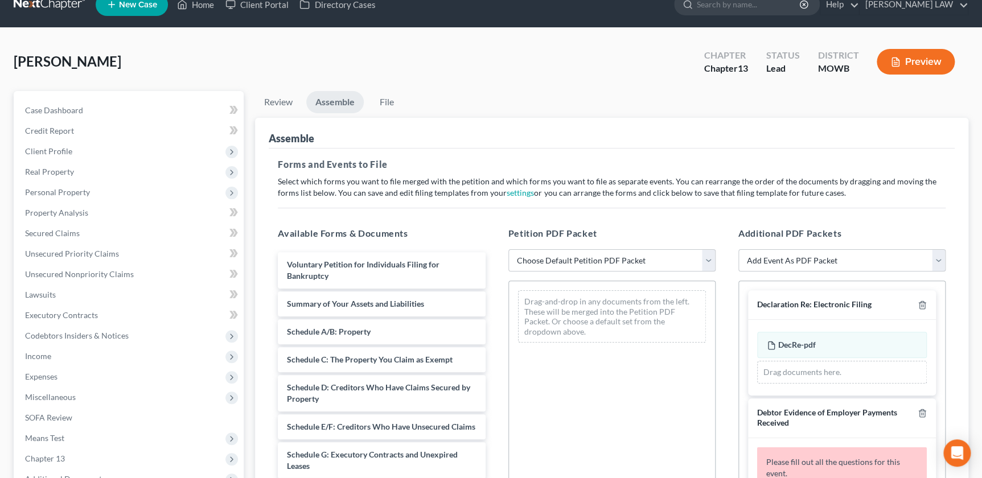
scroll to position [149, 0]
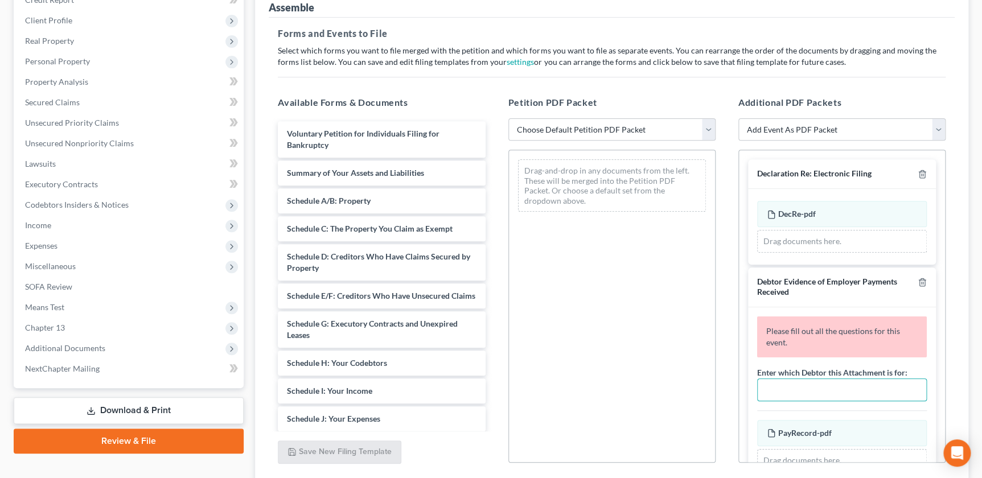
click at [980, 260] on div "Turner, Robert Upgraded Chapter Chapter 13 Status Lead District MOWB Preview Pe…" at bounding box center [491, 221] width 982 height 648
drag, startPoint x: 980, startPoint y: 260, endPoint x: 980, endPoint y: 268, distance: 8.5
click at [980, 268] on div "Turner, Robert Upgraded Chapter Chapter 13 Status Lead District MOWB Preview Pe…" at bounding box center [491, 221] width 982 height 648
click at [770, 388] on input "text" at bounding box center [842, 390] width 169 height 22
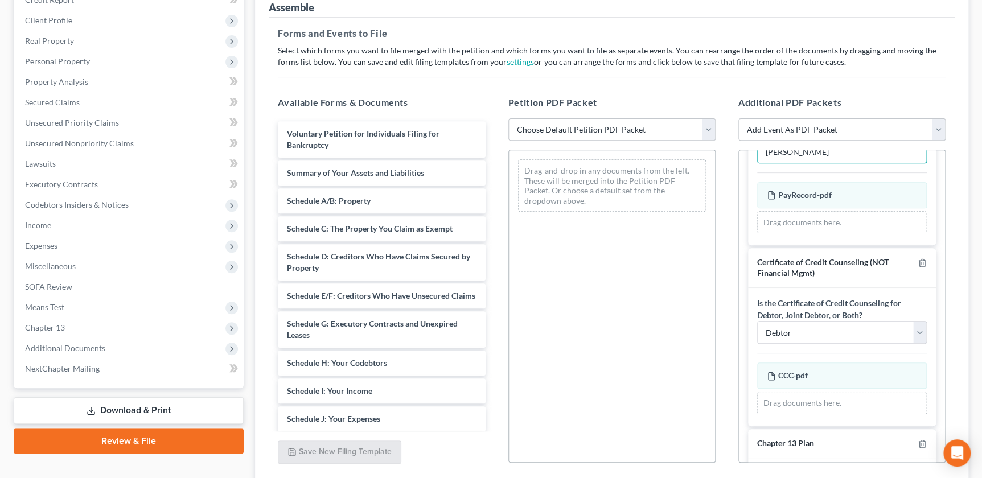
scroll to position [248, 0]
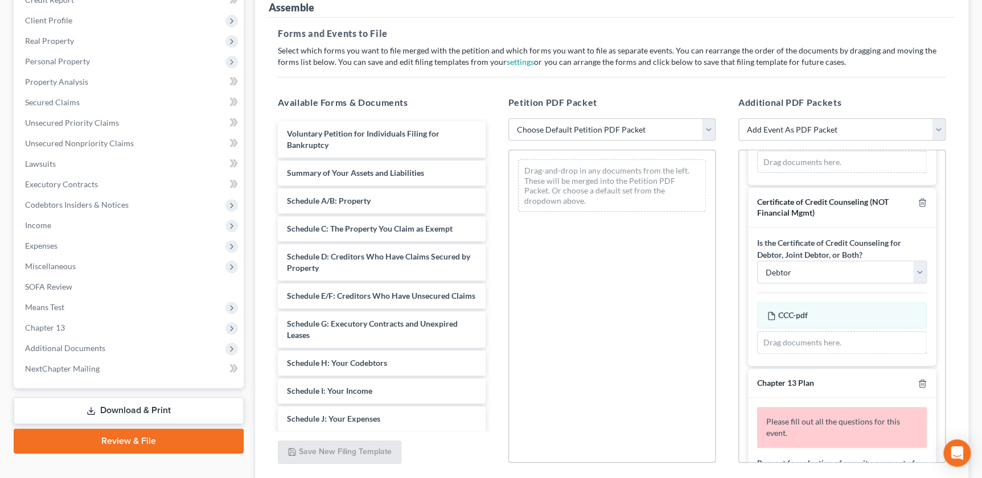
type input "Robert Turner"
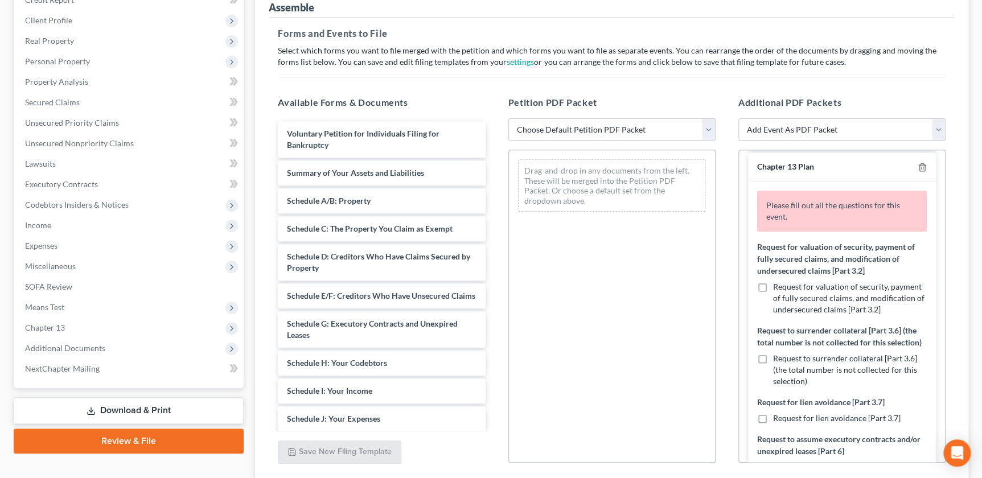
scroll to position [480, 0]
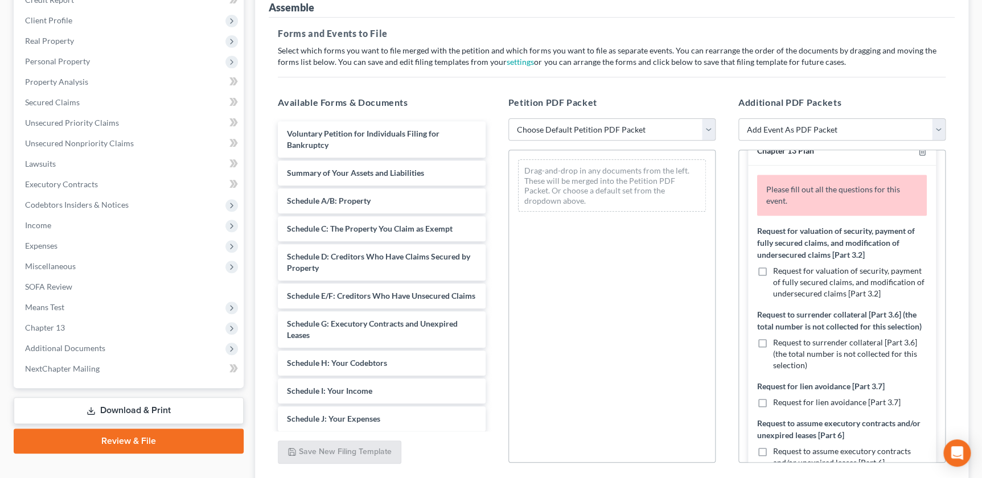
click at [773, 267] on label "Request for valuation of security, payment of fully secured claims, and modific…" at bounding box center [850, 282] width 154 height 34
click at [778, 267] on input "Request for valuation of security, payment of fully secured claims, and modific…" at bounding box center [781, 268] width 7 height 7
checkbox input "true"
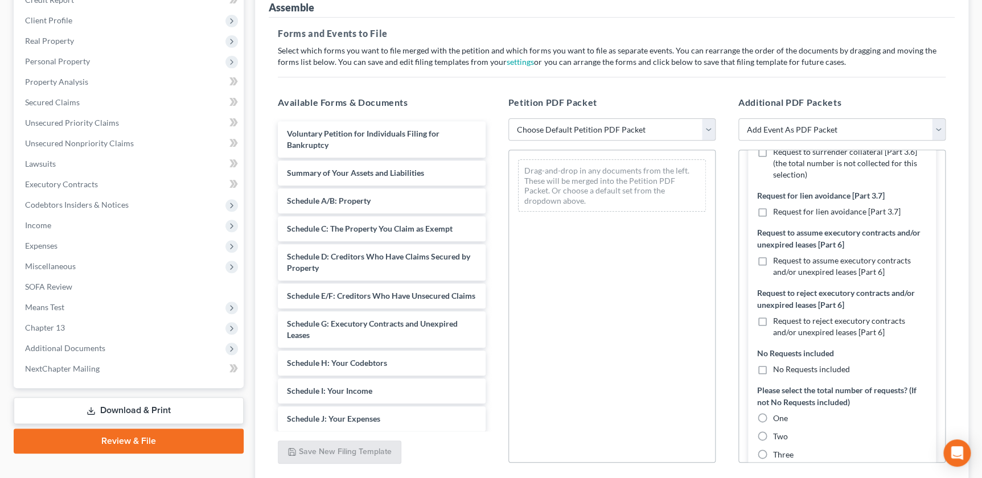
scroll to position [680, 0]
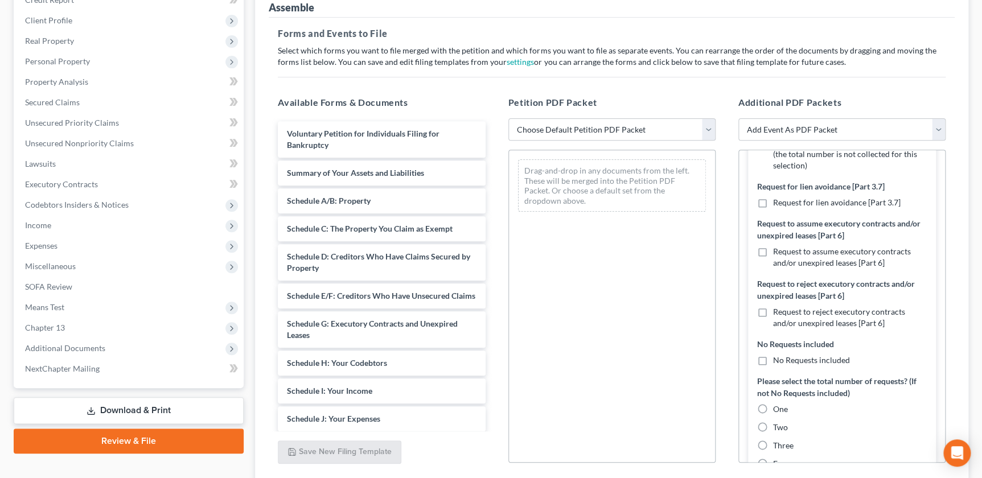
click at [773, 269] on label "Request to assume executory contracts and/or unexpired leases [Part 6]" at bounding box center [850, 257] width 154 height 23
click at [778, 253] on input "Request to assume executory contracts and/or unexpired leases [Part 6]" at bounding box center [781, 249] width 7 height 7
checkbox input "true"
click at [773, 433] on label "Two" at bounding box center [780, 427] width 15 height 11
click at [778, 429] on input "Two" at bounding box center [781, 425] width 7 height 7
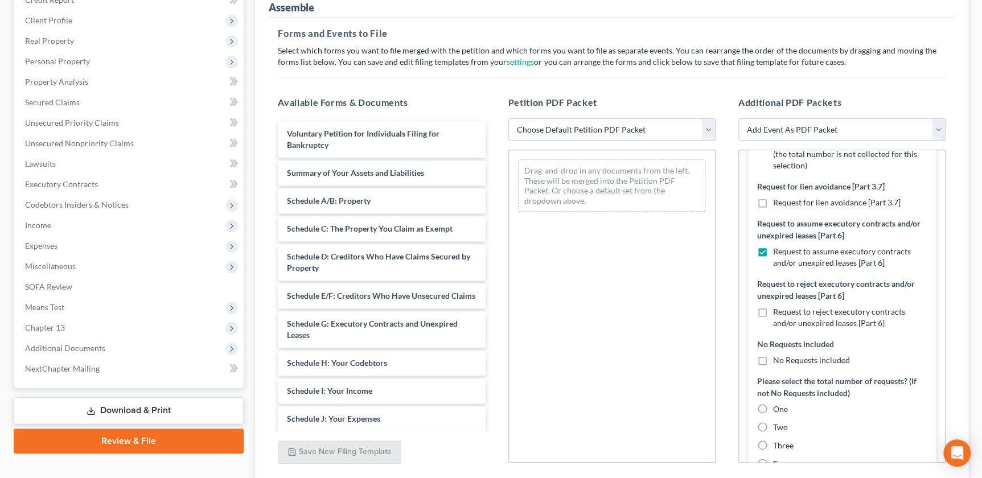
radio input "true"
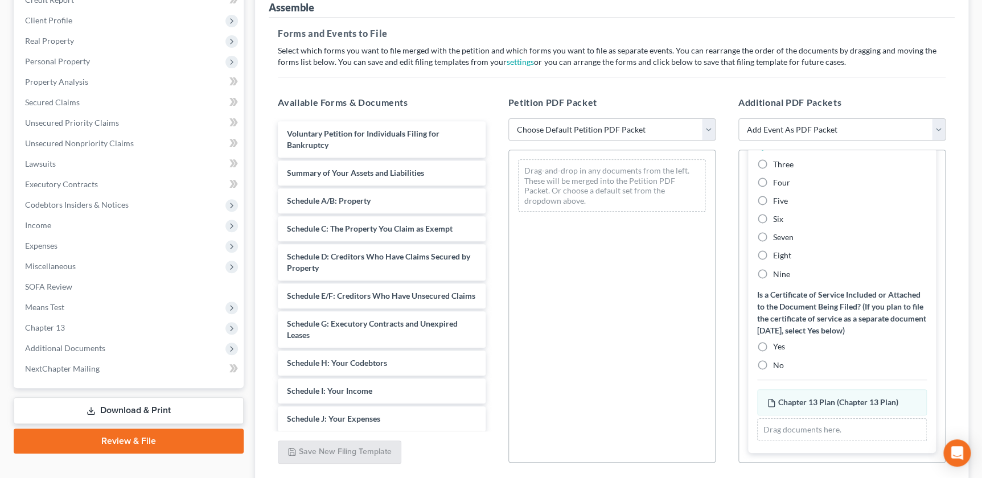
scroll to position [983, 0]
click at [773, 364] on label "No" at bounding box center [778, 364] width 11 height 11
click at [778, 364] on input "No" at bounding box center [781, 362] width 7 height 7
radio input "true"
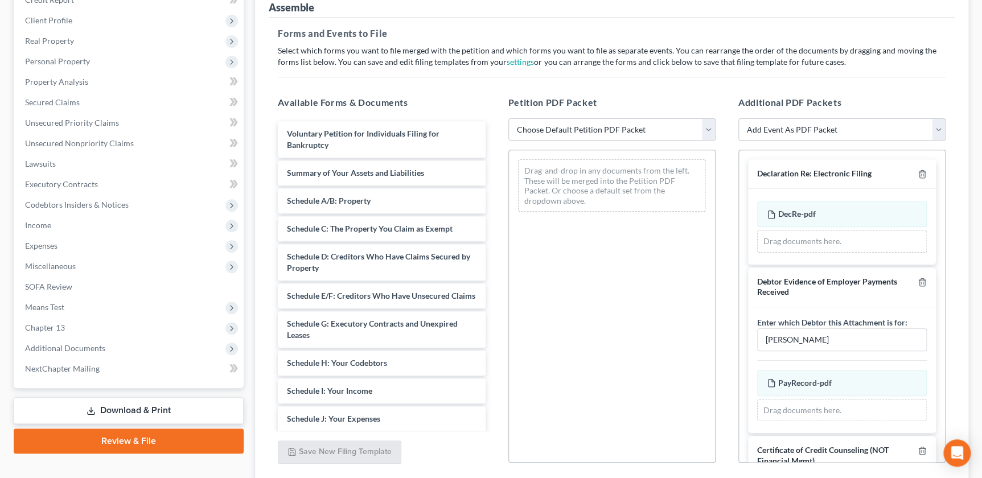
scroll to position [235, 0]
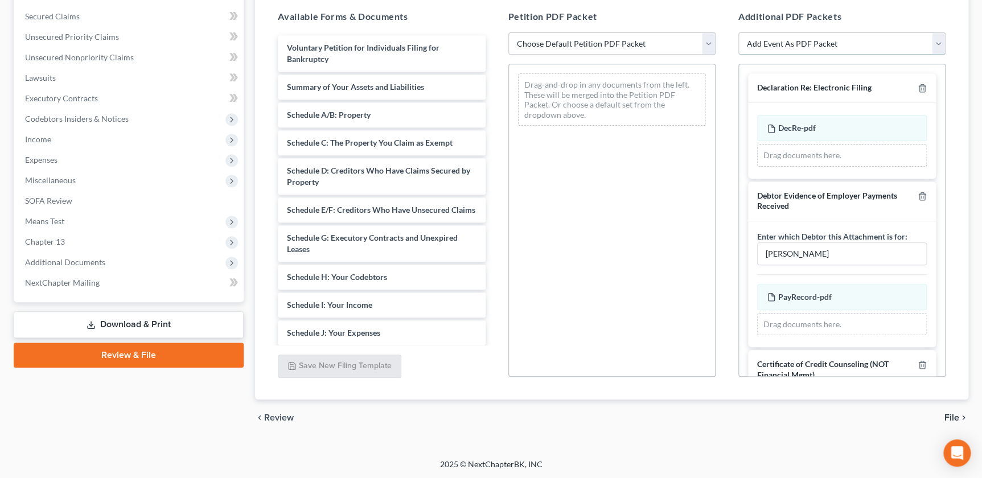
click at [865, 50] on select "Add Event As PDF Packet Affidavit re: NO Tax Returns Amended Matrix Adding Cred…" at bounding box center [841, 43] width 207 height 23
select select "7"
click at [738, 32] on select "Add Event As PDF Packet Affidavit re: NO Tax Returns Amended Matrix Adding Cred…" at bounding box center [841, 43] width 207 height 23
select select
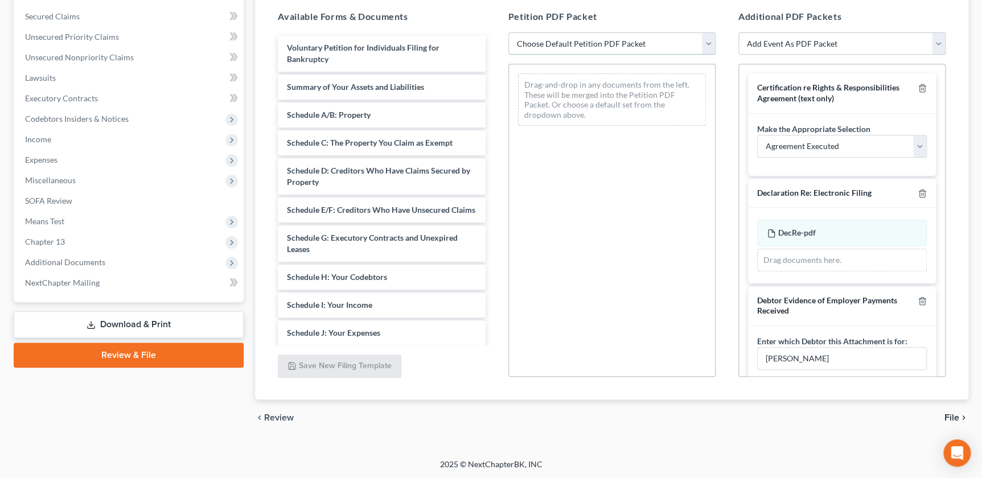
click at [598, 42] on select "Choose Default Petition PDF Packet Complete Bankruptcy Petition (all forms and …" at bounding box center [611, 43] width 207 height 23
select select "0"
click at [508, 32] on select "Choose Default Petition PDF Packet Complete Bankruptcy Petition (all forms and …" at bounding box center [611, 43] width 207 height 23
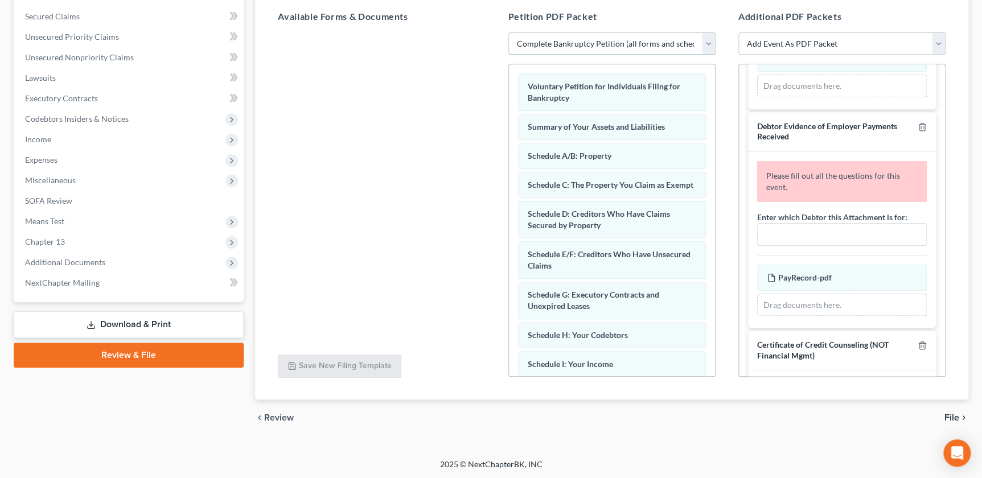
scroll to position [87, 0]
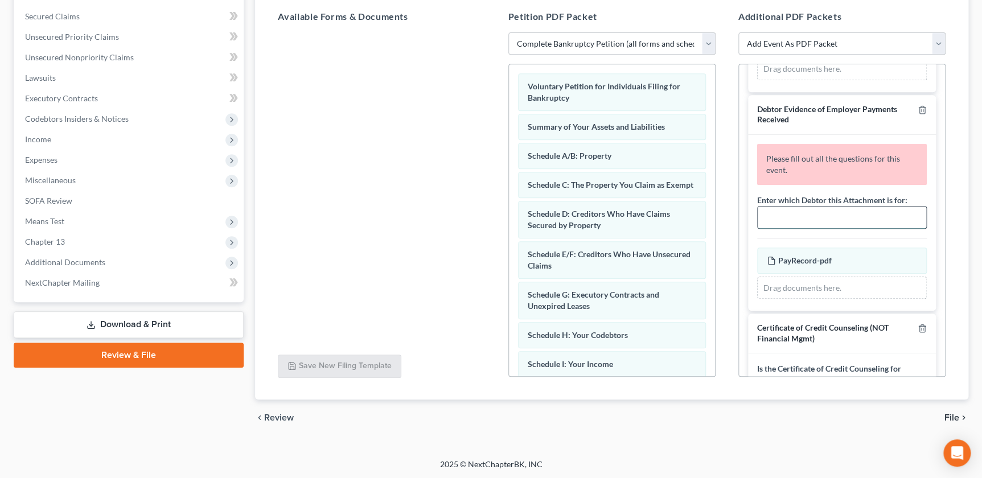
click at [780, 218] on input "text" at bounding box center [842, 218] width 169 height 22
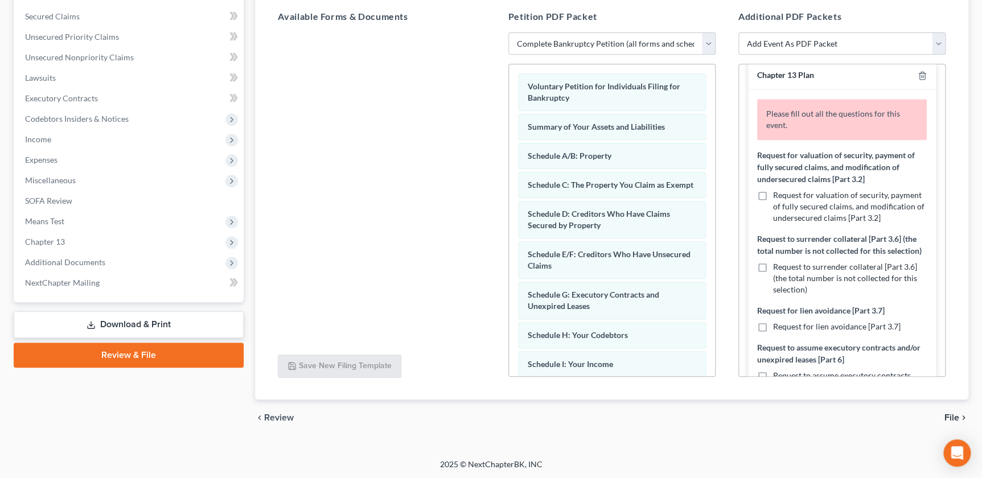
scroll to position [475, 0]
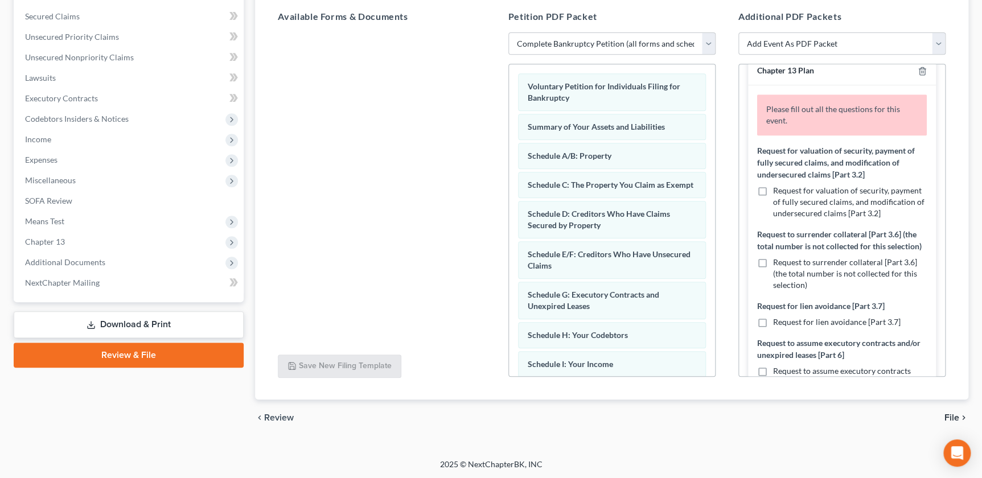
type input "Robert Turner"
click at [773, 189] on label "Request for valuation of security, payment of fully secured claims, and modific…" at bounding box center [850, 202] width 154 height 34
click at [778, 189] on input "Request for valuation of security, payment of fully secured claims, and modific…" at bounding box center [781, 188] width 7 height 7
checkbox input "true"
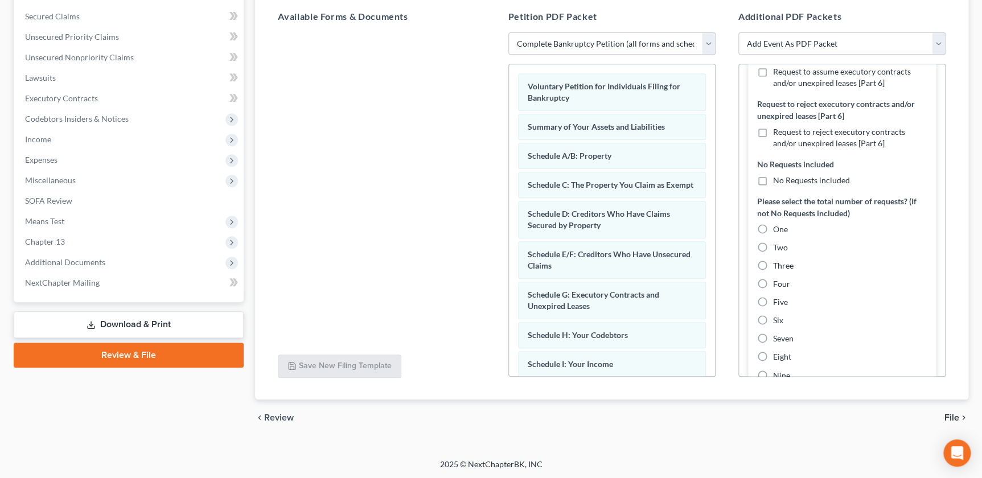
scroll to position [781, 0]
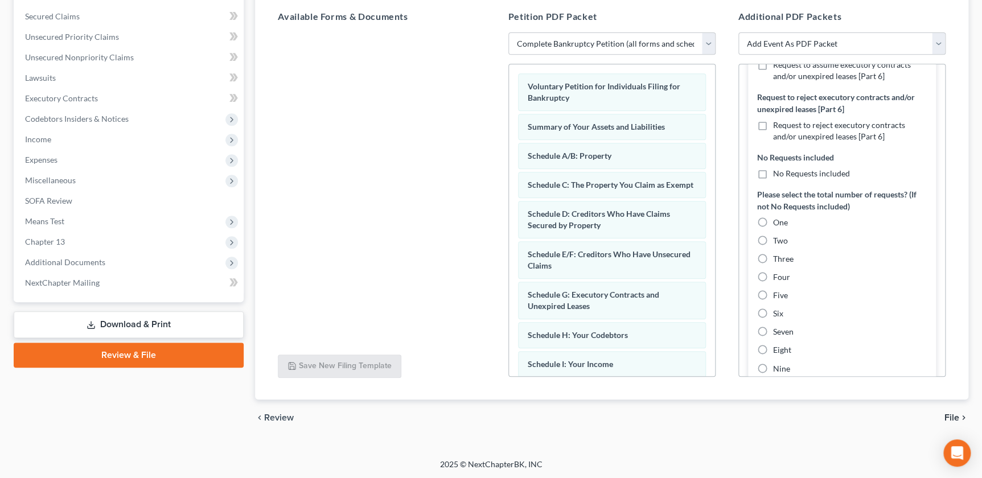
click at [773, 247] on label "Two" at bounding box center [780, 240] width 15 height 11
click at [778, 243] on input "Two" at bounding box center [781, 238] width 7 height 7
radio input "true"
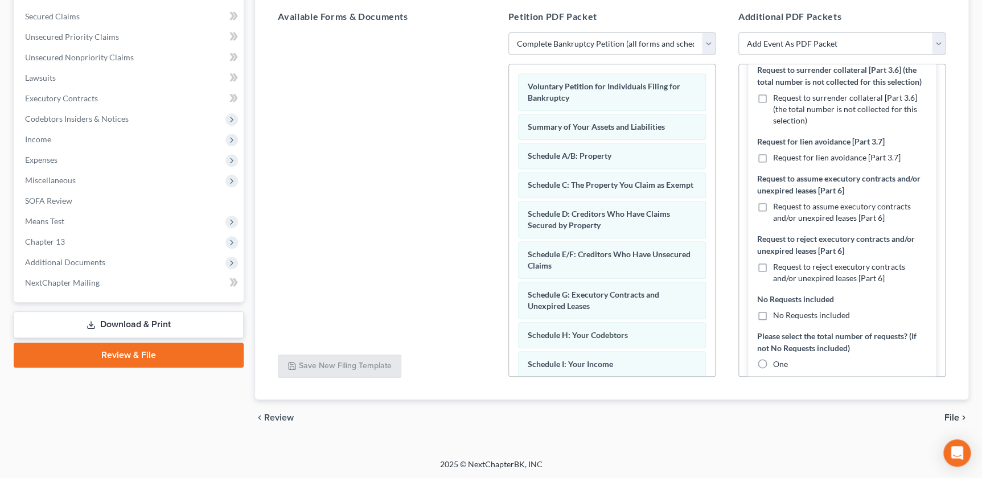
scroll to position [642, 0]
click at [773, 221] on label "Request to assume executory contracts and/or unexpired leases [Part 6]" at bounding box center [850, 209] width 154 height 23
click at [778, 206] on input "Request to assume executory contracts and/or unexpired leases [Part 6]" at bounding box center [781, 201] width 7 height 7
click at [773, 221] on label "Request to assume executory contracts and/or unexpired leases [Part 6]" at bounding box center [850, 209] width 154 height 23
click at [778, 206] on input "Request to assume executory contracts and/or unexpired leases [Part 6]" at bounding box center [781, 201] width 7 height 7
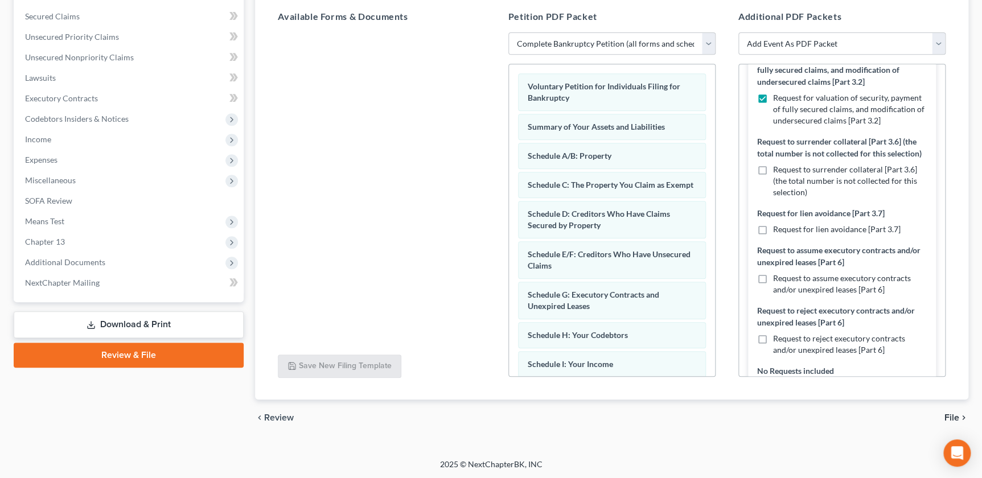
scroll to position [572, 0]
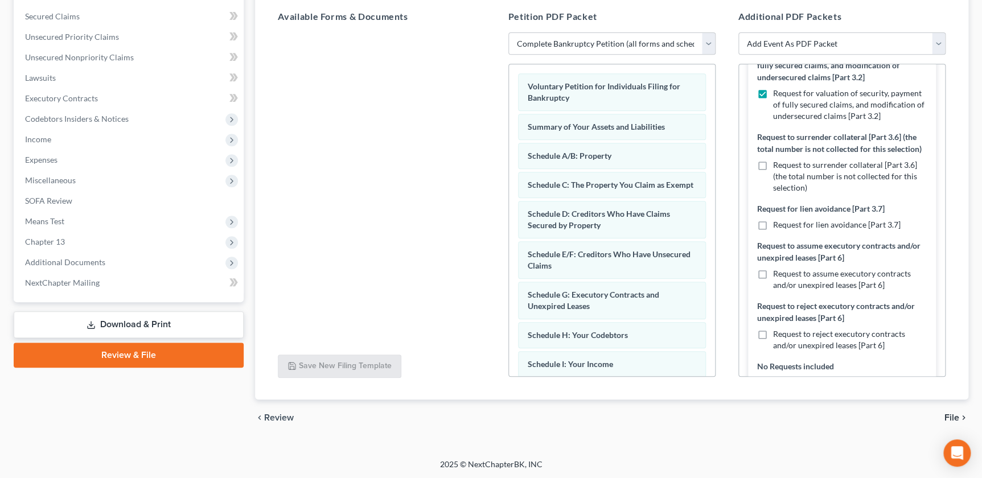
click at [773, 291] on label "Request to assume executory contracts and/or unexpired leases [Part 6]" at bounding box center [850, 279] width 154 height 23
click at [778, 276] on input "Request to assume executory contracts and/or unexpired leases [Part 6]" at bounding box center [781, 271] width 7 height 7
checkbox input "true"
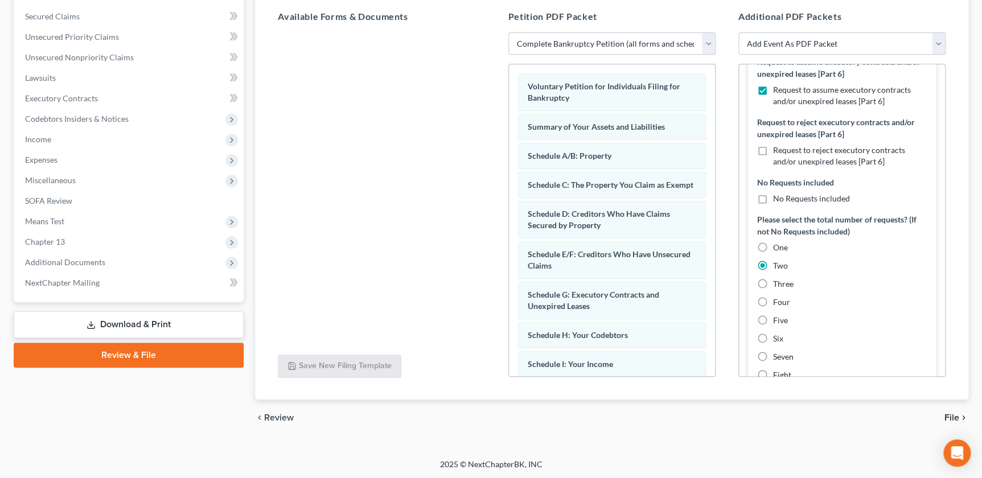
scroll to position [730, 0]
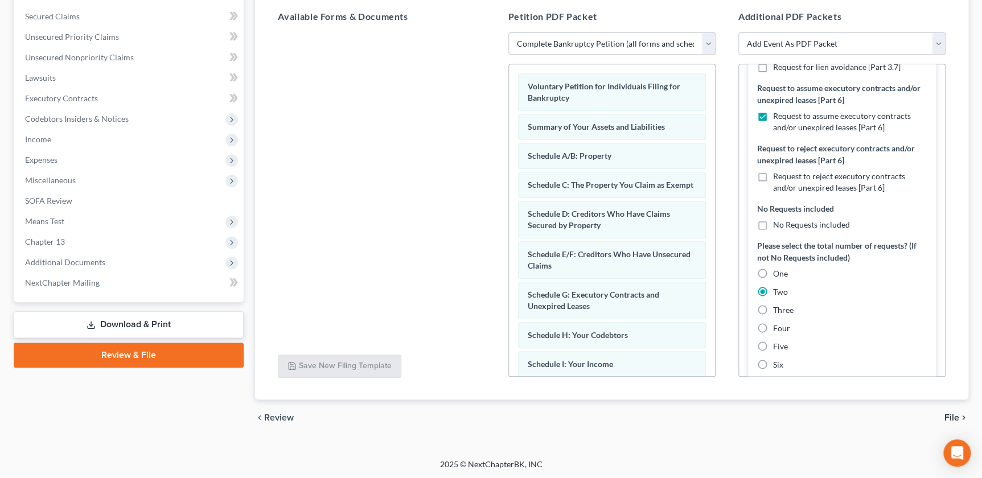
click at [413, 188] on div at bounding box center [381, 188] width 225 height 313
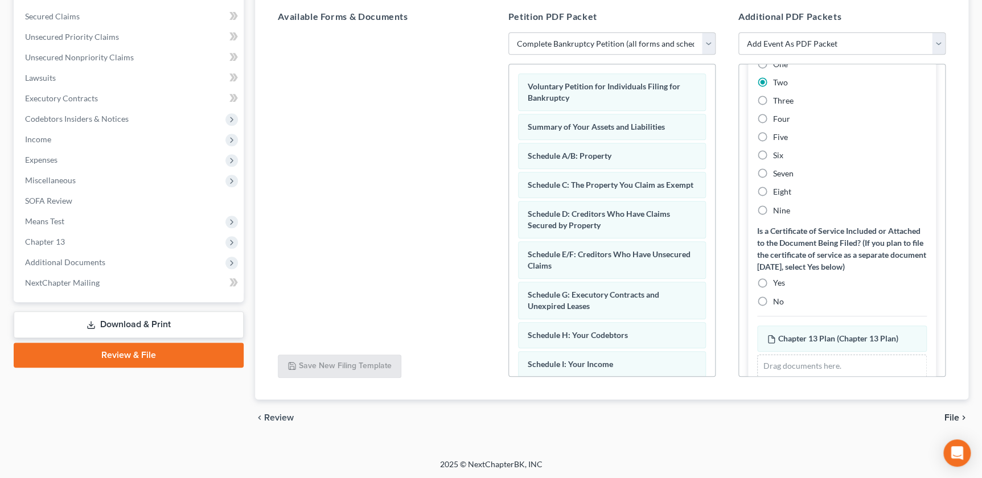
scroll to position [946, 0]
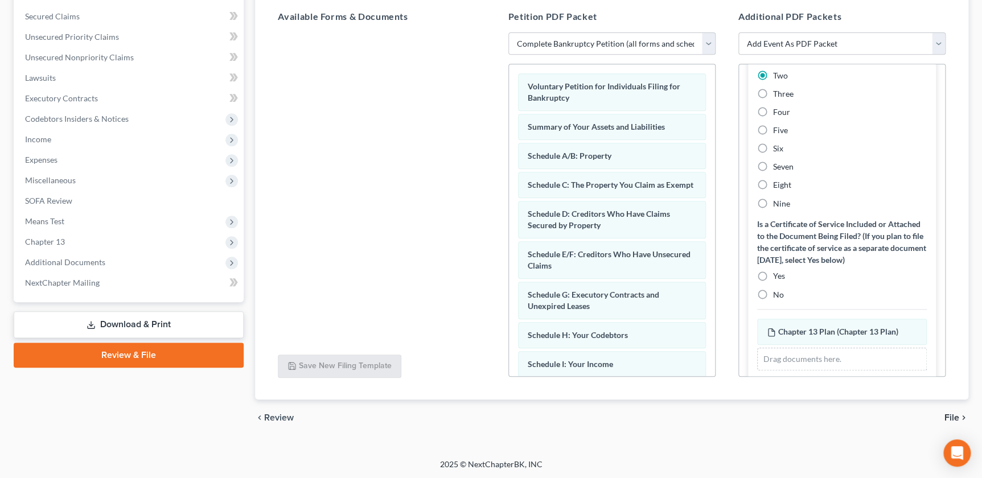
click at [773, 300] on label "No" at bounding box center [778, 294] width 11 height 11
click at [778, 296] on input "No" at bounding box center [781, 292] width 7 height 7
radio input "true"
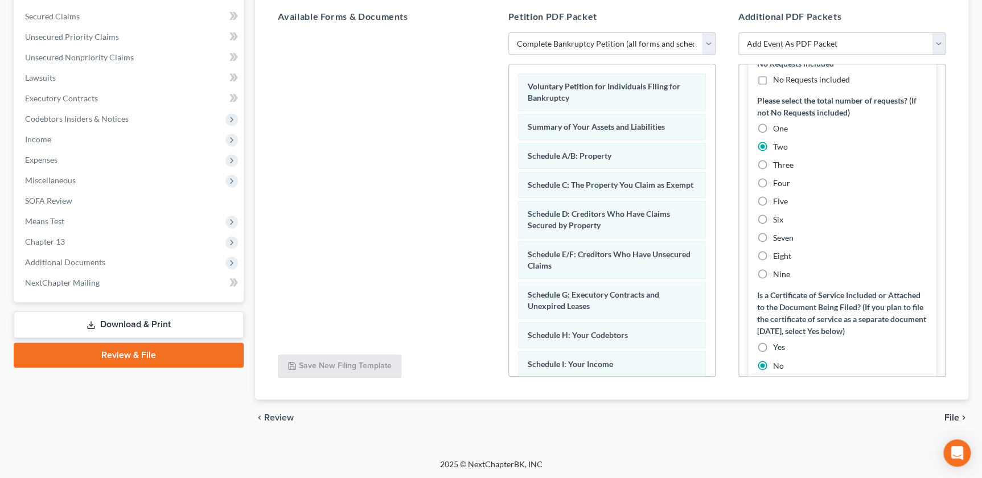
scroll to position [881, 0]
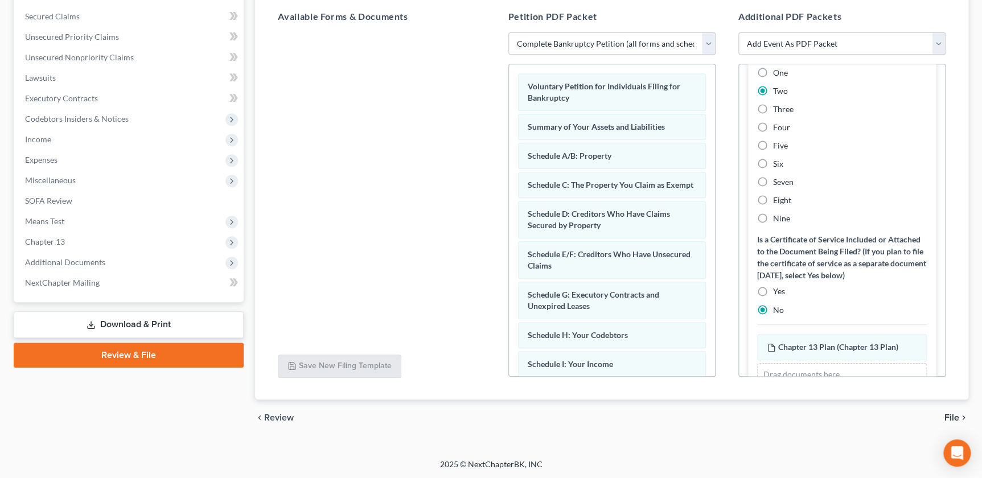
click at [947, 417] on span "File" at bounding box center [951, 417] width 15 height 9
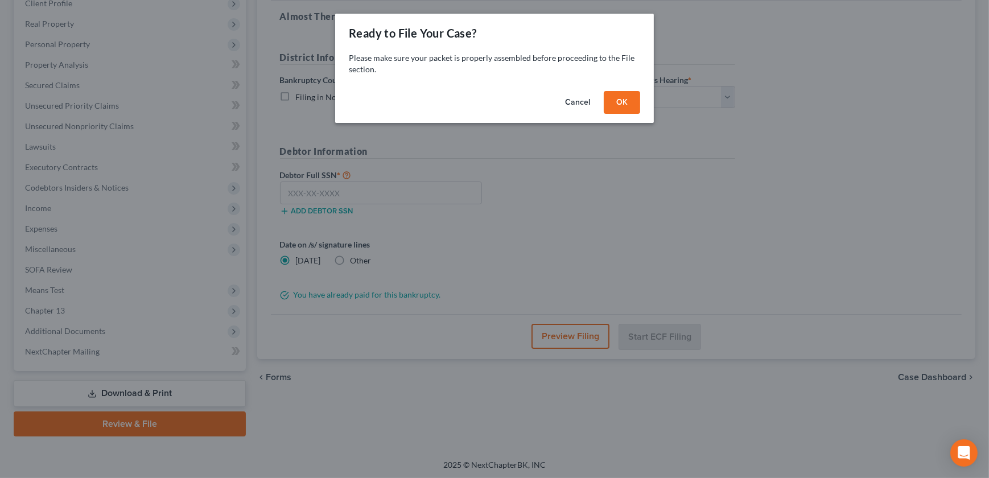
click at [632, 108] on button "OK" at bounding box center [622, 102] width 36 height 23
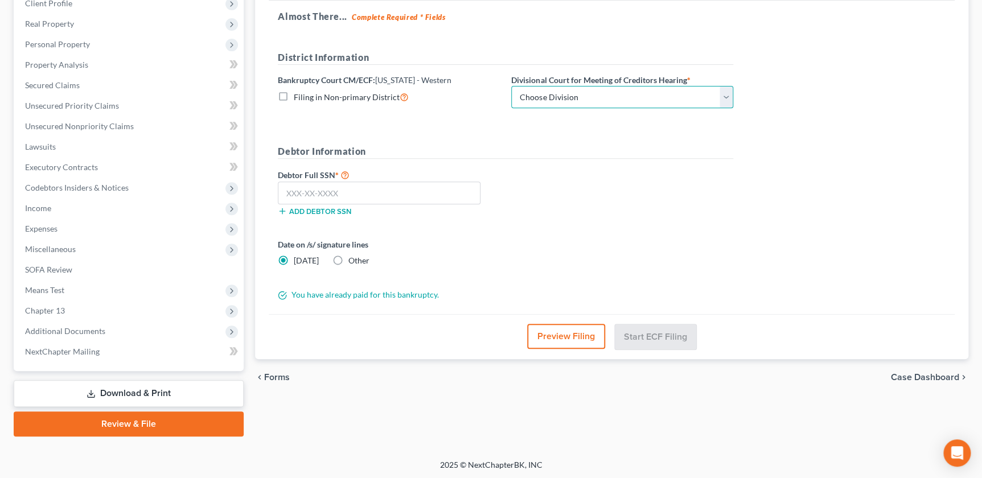
click at [605, 95] on select "Choose Division Central Southern Southwestern St. Joseph Western" at bounding box center [622, 97] width 222 height 23
select select "3"
click at [511, 86] on select "Choose Division Central Southern Southwestern St. Joseph Western" at bounding box center [622, 97] width 222 height 23
click at [380, 186] on input "text" at bounding box center [379, 193] width 203 height 23
click at [347, 188] on input "text" at bounding box center [379, 193] width 203 height 23
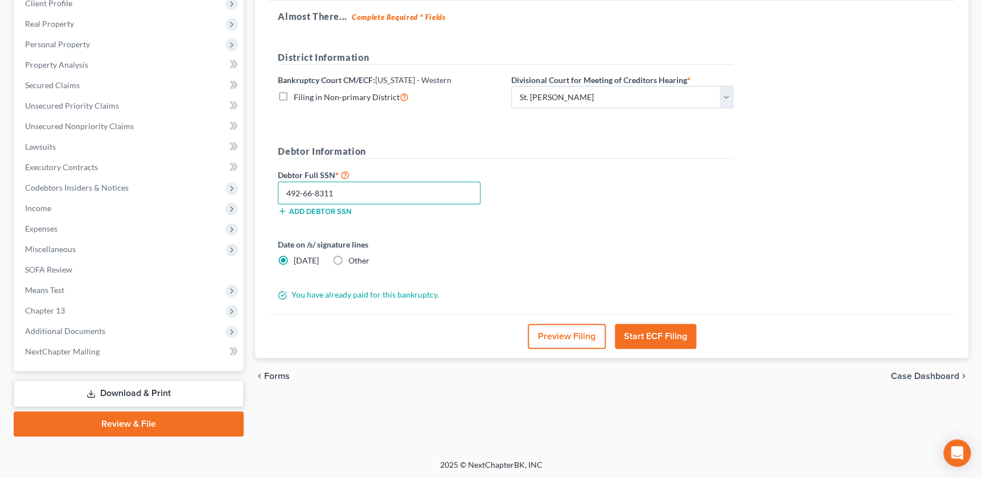
type input "492-66-8311"
click at [695, 219] on div "Debtor Full SSN * 492-66-8311 Add debtor SSN" at bounding box center [505, 196] width 467 height 57
click at [641, 329] on button "Start ECF Filing" at bounding box center [655, 336] width 81 height 25
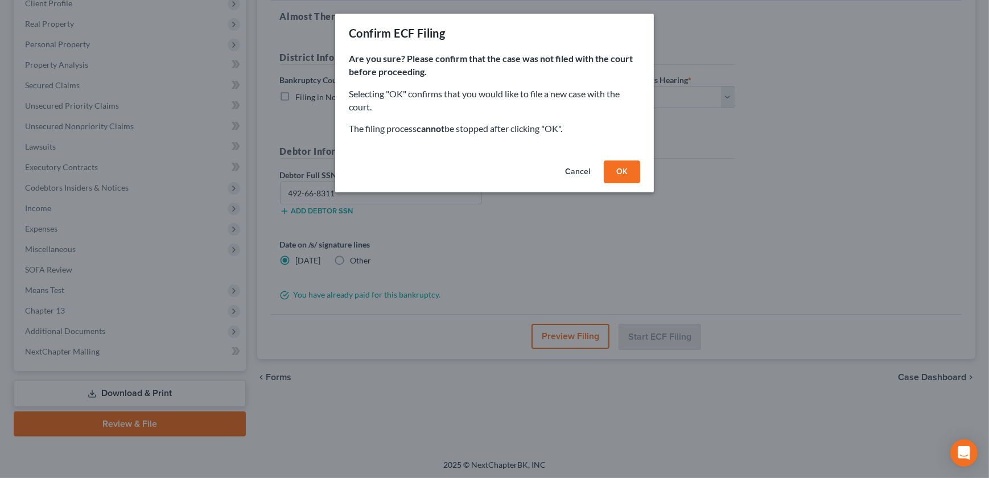
click at [626, 169] on button "OK" at bounding box center [622, 172] width 36 height 23
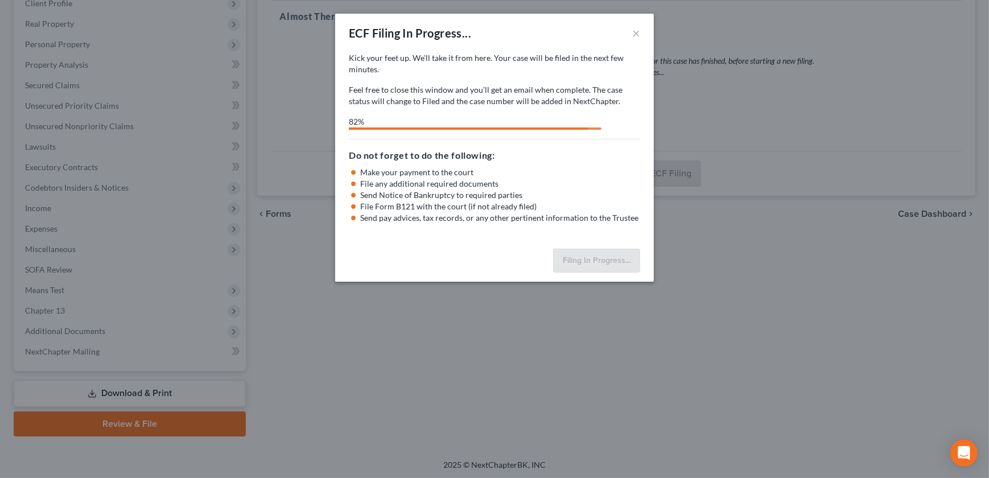
select select "3"
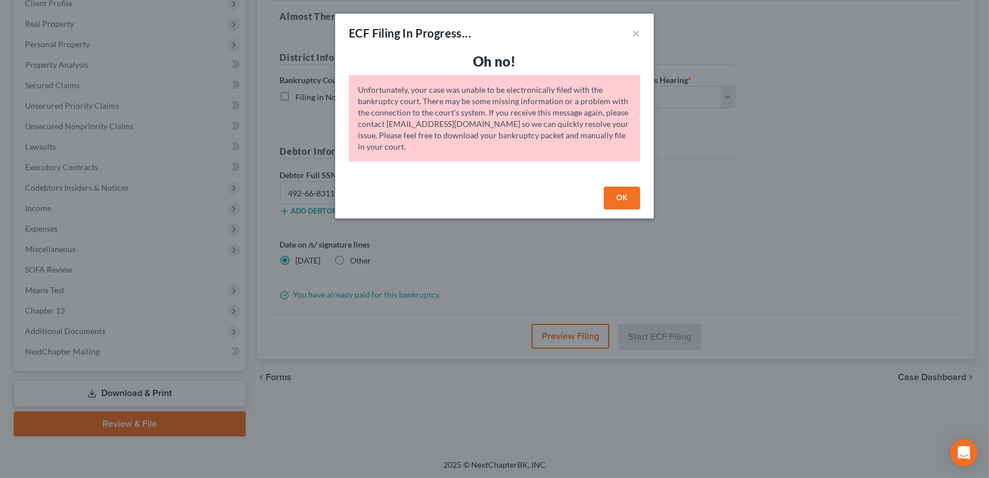
click at [615, 204] on button "OK" at bounding box center [622, 198] width 36 height 23
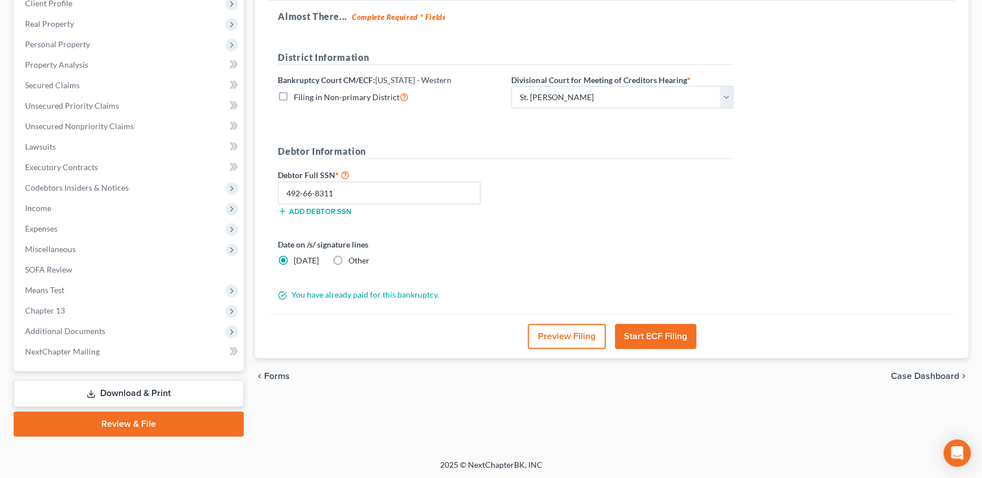
click at [126, 421] on link "Review & File" at bounding box center [129, 424] width 230 height 25
click at [253, 81] on div "Review Assemble File Review This court does not allow electronic filing for cas…" at bounding box center [611, 190] width 725 height 494
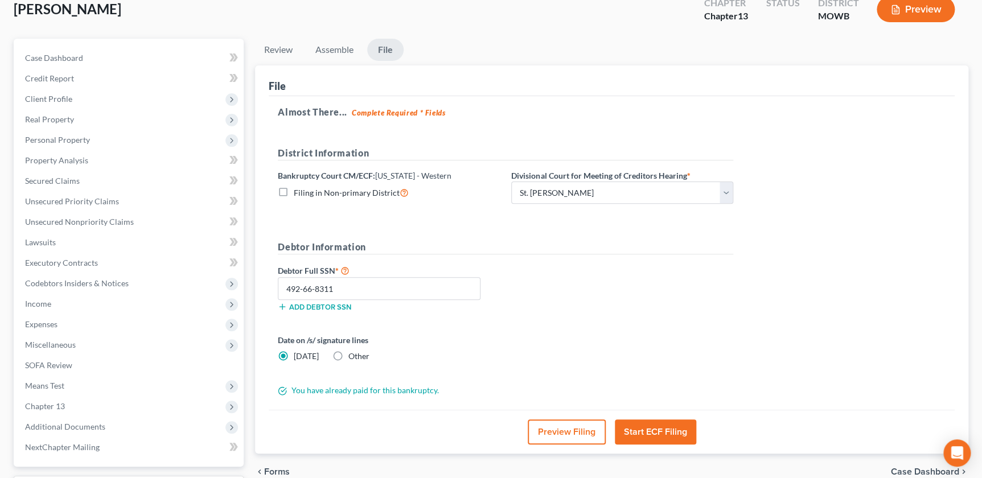
scroll to position [0, 0]
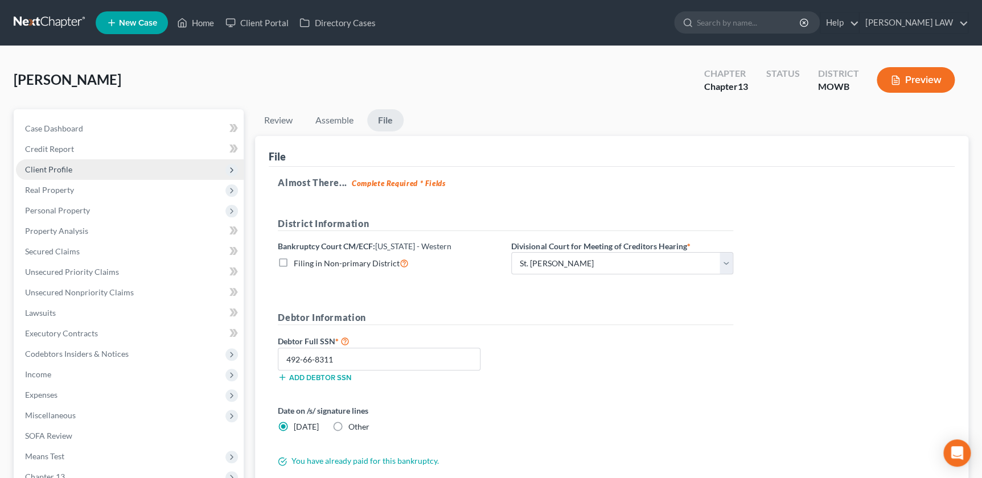
click at [74, 172] on span "Client Profile" at bounding box center [130, 169] width 228 height 20
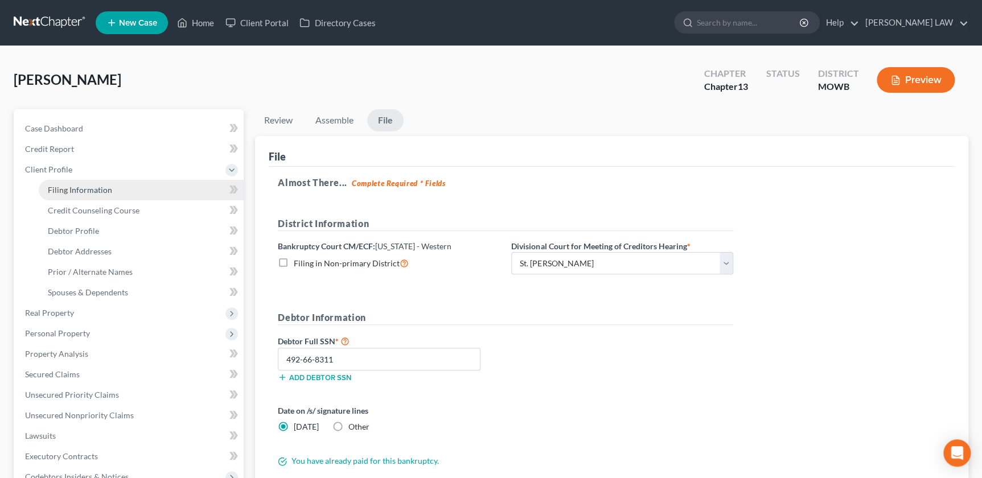
click at [88, 193] on span "Filing Information" at bounding box center [80, 190] width 64 height 10
select select "1"
select select "0"
select select "3"
select select "26"
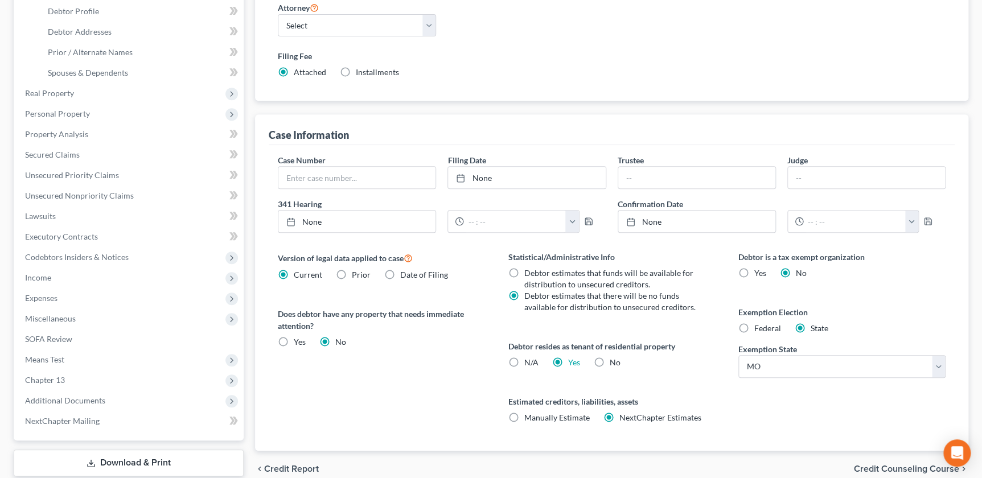
scroll to position [220, 0]
click at [107, 48] on span "Prior / Alternate Names" at bounding box center [90, 52] width 85 height 10
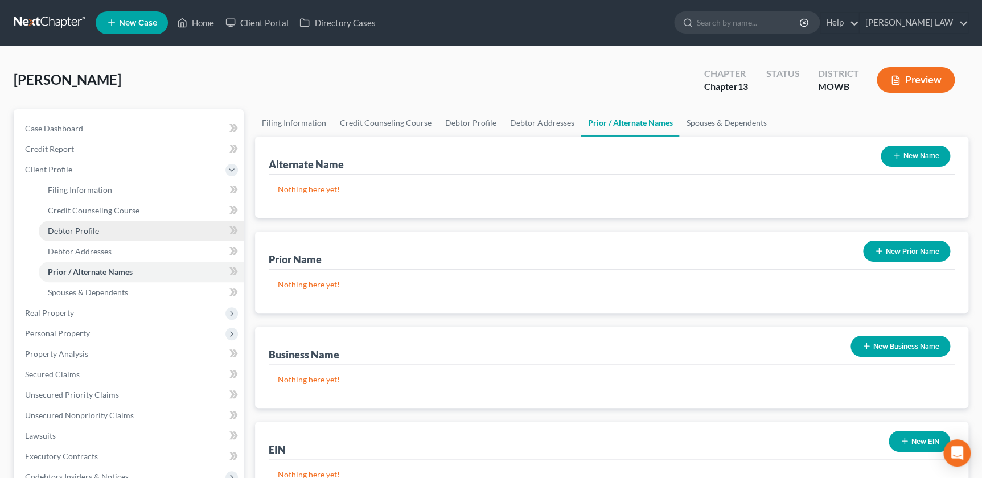
click at [64, 231] on span "Debtor Profile" at bounding box center [73, 231] width 51 height 10
select select "0"
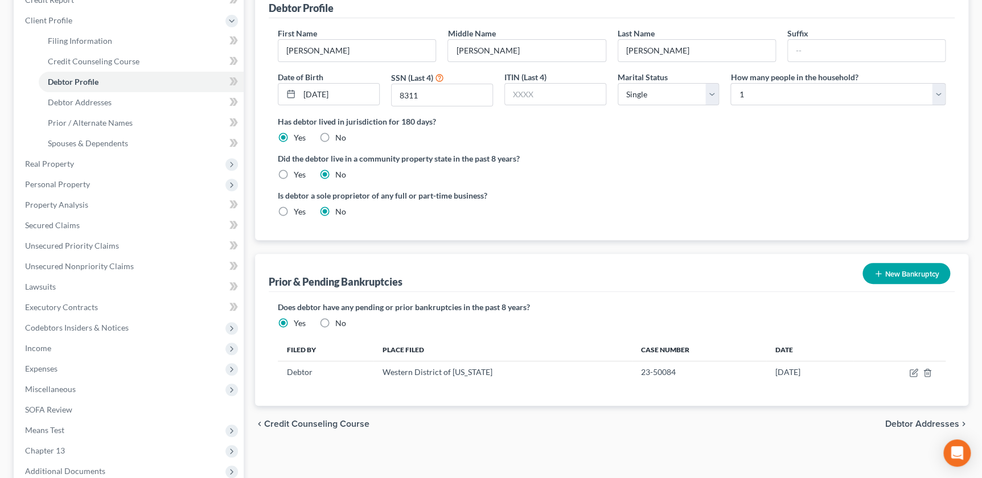
scroll to position [157, 0]
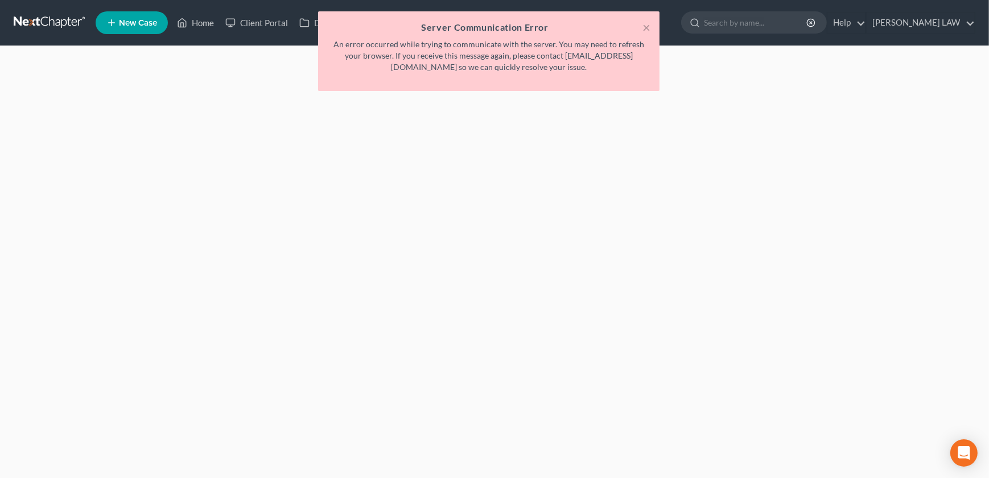
click at [202, 21] on div "× Server Communication Error An error occurred while trying to communicate with…" at bounding box center [488, 53] width 989 height 85
click at [205, 17] on div "× Server Communication Error An error occurred while trying to communicate with…" at bounding box center [488, 53] width 989 height 85
click at [643, 30] on button "×" at bounding box center [647, 27] width 8 height 14
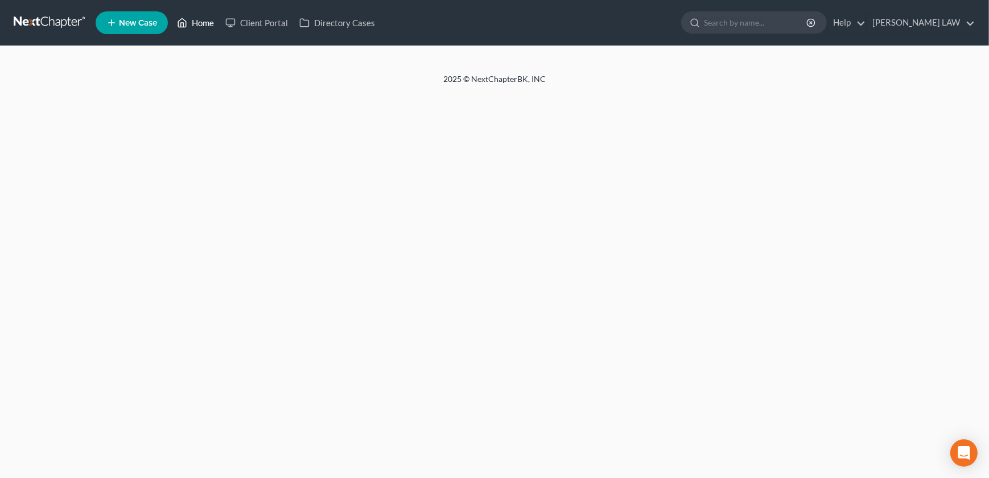
click at [199, 23] on link "Home" at bounding box center [195, 23] width 48 height 20
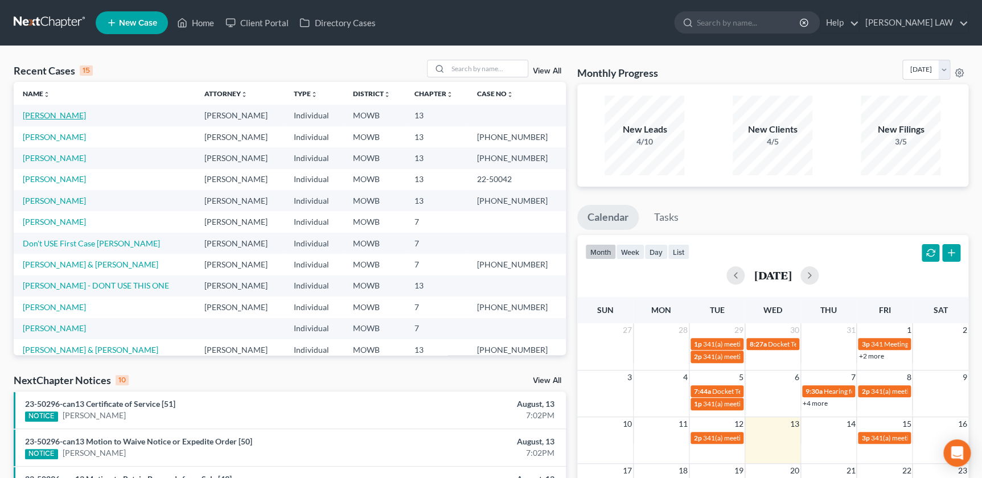
click at [54, 114] on link "[PERSON_NAME]" at bounding box center [54, 115] width 63 height 10
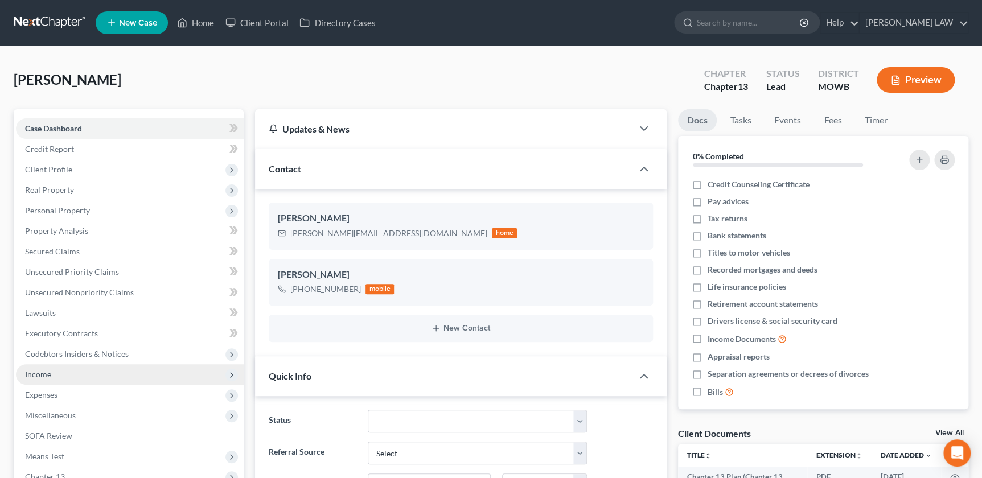
click at [57, 371] on span "Income" at bounding box center [130, 374] width 228 height 20
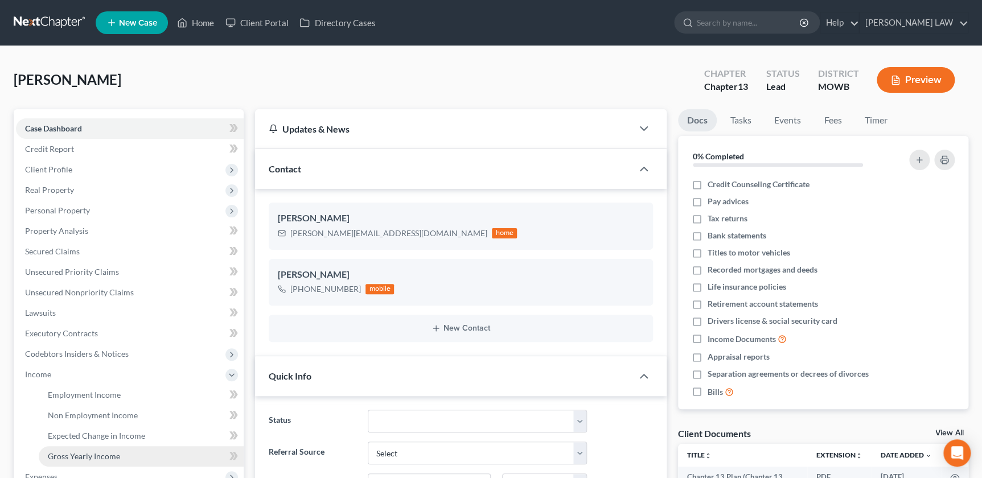
click at [95, 463] on link "Gross Yearly Income" at bounding box center [141, 456] width 205 height 20
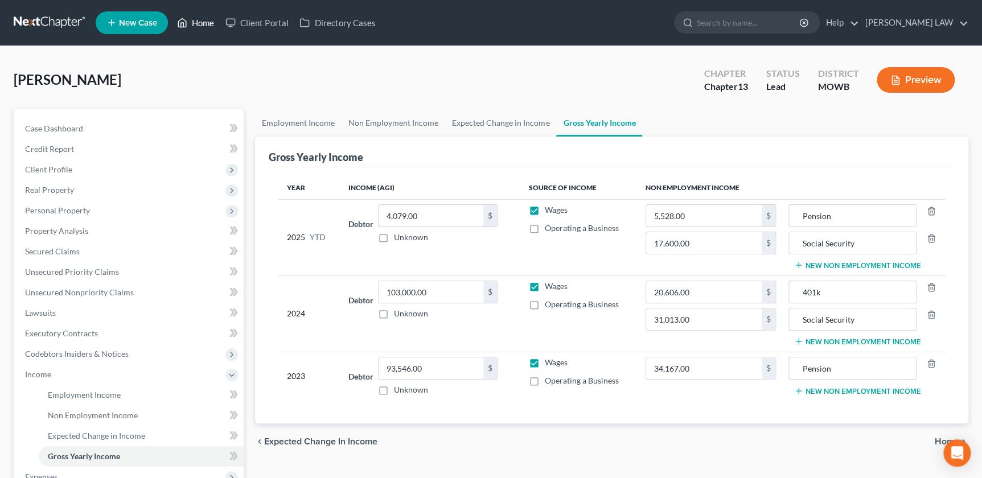
click at [198, 23] on link "Home" at bounding box center [195, 23] width 48 height 20
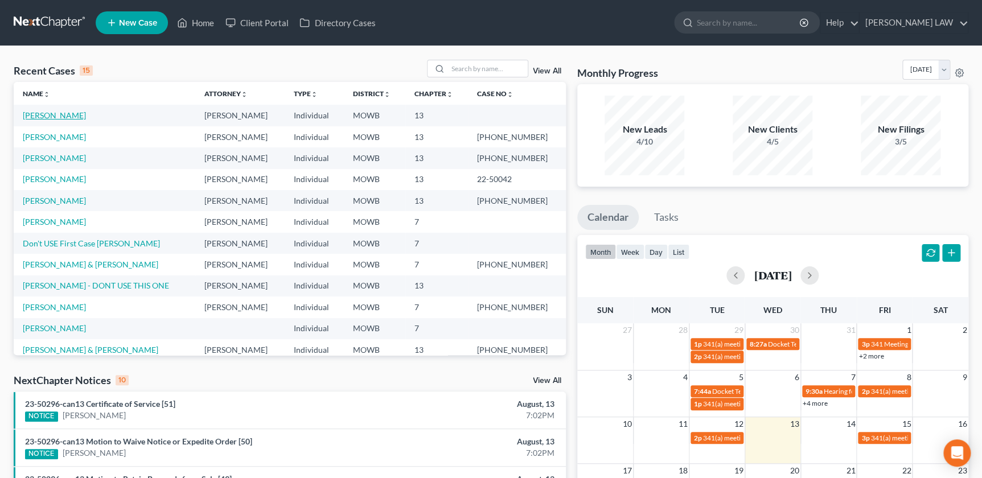
click at [38, 118] on link "[PERSON_NAME]" at bounding box center [54, 115] width 63 height 10
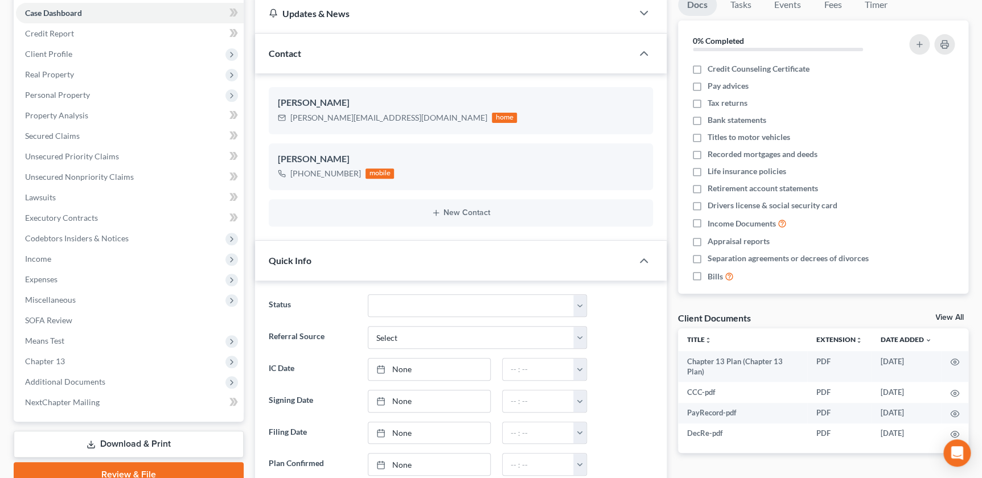
scroll to position [95, 0]
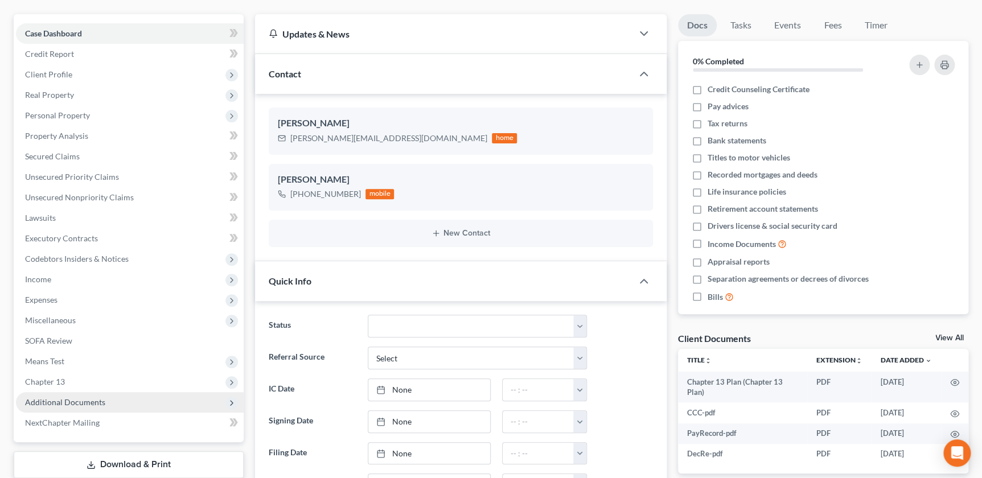
click at [79, 406] on span "Additional Documents" at bounding box center [130, 402] width 228 height 20
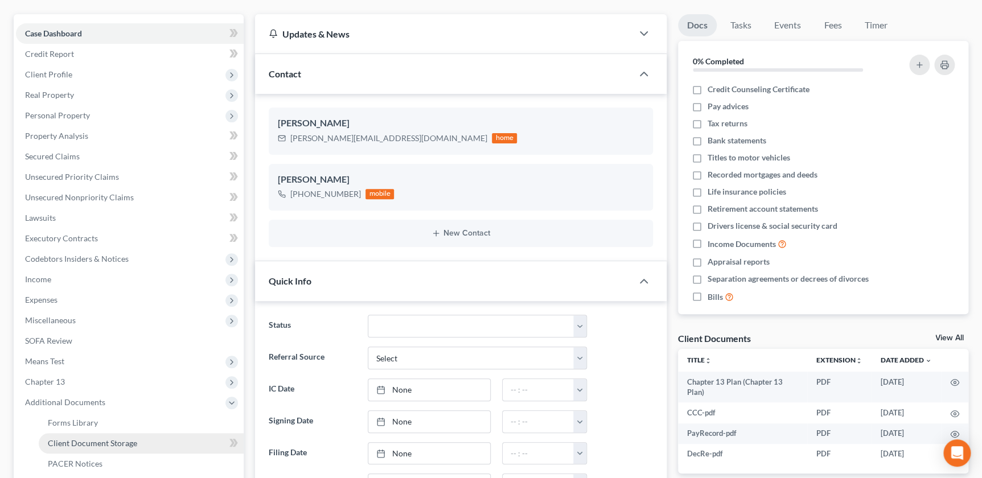
click at [98, 434] on link "Client Document Storage" at bounding box center [141, 443] width 205 height 20
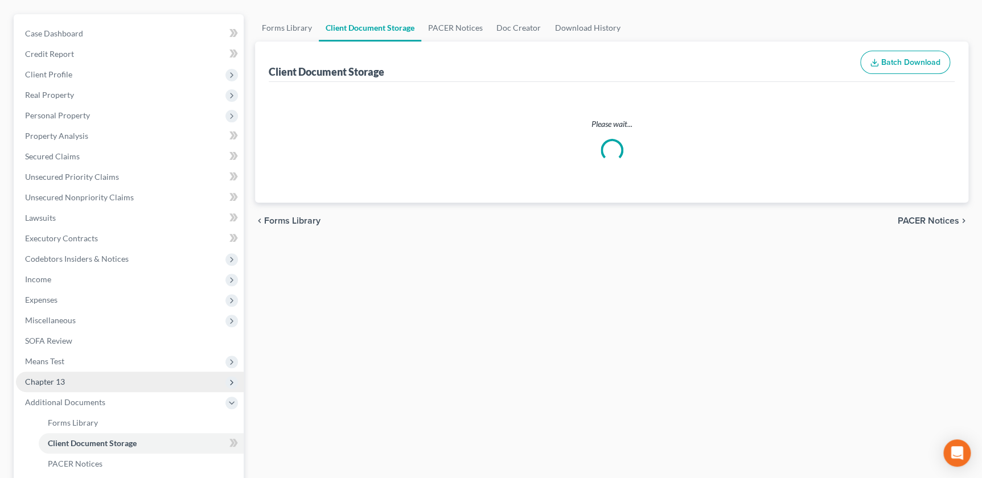
scroll to position [2, 0]
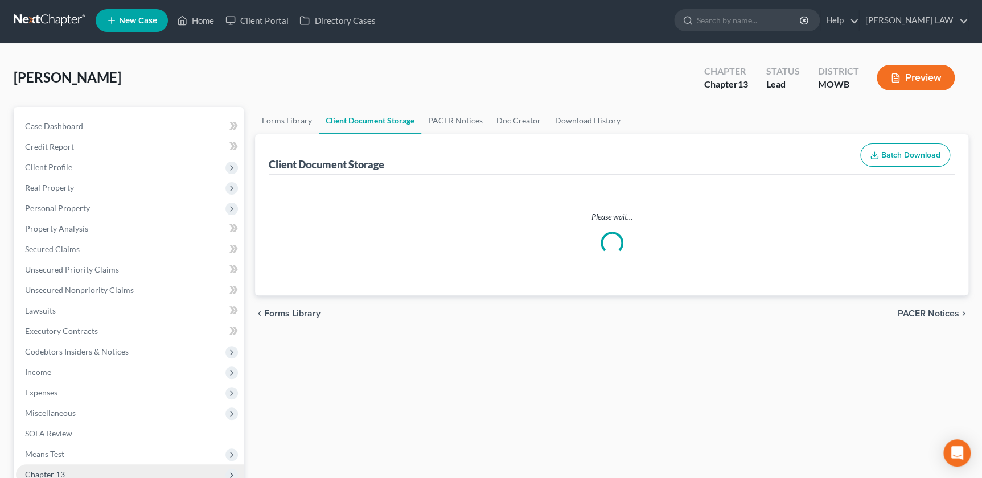
click at [98, 434] on ul "Case Dashboard Payments Invoices Payments Payments Credit Report Client Profile" at bounding box center [130, 372] width 228 height 512
select select "24"
select select "21"
select select "5"
select select "18"
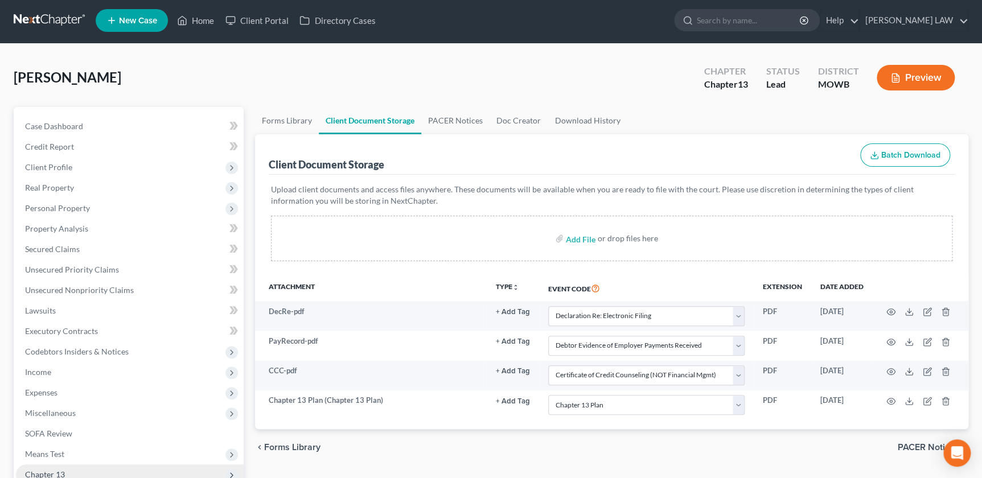
scroll to position [0, 0]
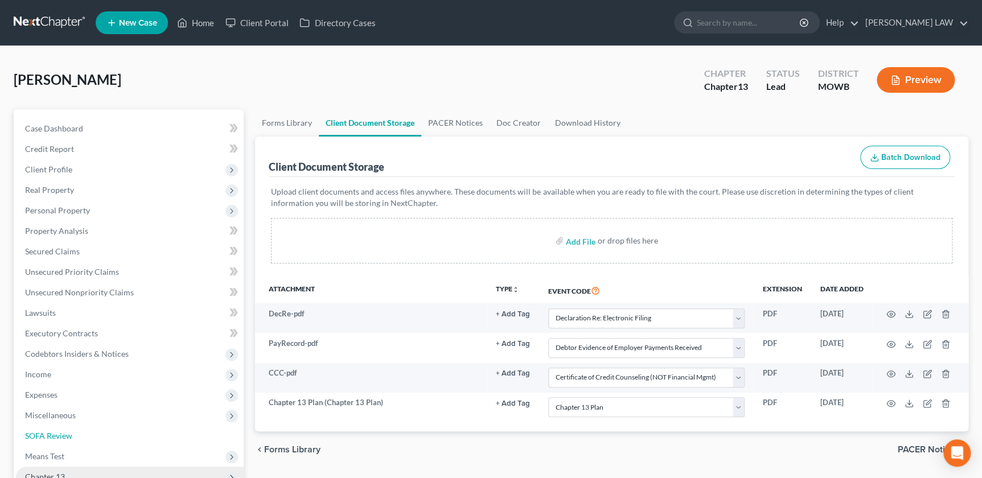
click at [98, 434] on link "SOFA Review" at bounding box center [130, 436] width 228 height 20
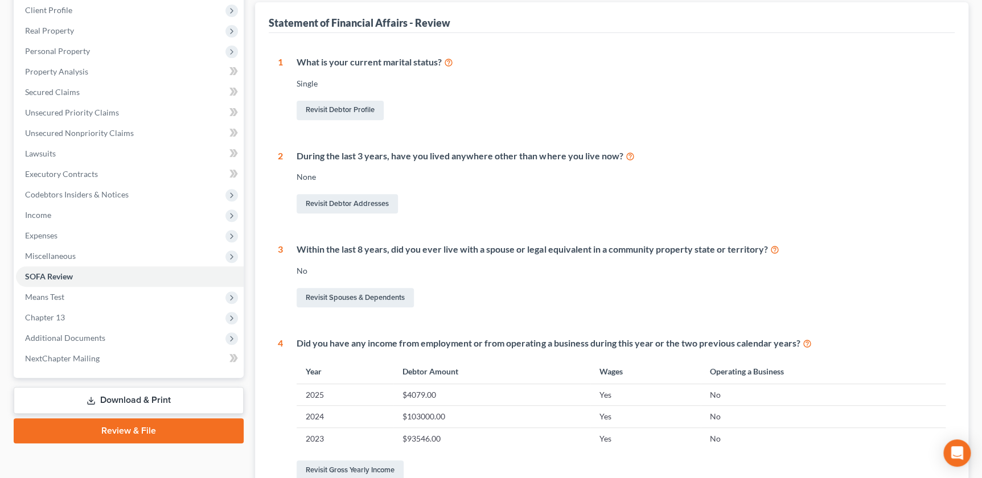
scroll to position [198, 0]
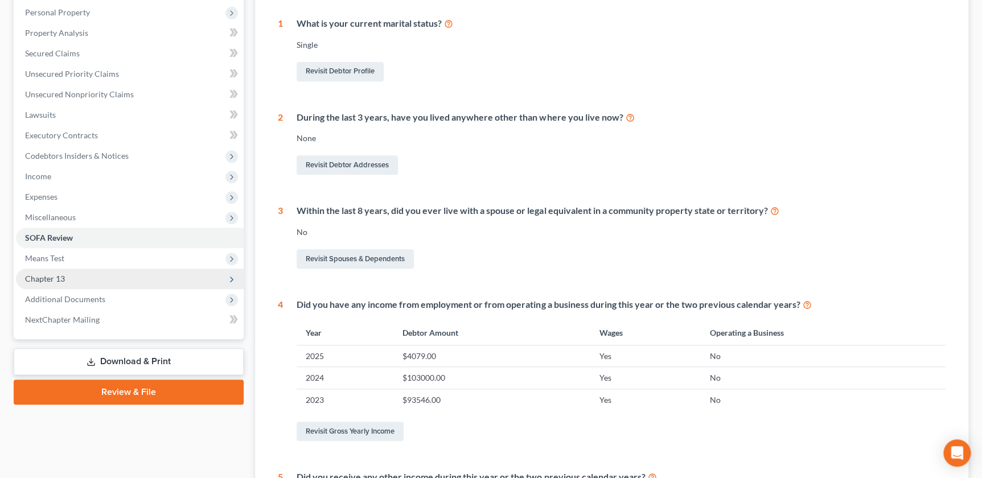
click at [46, 274] on span "Chapter 13" at bounding box center [45, 279] width 40 height 10
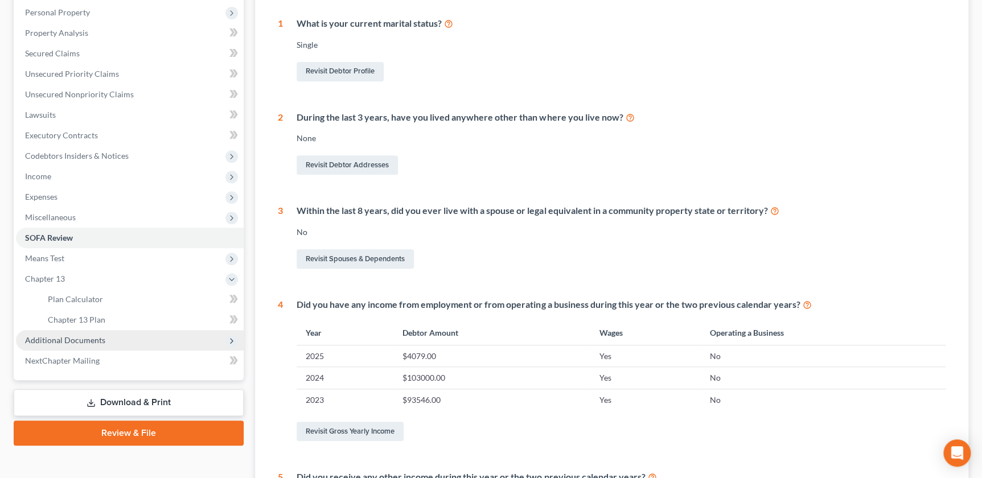
click at [74, 336] on span "Additional Documents" at bounding box center [65, 340] width 80 height 10
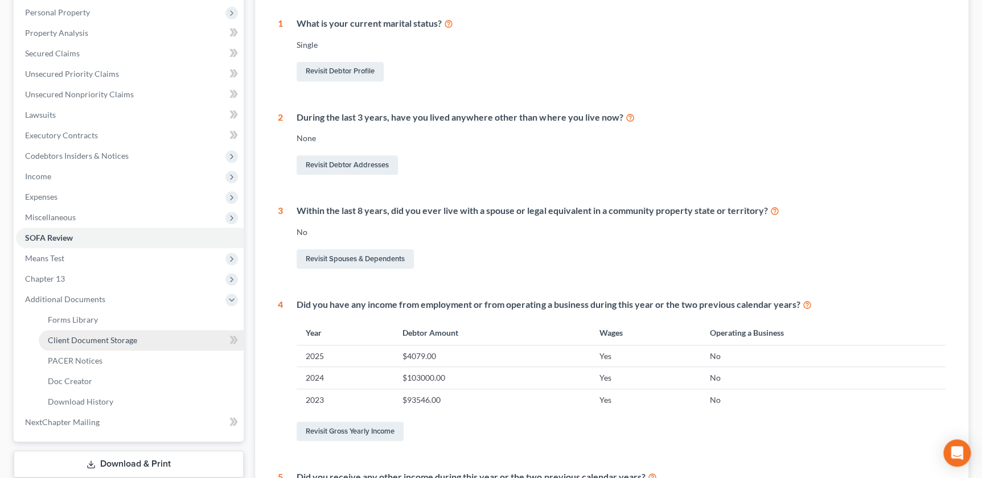
click at [81, 344] on link "Client Document Storage" at bounding box center [141, 340] width 205 height 20
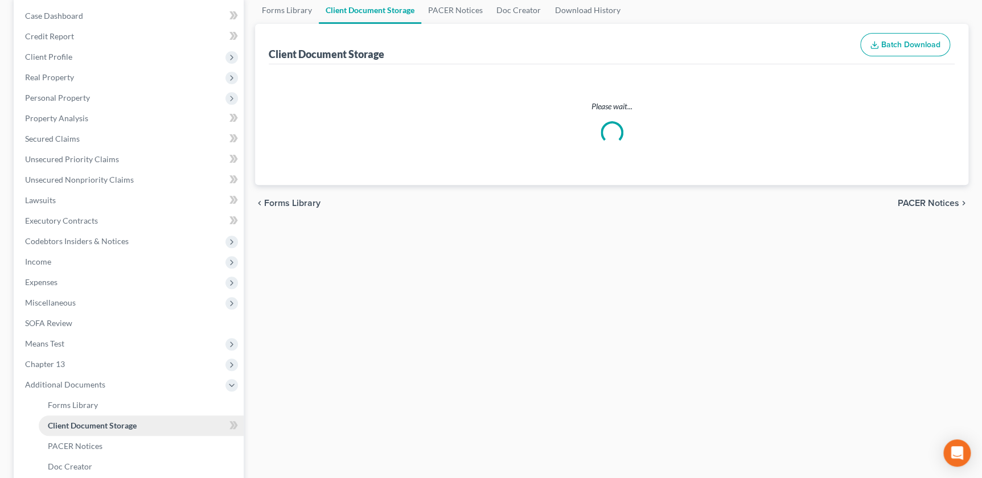
select select "24"
select select "21"
select select "5"
select select "18"
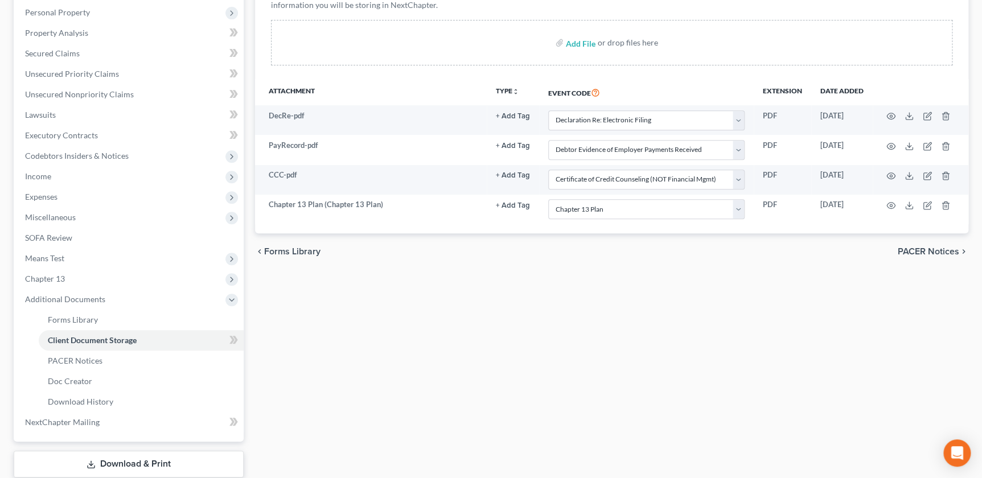
scroll to position [200, 0]
click at [54, 270] on span "Chapter 13" at bounding box center [130, 277] width 228 height 20
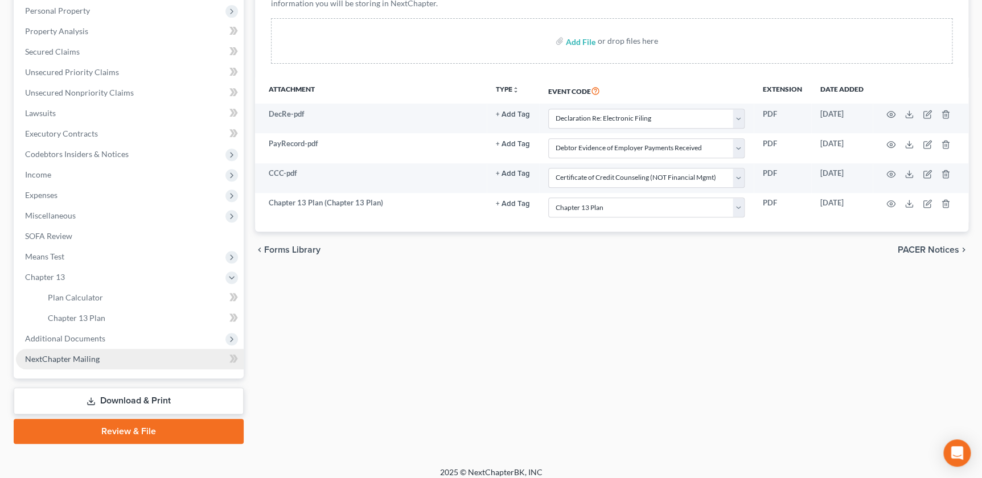
click at [97, 355] on span "NextChapter Mailing" at bounding box center [62, 359] width 75 height 10
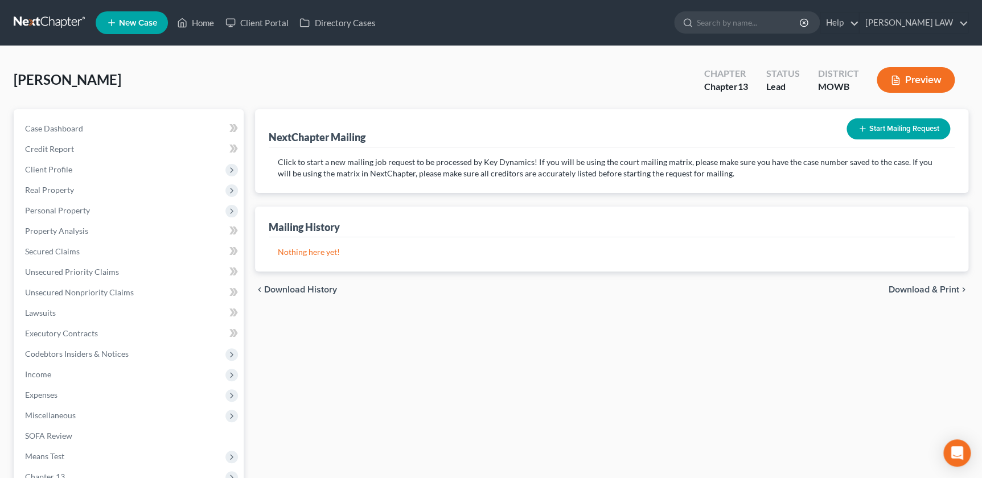
click at [258, 379] on div "NextChapter Mailing Start Mailing Request Click to start a new mailing job requ…" at bounding box center [611, 356] width 725 height 494
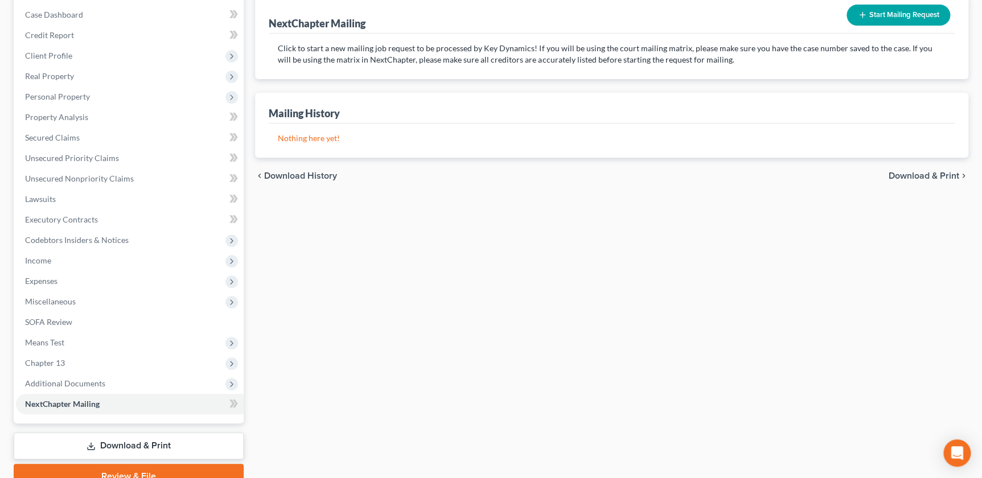
scroll to position [166, 0]
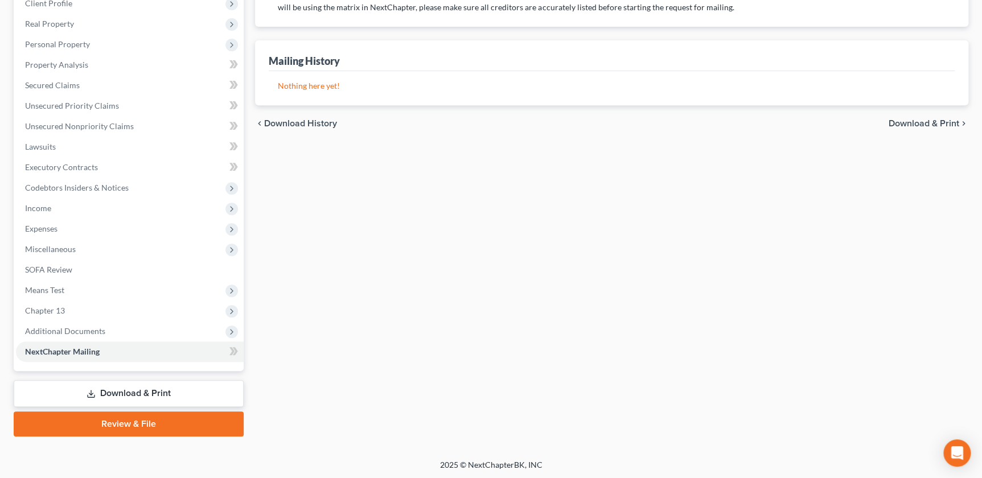
click at [126, 421] on link "Review & File" at bounding box center [129, 424] width 230 height 25
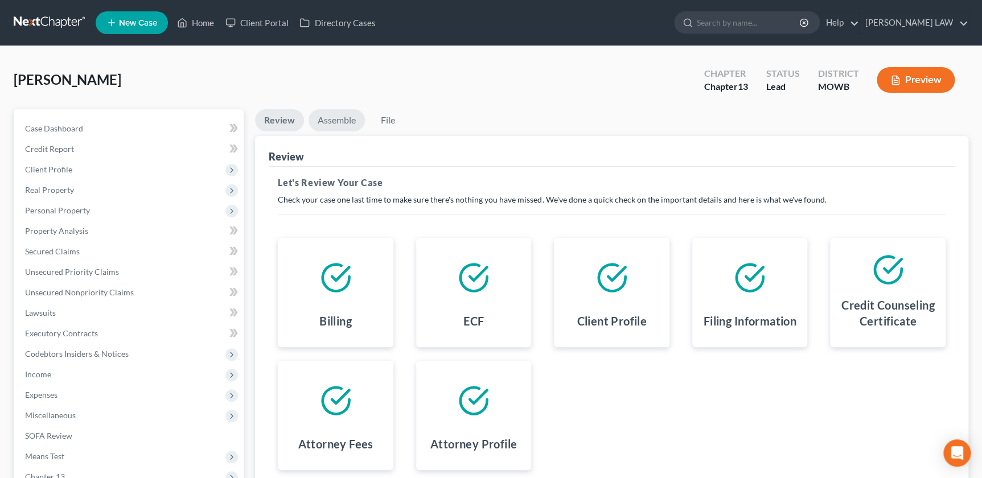
click at [325, 119] on link "Assemble" at bounding box center [337, 120] width 56 height 22
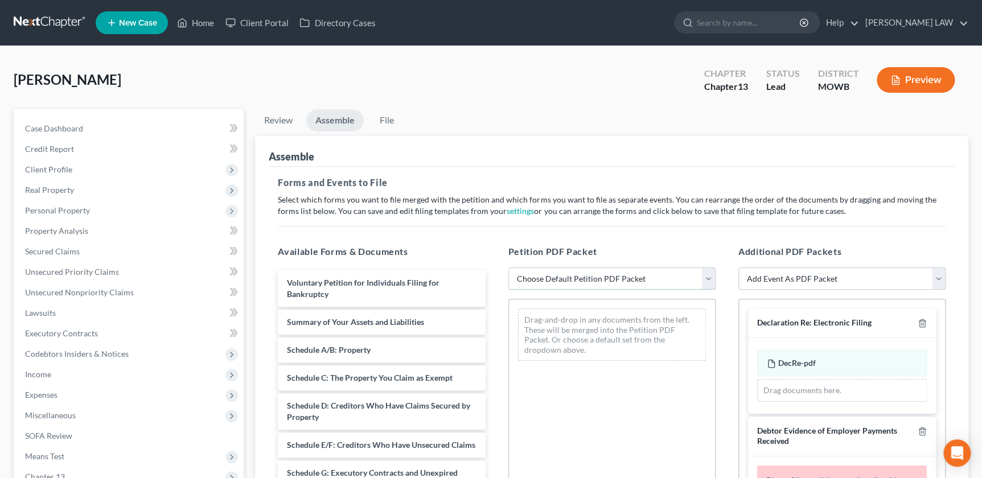
click at [560, 276] on select "Choose Default Petition PDF Packet Complete Bankruptcy Petition (all forms and …" at bounding box center [611, 279] width 207 height 23
select select "0"
click at [508, 268] on select "Choose Default Petition PDF Packet Complete Bankruptcy Petition (all forms and …" at bounding box center [611, 279] width 207 height 23
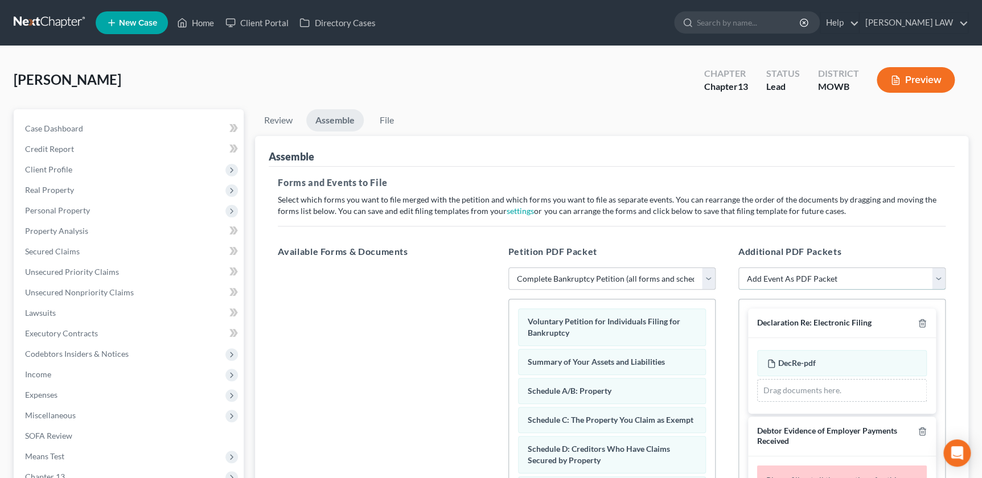
click at [844, 277] on select "Add Event As PDF Packet Affidavit re: NO Tax Returns Amended Matrix Adding Cred…" at bounding box center [841, 279] width 207 height 23
select select "7"
click at [738, 268] on select "Add Event As PDF Packet Affidavit re: NO Tax Returns Amended Matrix Adding Cred…" at bounding box center [841, 279] width 207 height 23
select select
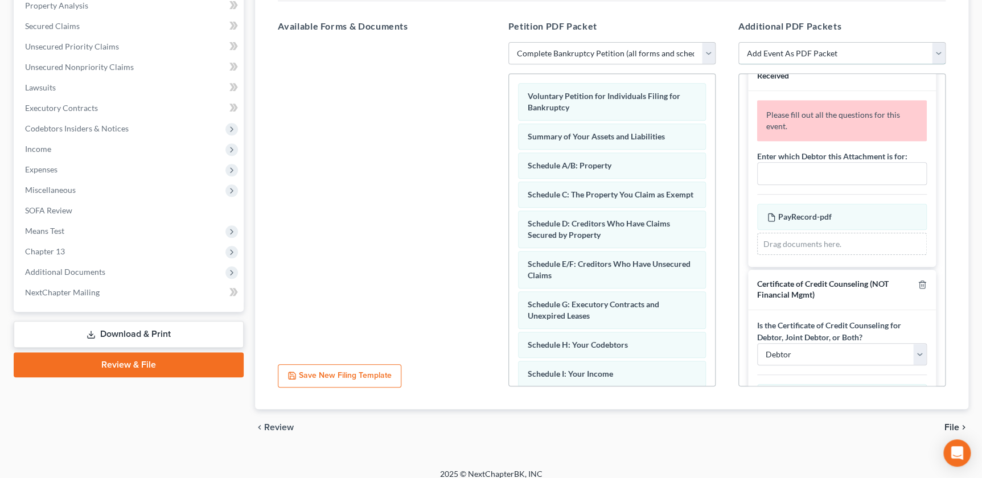
scroll to position [247, 0]
click at [829, 170] on input "text" at bounding box center [842, 172] width 169 height 22
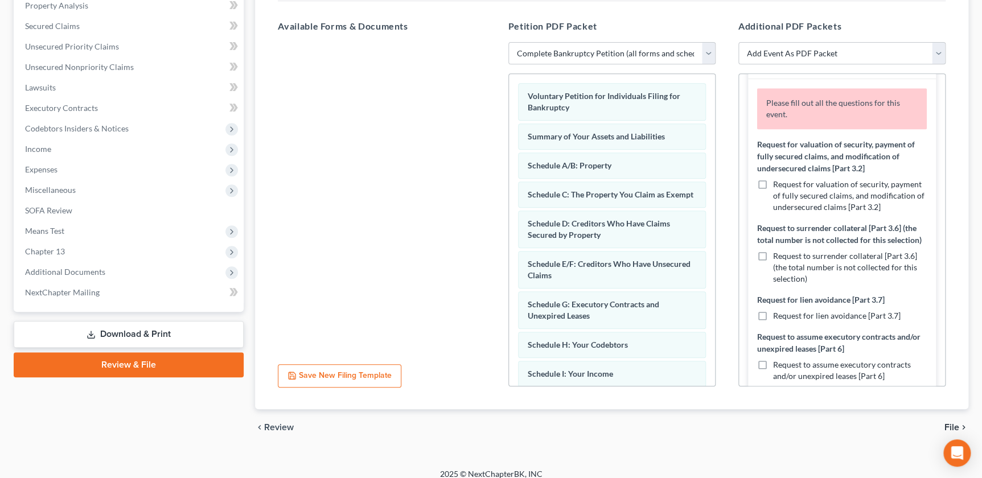
scroll to position [601, 0]
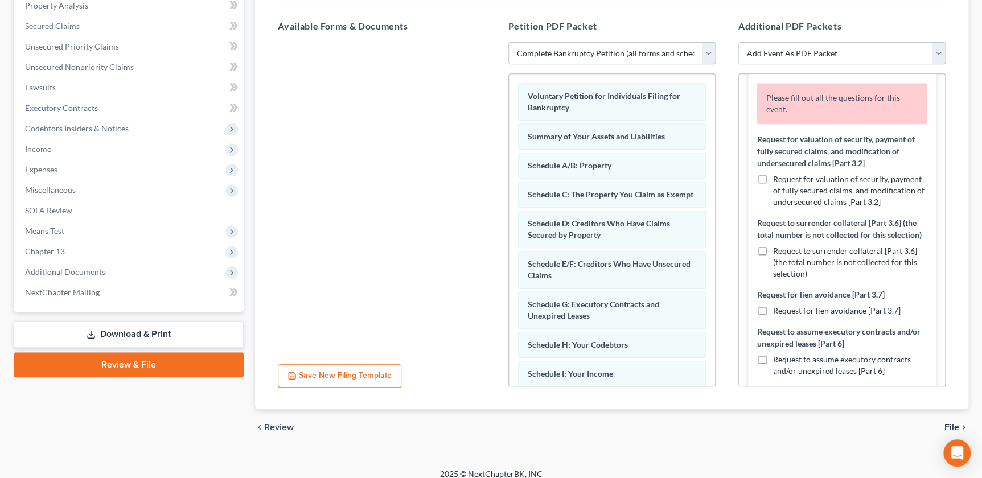
type input "Robert Turner"
click at [773, 174] on label "Request for valuation of security, payment of fully secured claims, and modific…" at bounding box center [850, 191] width 154 height 34
click at [778, 174] on input "Request for valuation of security, payment of fully secured claims, and modific…" at bounding box center [781, 177] width 7 height 7
checkbox input "true"
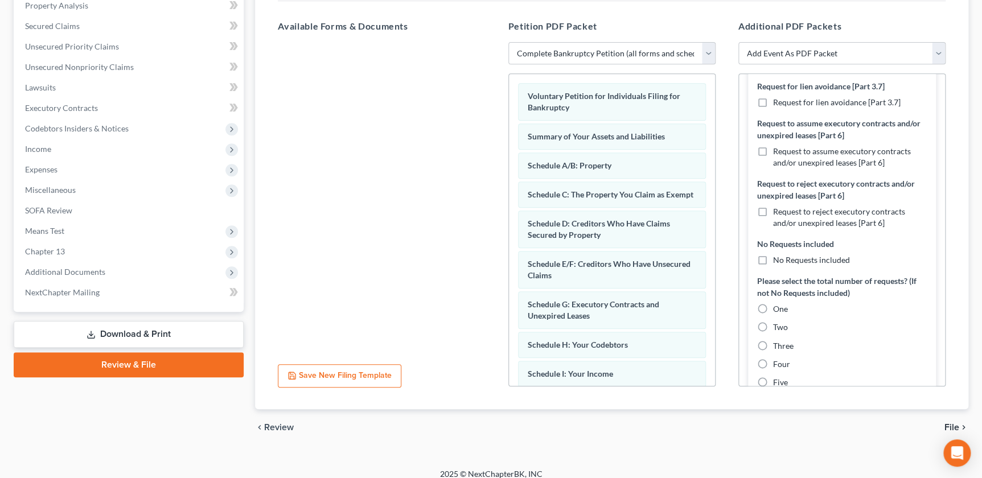
scroll to position [814, 0]
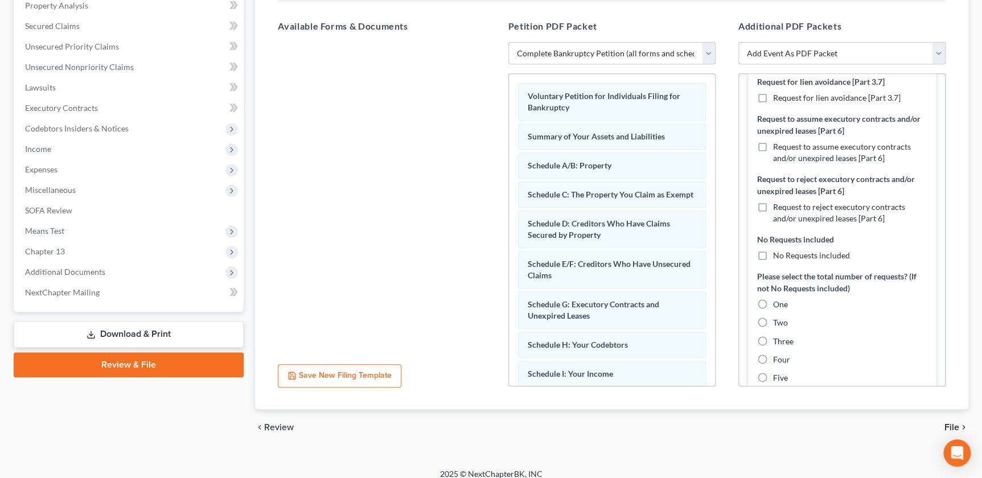
click at [773, 159] on label "Request to assume executory contracts and/or unexpired leases [Part 6]" at bounding box center [850, 152] width 154 height 23
click at [778, 149] on input "Request to assume executory contracts and/or unexpired leases [Part 6]" at bounding box center [781, 144] width 7 height 7
checkbox input "true"
click at [773, 328] on label "Two" at bounding box center [780, 322] width 15 height 11
click at [778, 325] on input "Two" at bounding box center [781, 320] width 7 height 7
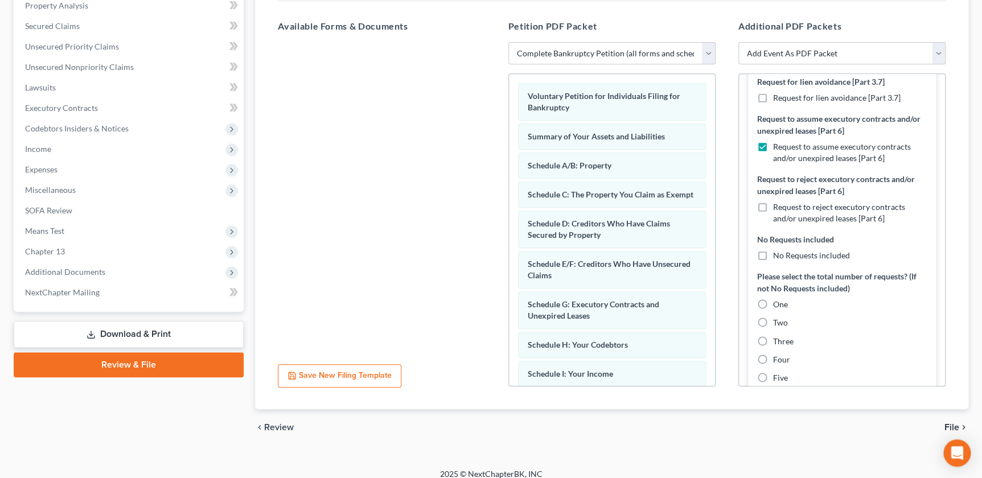
radio input "true"
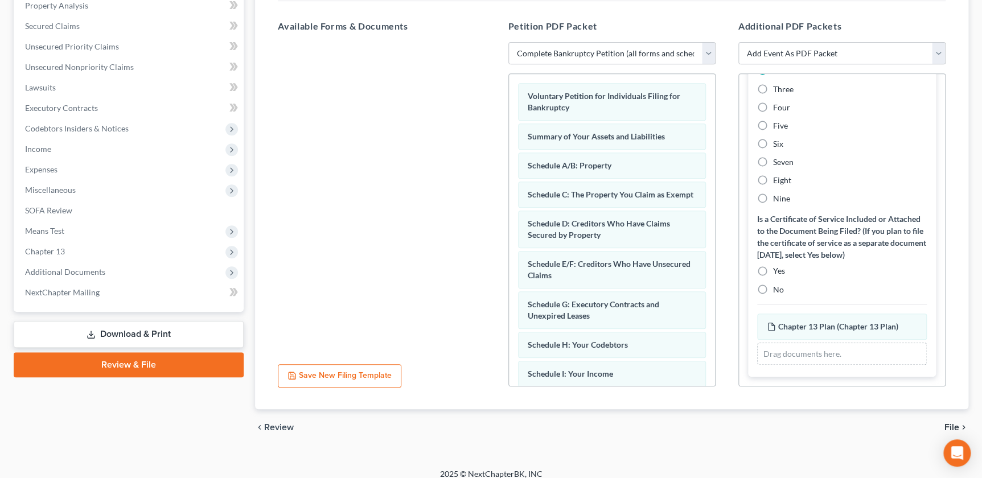
scroll to position [1087, 0]
click at [773, 290] on label "No" at bounding box center [778, 289] width 11 height 11
click at [778, 290] on input "No" at bounding box center [781, 287] width 7 height 7
radio input "true"
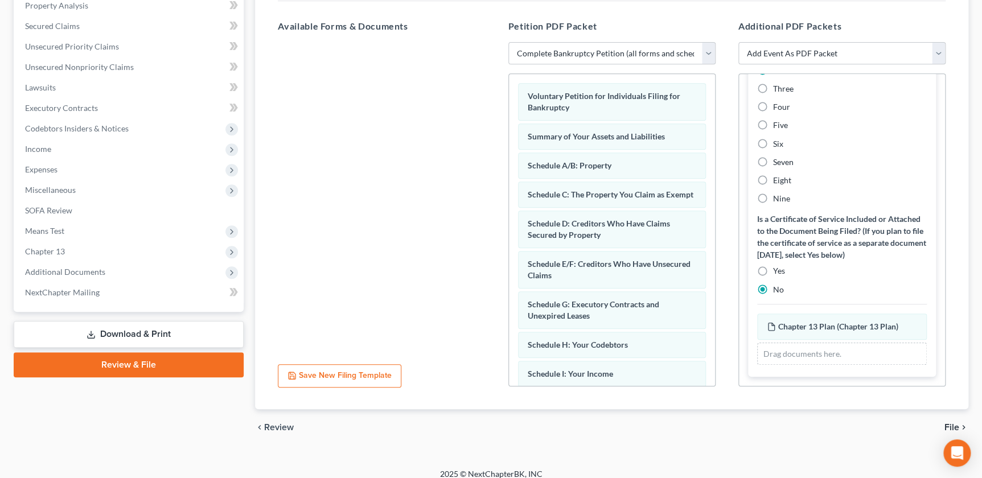
click at [954, 423] on span "File" at bounding box center [951, 427] width 15 height 9
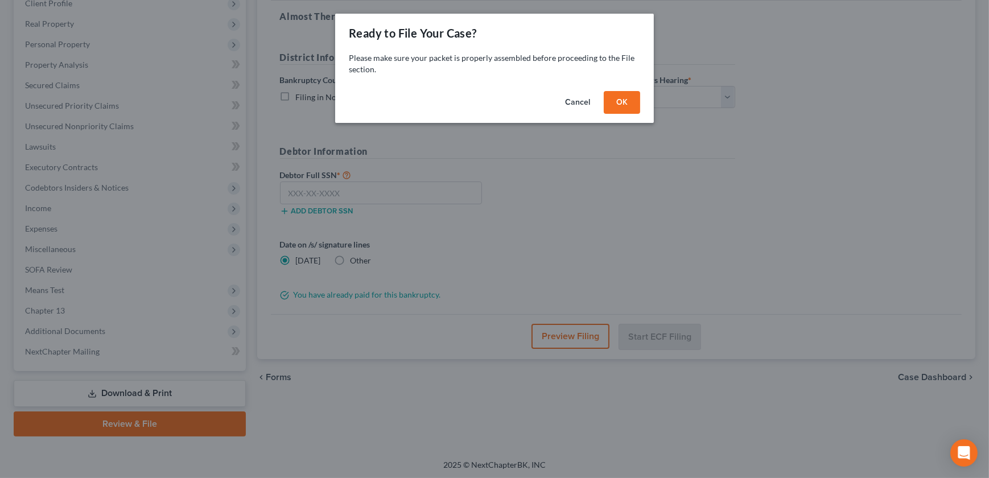
click at [616, 95] on button "OK" at bounding box center [622, 102] width 36 height 23
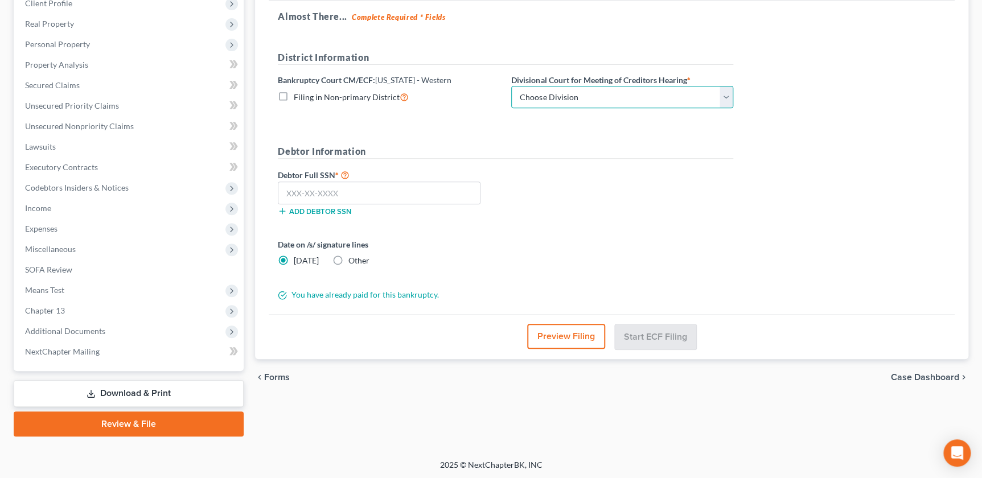
click at [642, 97] on select "Choose Division Central Southern Southwestern St. Joseph Western" at bounding box center [622, 97] width 222 height 23
select select "3"
click at [511, 86] on select "Choose Division Central Southern Southwestern St. Joseph Western" at bounding box center [622, 97] width 222 height 23
click at [396, 199] on input "text" at bounding box center [379, 193] width 203 height 23
click at [737, 256] on div "Date on /s/ signature lines Today Other" at bounding box center [505, 257] width 467 height 37
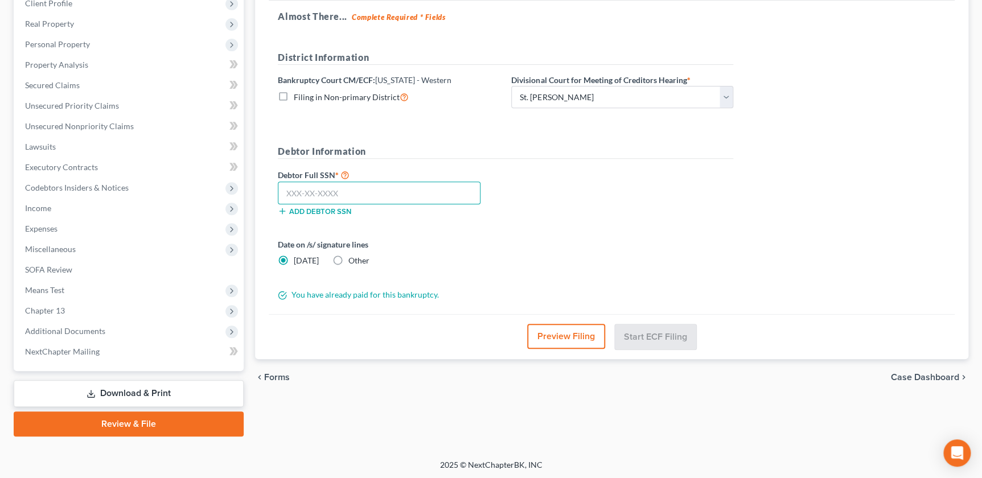
click at [363, 192] on input "text" at bounding box center [379, 193] width 203 height 23
click at [665, 266] on div "Date on /s/ signature lines Today Other" at bounding box center [505, 257] width 467 height 37
drag, startPoint x: 365, startPoint y: 198, endPoint x: 274, endPoint y: 212, distance: 92.7
click at [274, 212] on div "Debtor Full SSN * 492-83-6111 Add debtor SSN" at bounding box center [388, 192] width 233 height 48
type input "492-66-8311"
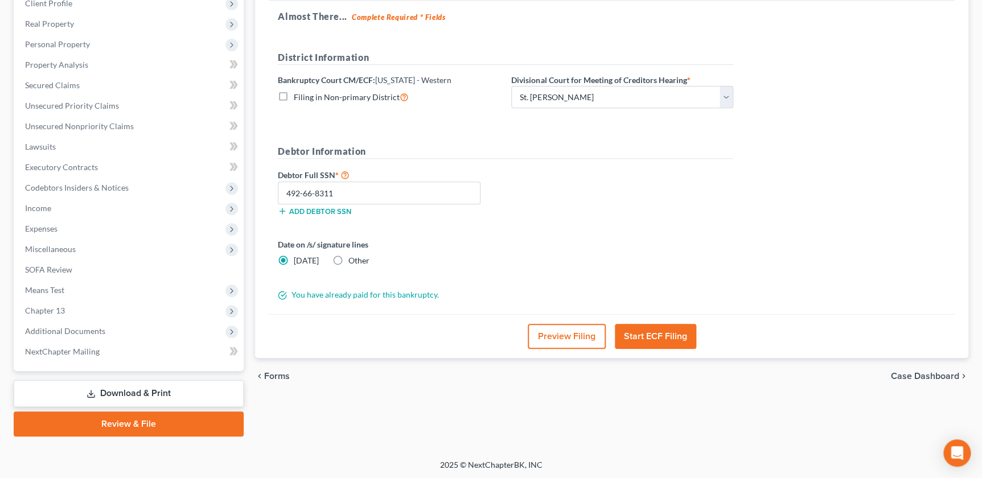
click at [642, 332] on button "Start ECF Filing" at bounding box center [655, 336] width 81 height 25
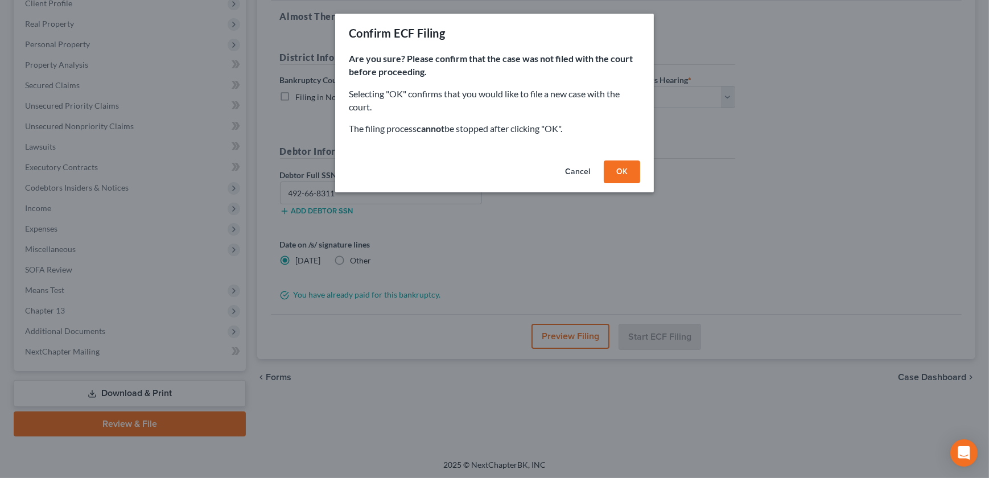
click at [620, 165] on button "OK" at bounding box center [622, 172] width 36 height 23
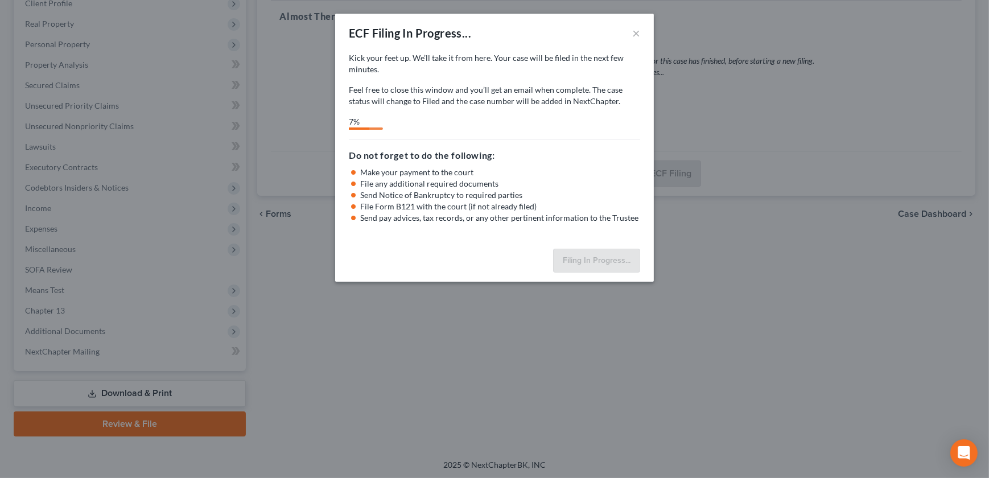
click at [544, 113] on div "Kick your feet up. We’ll take it from here. Your case will be filed in the next…" at bounding box center [494, 90] width 291 height 77
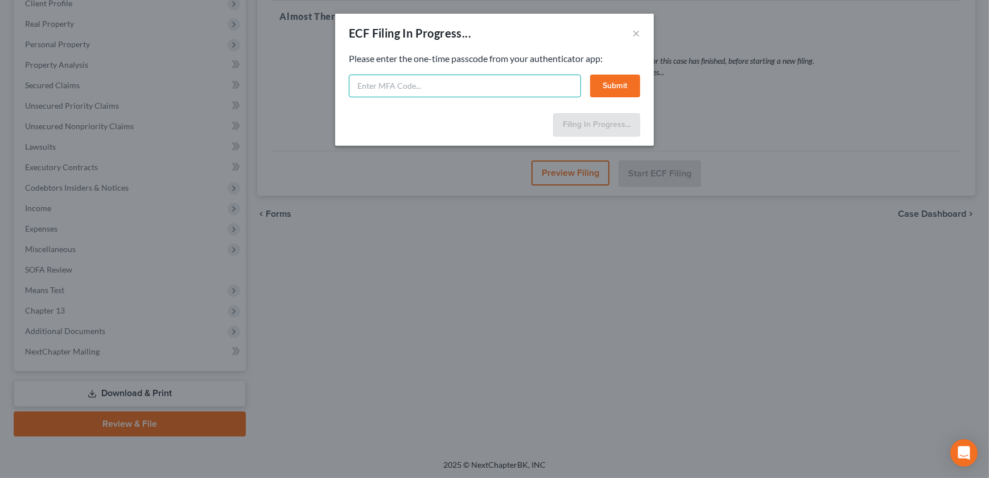
click at [456, 88] on input "text" at bounding box center [465, 86] width 232 height 23
type input "9"
type input "518577"
click at [604, 88] on button "Submit" at bounding box center [615, 86] width 50 height 23
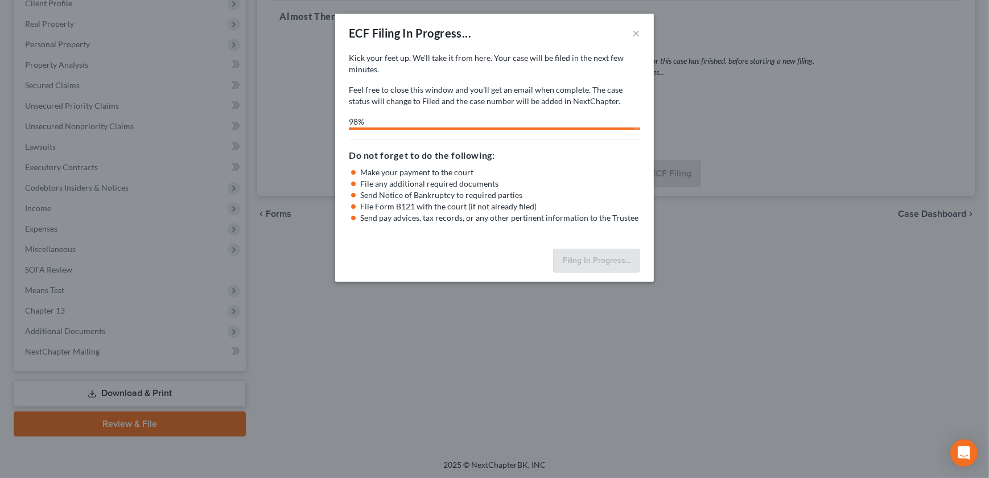
click at [548, 92] on p "Feel free to close this window and you’ll get an email when complete. The case …" at bounding box center [494, 95] width 291 height 23
select select "3"
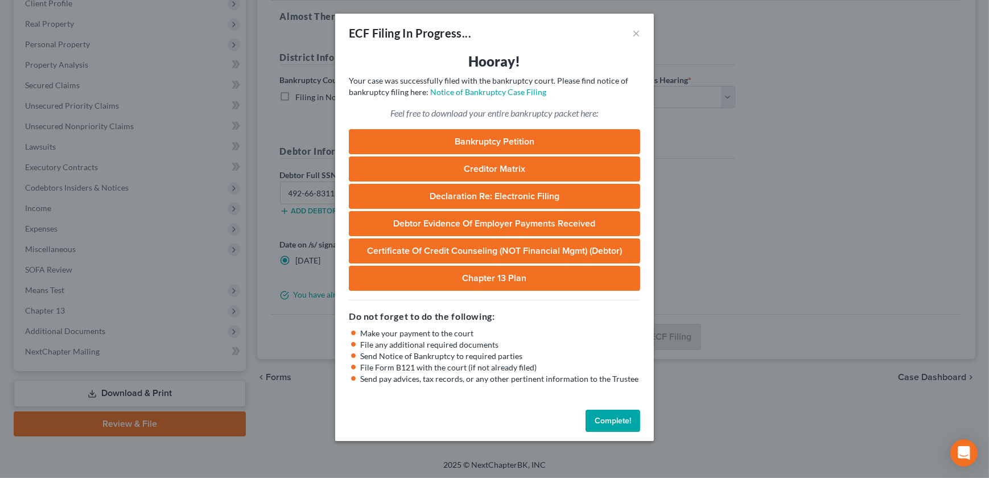
click at [609, 429] on button "Complete!" at bounding box center [613, 421] width 55 height 23
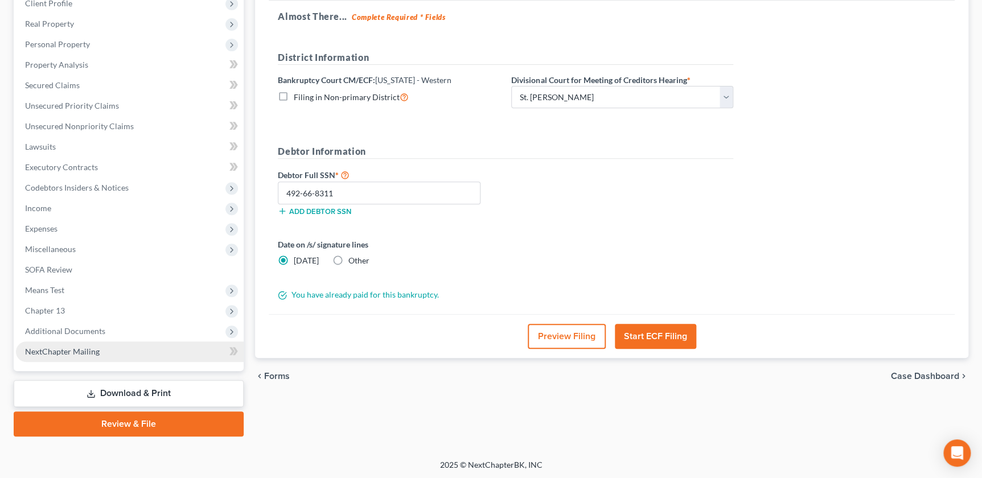
click at [74, 352] on span "NextChapter Mailing" at bounding box center [62, 352] width 75 height 10
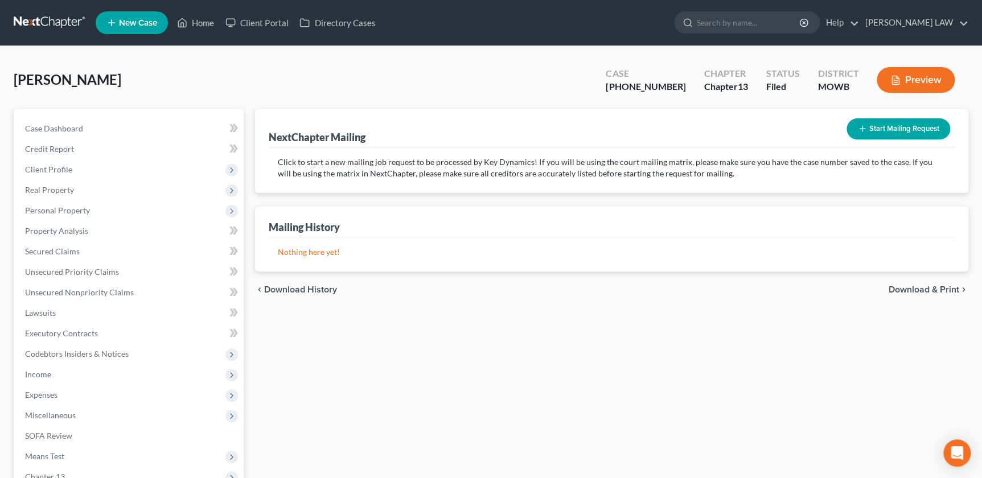
click at [871, 127] on button "Start Mailing Request" at bounding box center [899, 128] width 104 height 21
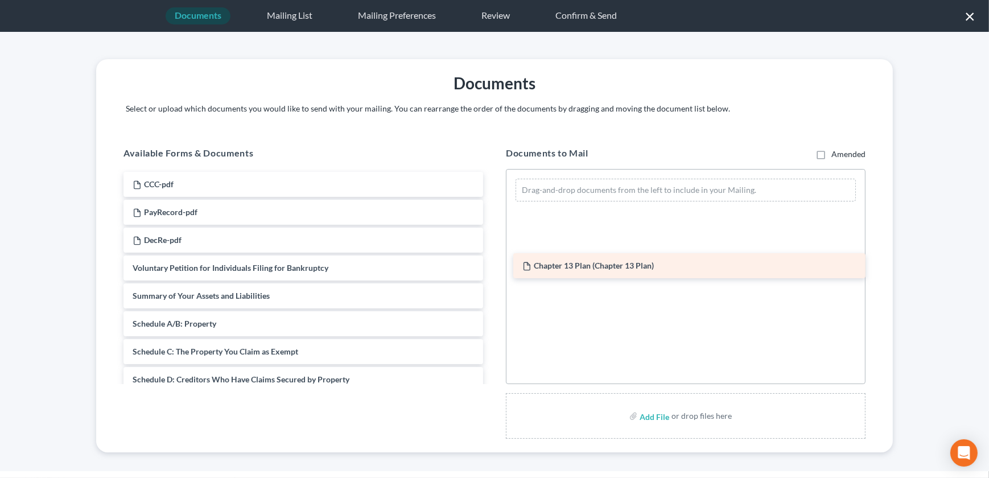
drag, startPoint x: 227, startPoint y: 178, endPoint x: 626, endPoint y: 261, distance: 407.6
click at [492, 261] on div "Chapter 13 Plan (Chapter 13 Plan) Chapter 13 Plan (Chapter 13 Plan) CCC-pdf Pay…" at bounding box center [303, 449] width 378 height 555
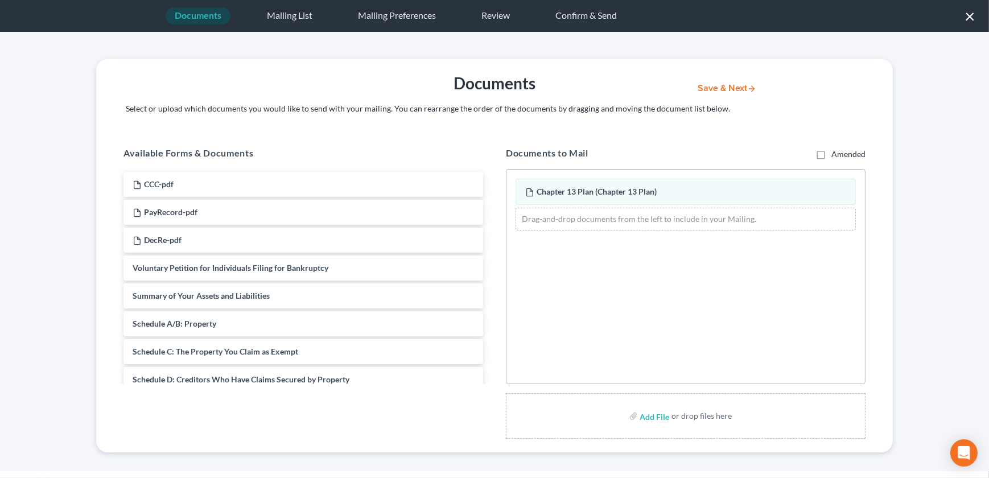
click at [725, 91] on button "Save & Next" at bounding box center [727, 89] width 77 height 10
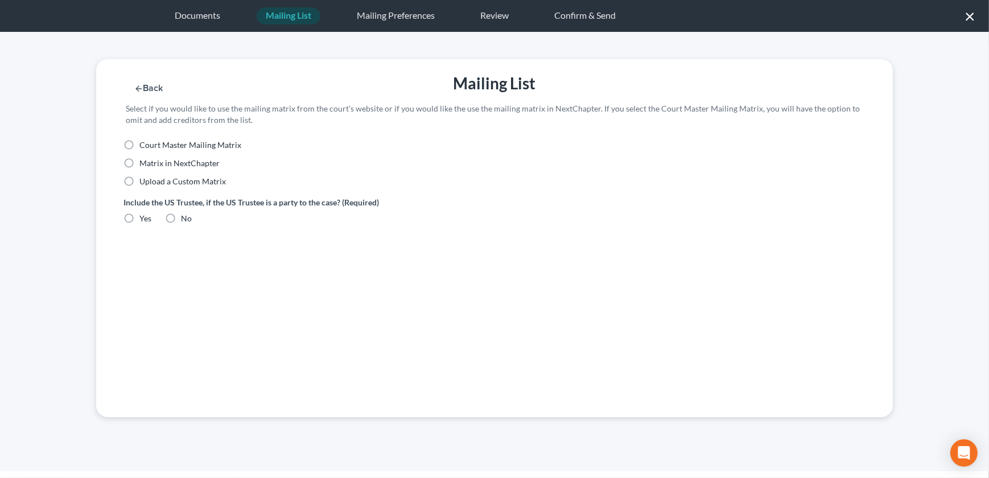
click at [139, 147] on label "Court Master Mailing Matrix" at bounding box center [190, 144] width 102 height 11
click at [144, 147] on input "Court Master Mailing Matrix" at bounding box center [147, 142] width 7 height 7
radio input "true"
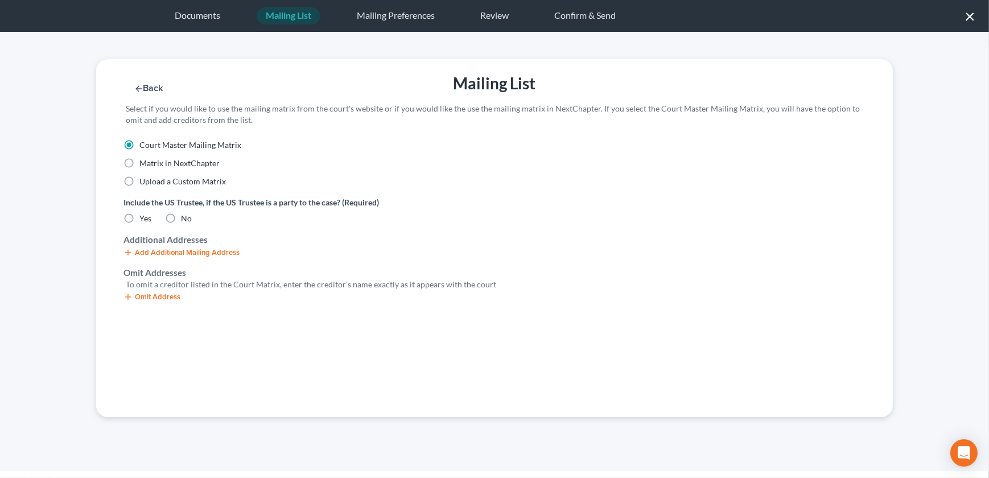
click at [139, 222] on label "Yes" at bounding box center [145, 218] width 12 height 11
click at [144, 220] on input "Yes" at bounding box center [147, 216] width 7 height 7
radio input "true"
click at [128, 299] on line "button" at bounding box center [128, 296] width 0 height 5
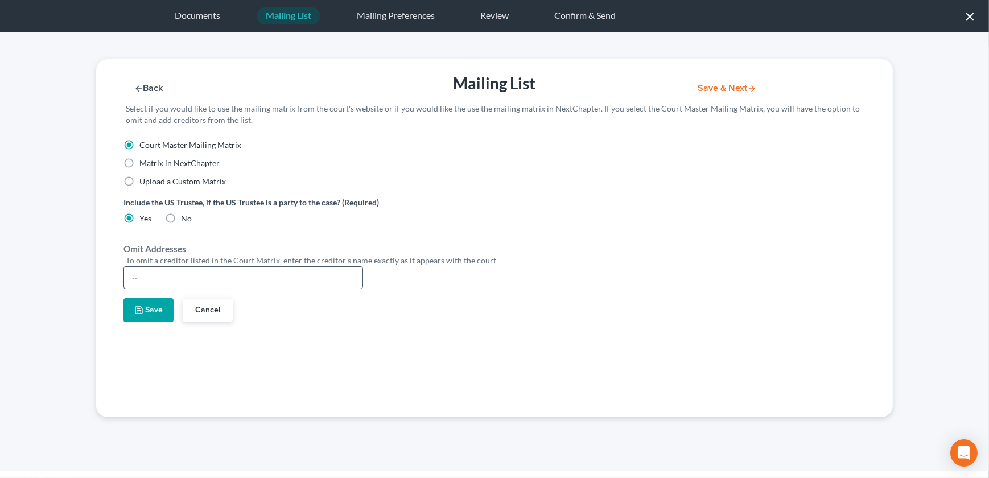
click at [171, 275] on input "text" at bounding box center [243, 278] width 239 height 22
type input "Ryan D. Knipp"
click at [160, 314] on button "Save" at bounding box center [149, 310] width 50 height 24
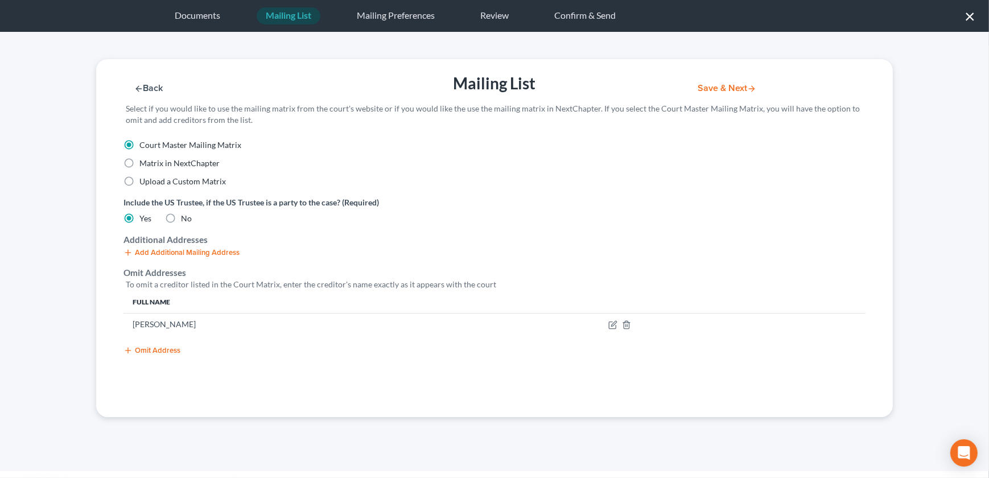
click at [721, 88] on button "Save & Next" at bounding box center [727, 89] width 77 height 10
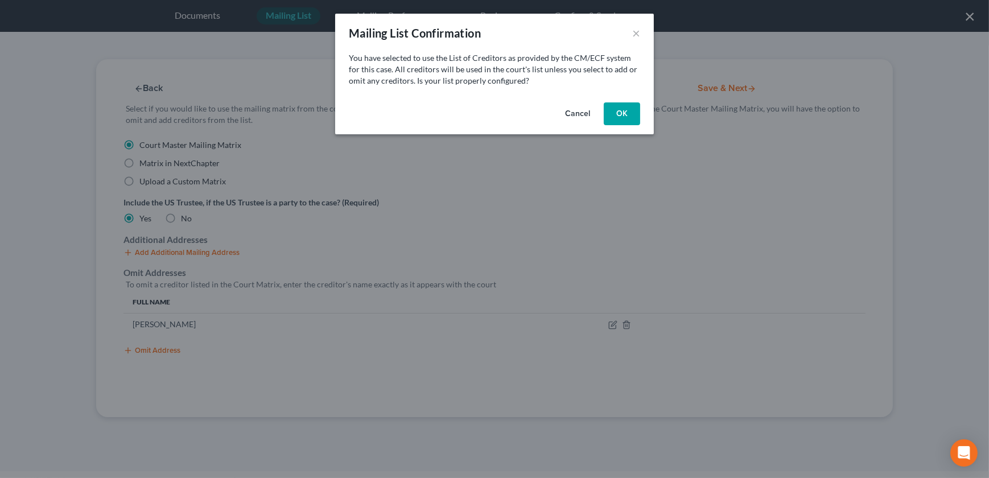
click at [621, 117] on button "OK" at bounding box center [622, 113] width 36 height 23
select select "26"
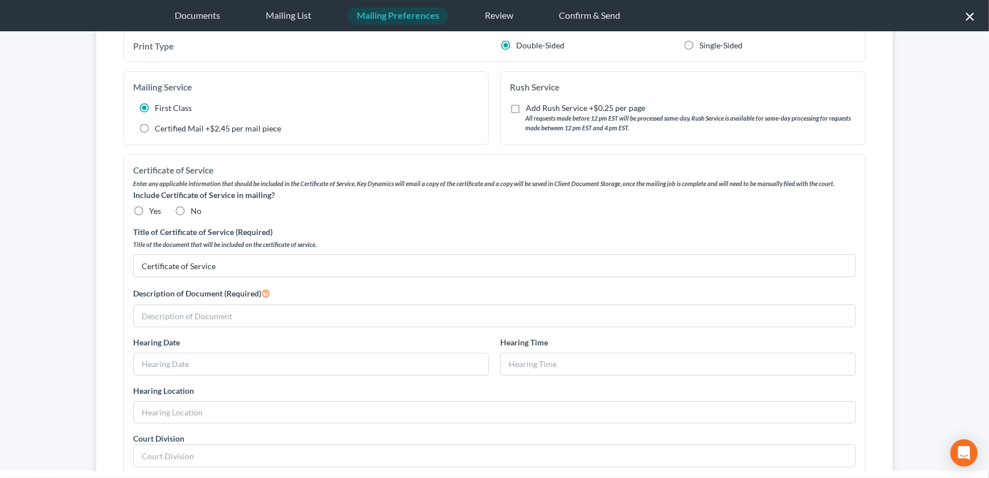
scroll to position [135, 0]
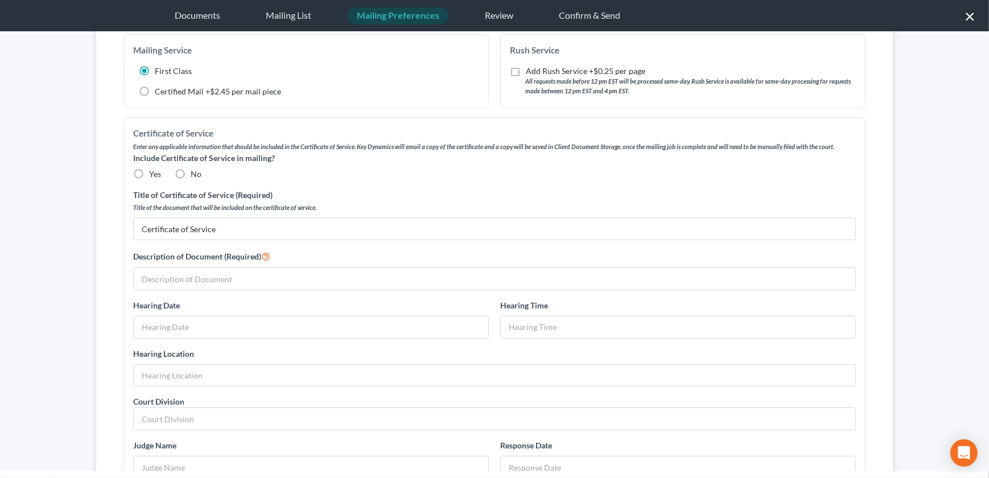
click at [191, 176] on label "No" at bounding box center [196, 174] width 11 height 11
click at [195, 176] on input "No" at bounding box center [198, 172] width 7 height 7
radio input "true"
click at [216, 282] on input "text" at bounding box center [495, 279] width 722 height 22
type input "Chapter 13 Plan"
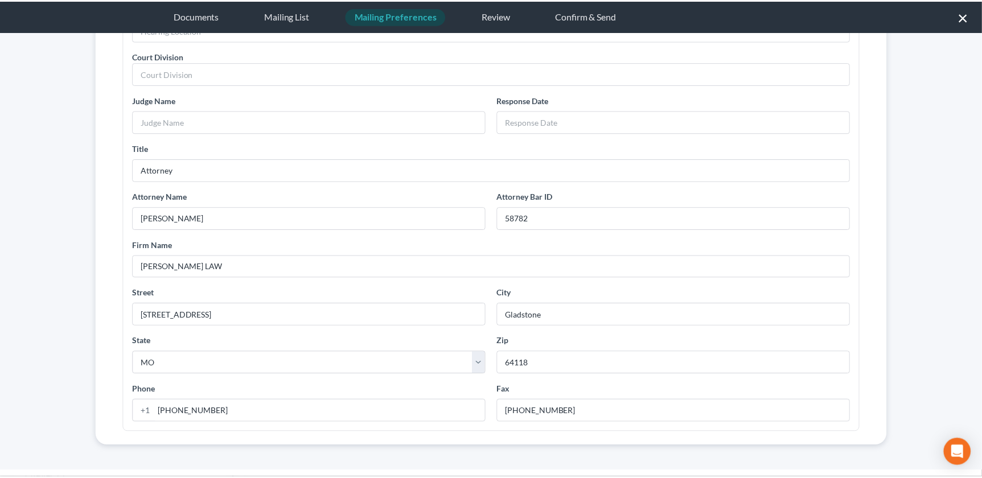
scroll to position [0, 0]
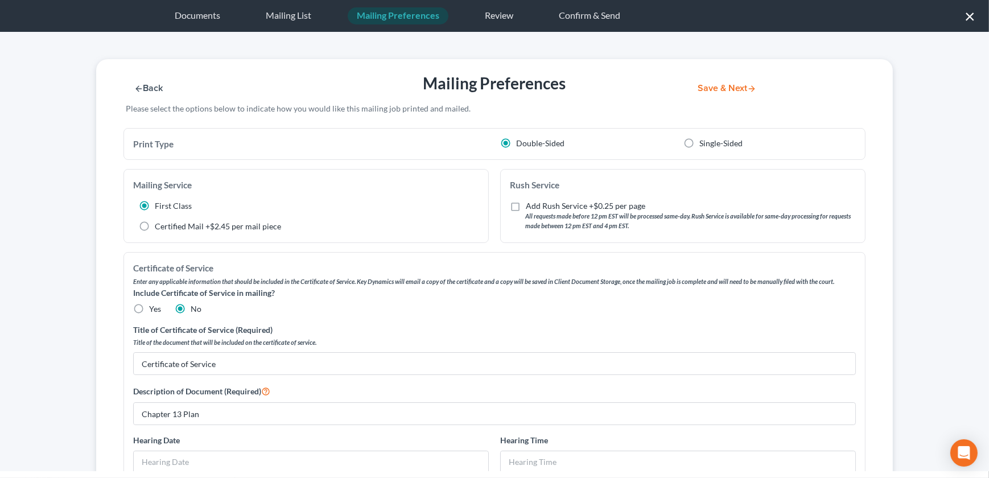
click at [713, 90] on button "Save & Next" at bounding box center [727, 89] width 77 height 10
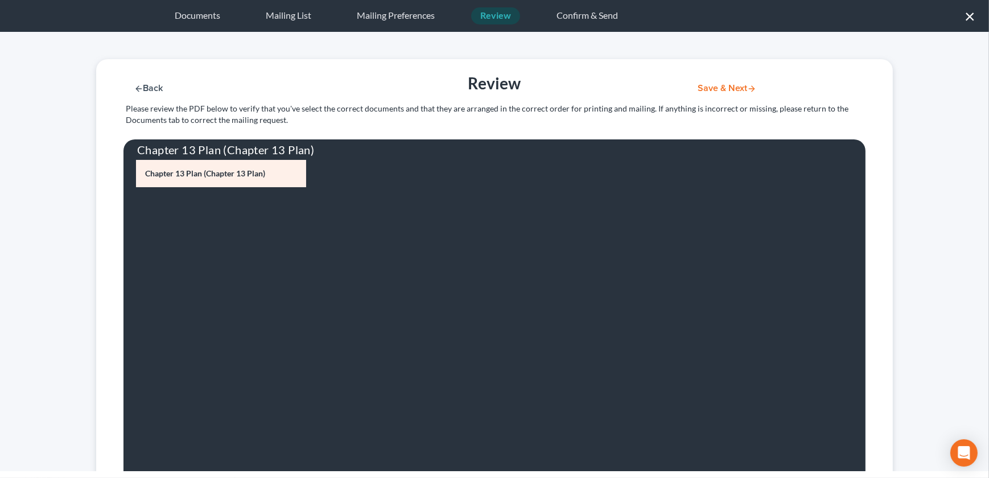
click at [719, 88] on button "Save & Next" at bounding box center [727, 89] width 77 height 10
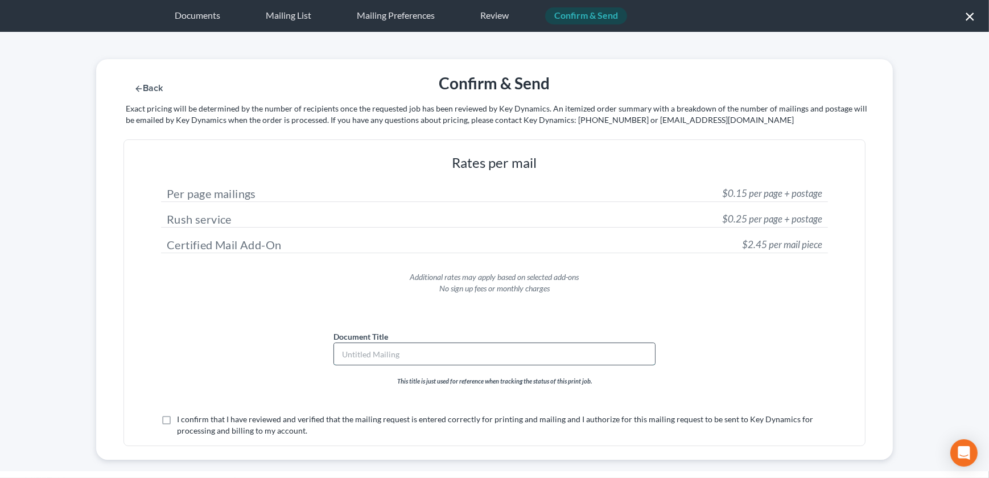
click at [377, 360] on input "text" at bounding box center [494, 354] width 321 height 22
type input "Chapter 13 Plan"
click at [177, 418] on label "I confirm that I have reviewed and verified that the mailing request is entered…" at bounding box center [502, 425] width 651 height 23
click at [182, 418] on input "I confirm that I have reviewed and verified that the mailing request is entered…" at bounding box center [185, 417] width 7 height 7
checkbox input "true"
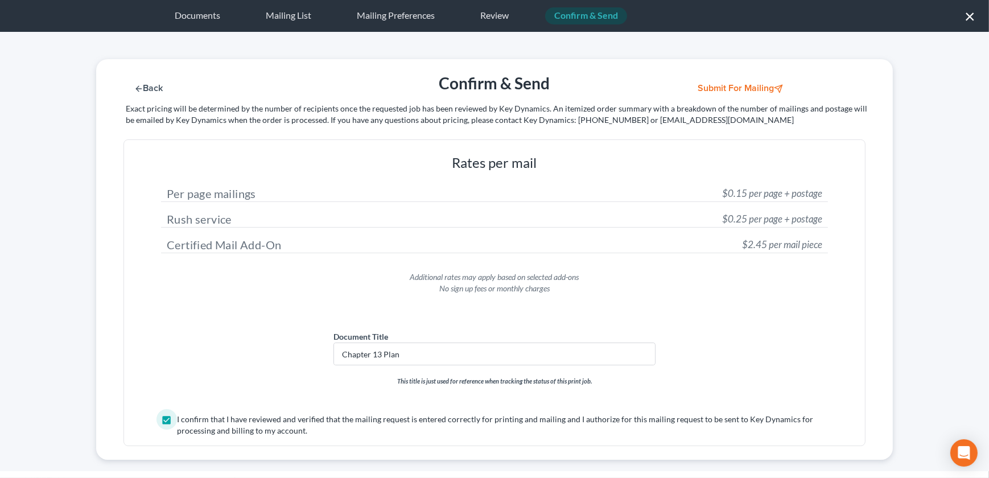
click at [740, 88] on button "Submit for Mailing" at bounding box center [742, 89] width 106 height 10
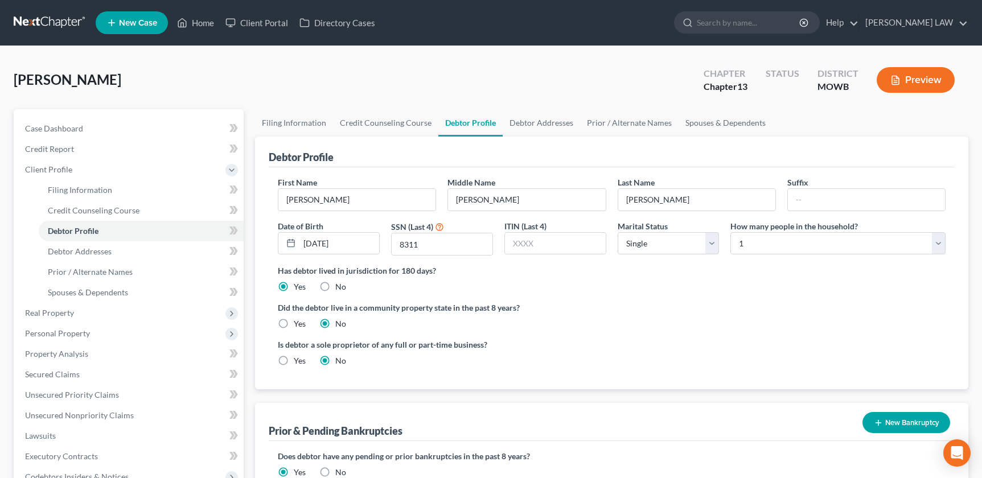
select select "0"
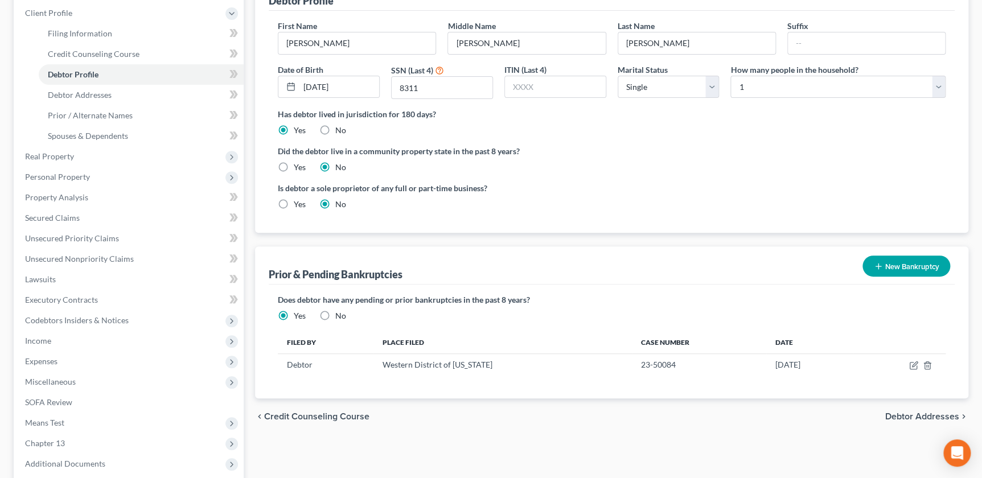
click at [249, 105] on div "Filing Information Credit Counseling Course Debtor Profile Debtor Addresses Pri…" at bounding box center [611, 261] width 725 height 617
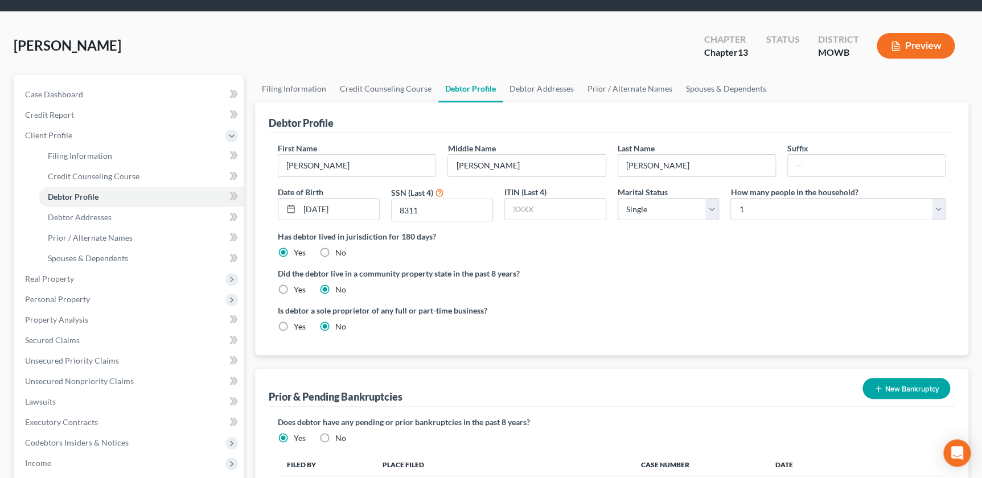
scroll to position [0, 0]
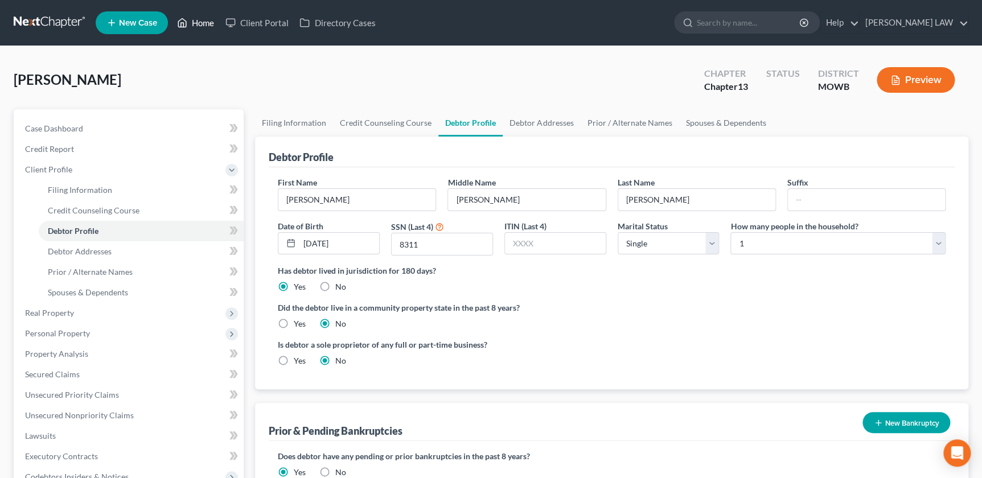
click at [198, 28] on link "Home" at bounding box center [195, 23] width 48 height 20
